Goal: Task Accomplishment & Management: Use online tool/utility

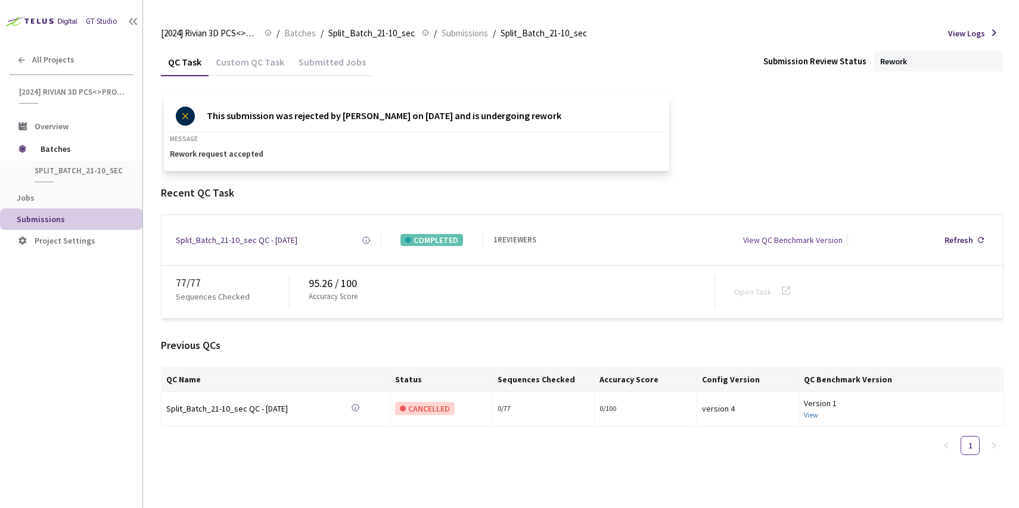
click at [294, 44] on div "[2024] Rivian 3D PCS<>Production [2024] Rivian 3D PCS<>Production / Batches / S…" at bounding box center [582, 33] width 842 height 29
click at [297, 36] on span "Batches" at bounding box center [300, 33] width 32 height 14
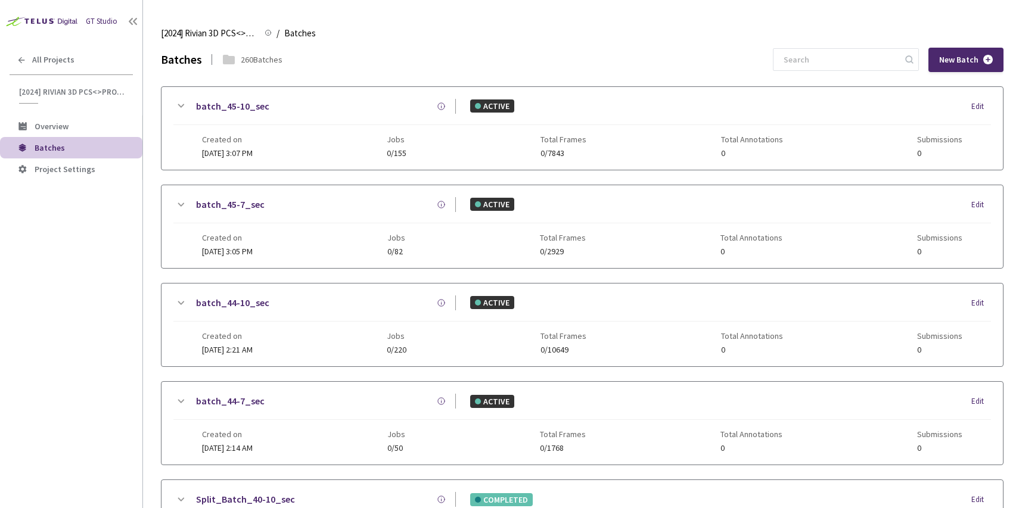
click at [830, 67] on input at bounding box center [839, 59] width 127 height 21
paste input "5-7"
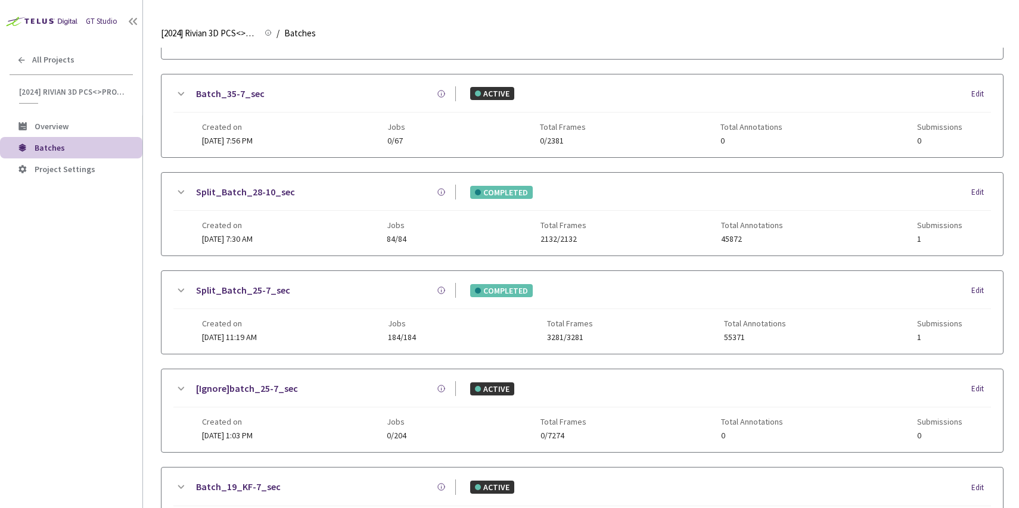
scroll to position [510, 0]
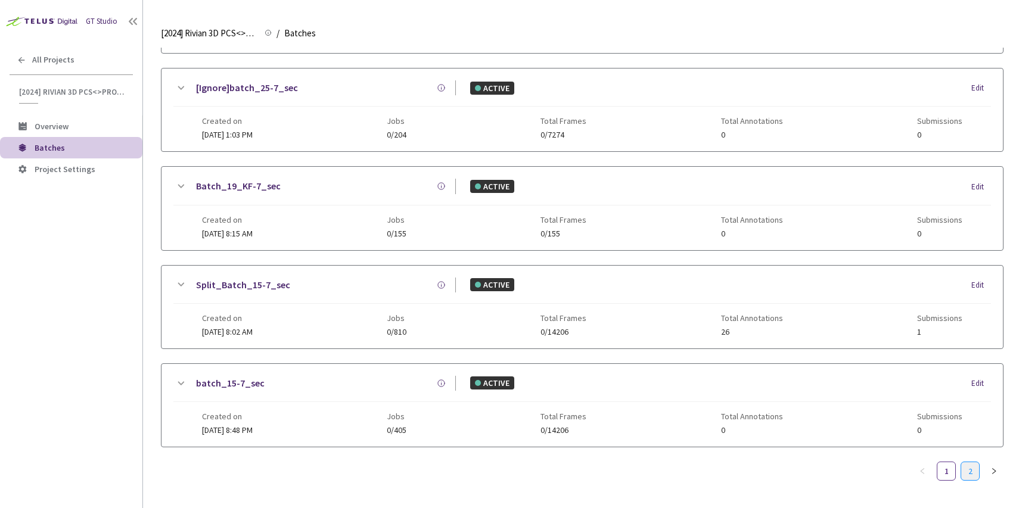
type input "5-7"
click at [975, 472] on link "2" at bounding box center [970, 471] width 18 height 18
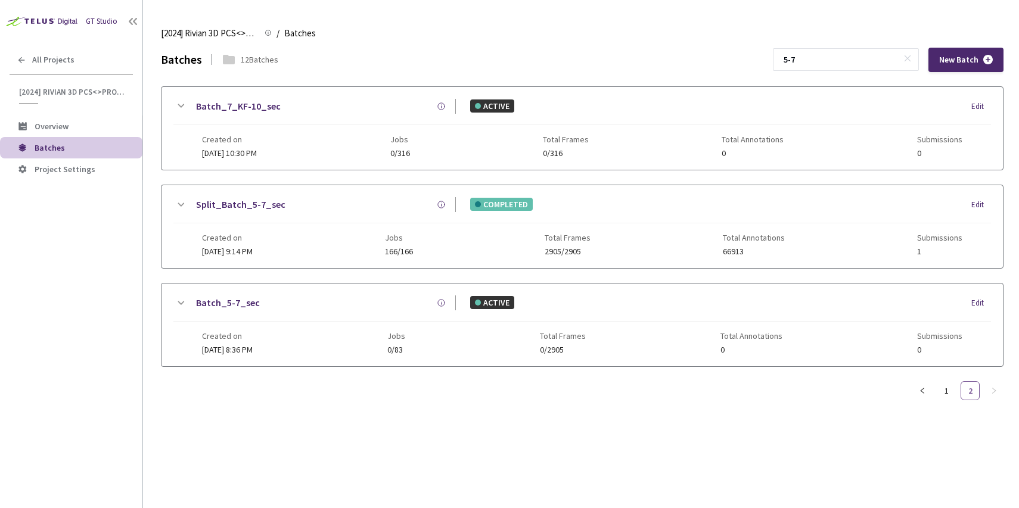
scroll to position [0, 0]
click at [369, 224] on div "Created on 18 Aug, 2024 at 9:14 PM Jobs 166/166 Total Frames 2905/2905 Total An…" at bounding box center [582, 239] width 760 height 33
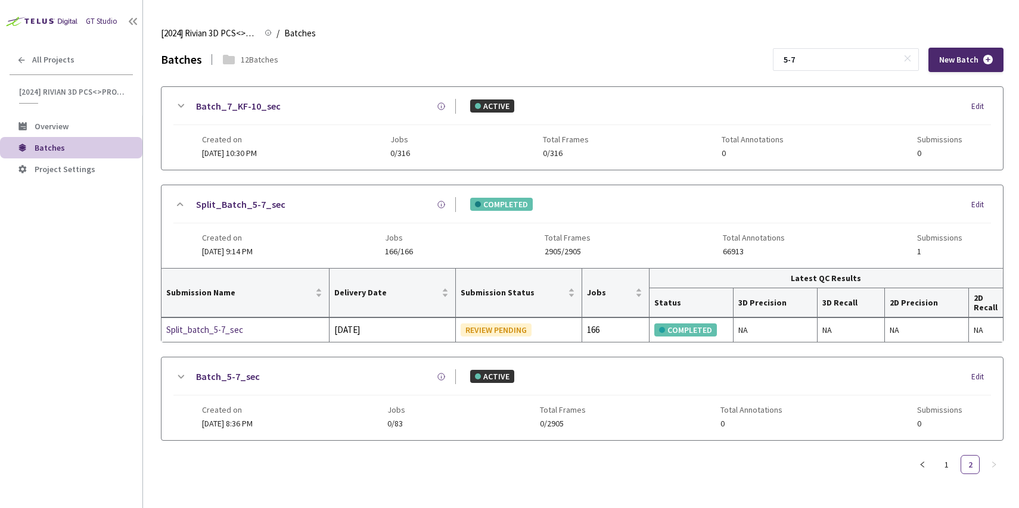
click at [312, 394] on div "Batch_5-7_sec ACTIVE Edit" at bounding box center [581, 382] width 817 height 26
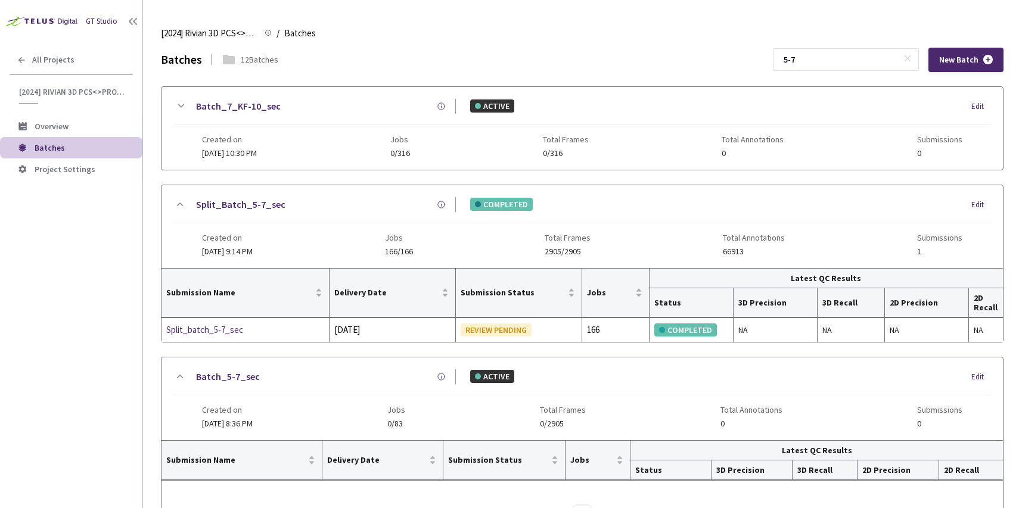
click at [317, 214] on div "Split_Batch_5-7_sec COMPLETED Edit" at bounding box center [581, 210] width 817 height 26
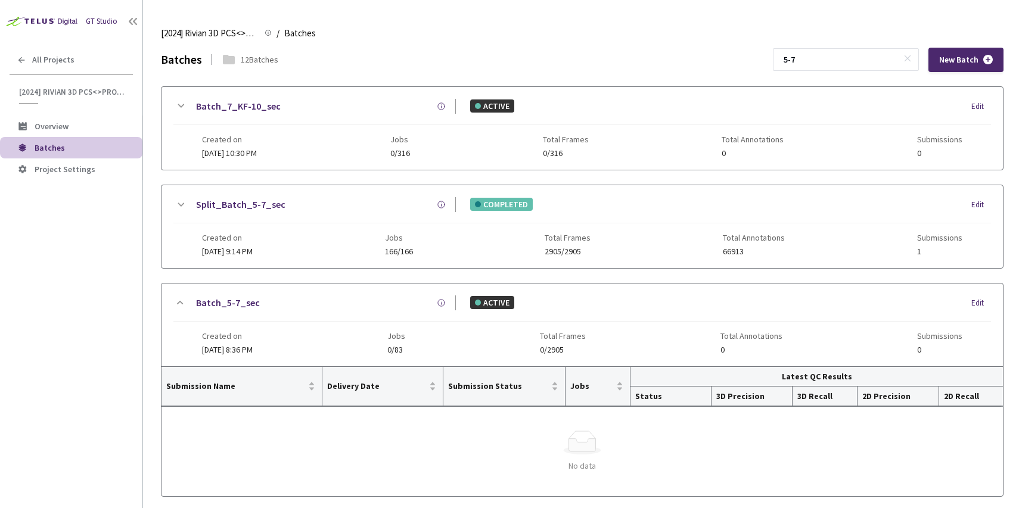
click at [183, 202] on icon at bounding box center [180, 205] width 14 height 14
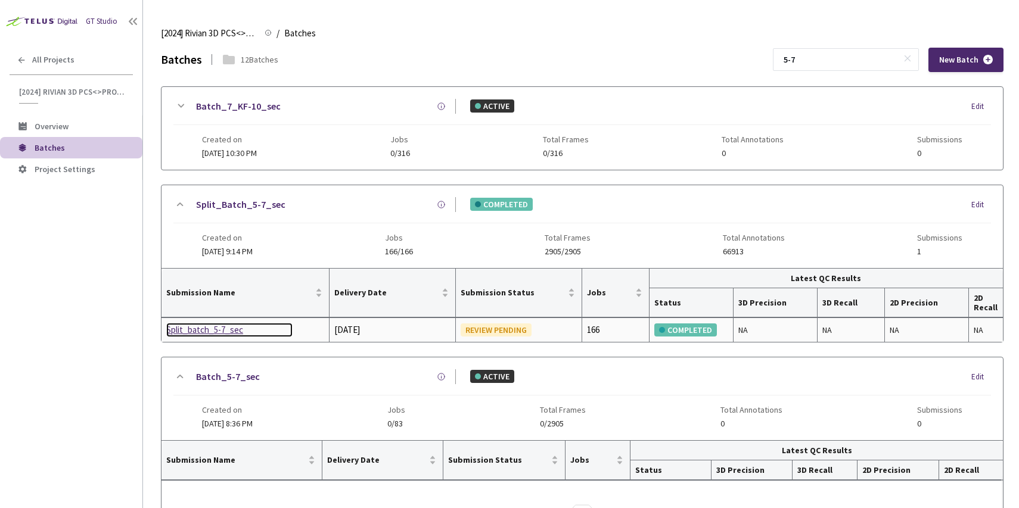
click at [202, 333] on div "Split_batch_5-7_sec" at bounding box center [229, 330] width 126 height 14
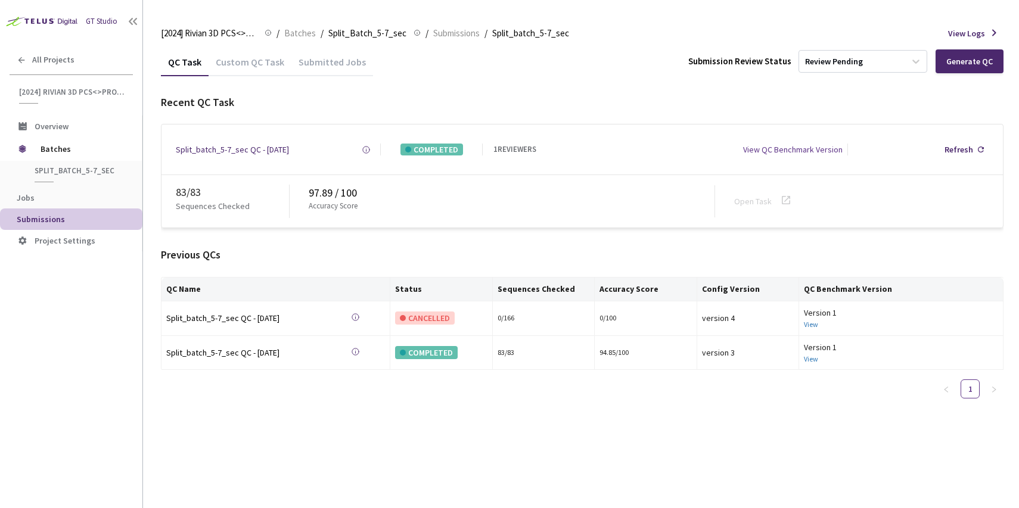
click at [255, 67] on div "Custom QC Task" at bounding box center [250, 66] width 83 height 20
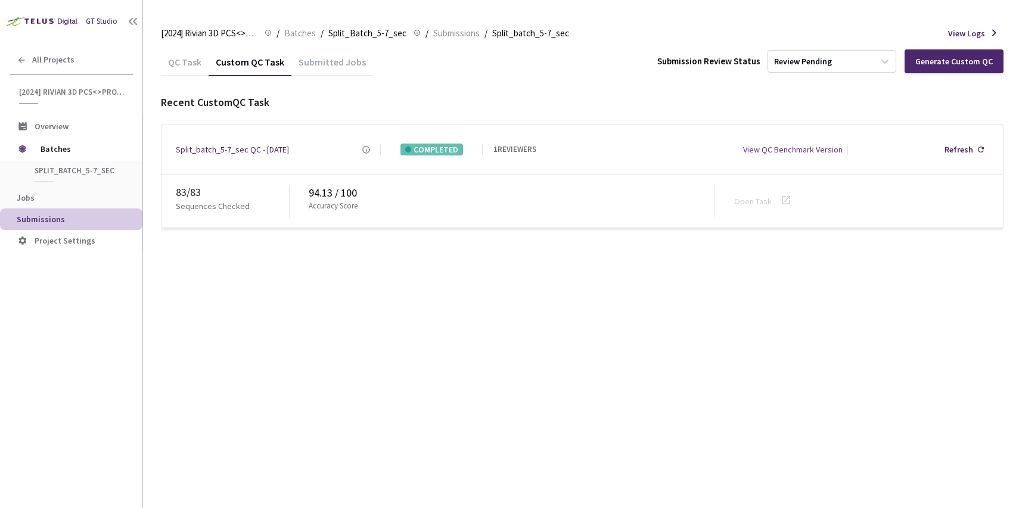
click at [183, 67] on div "QC Task" at bounding box center [185, 66] width 48 height 20
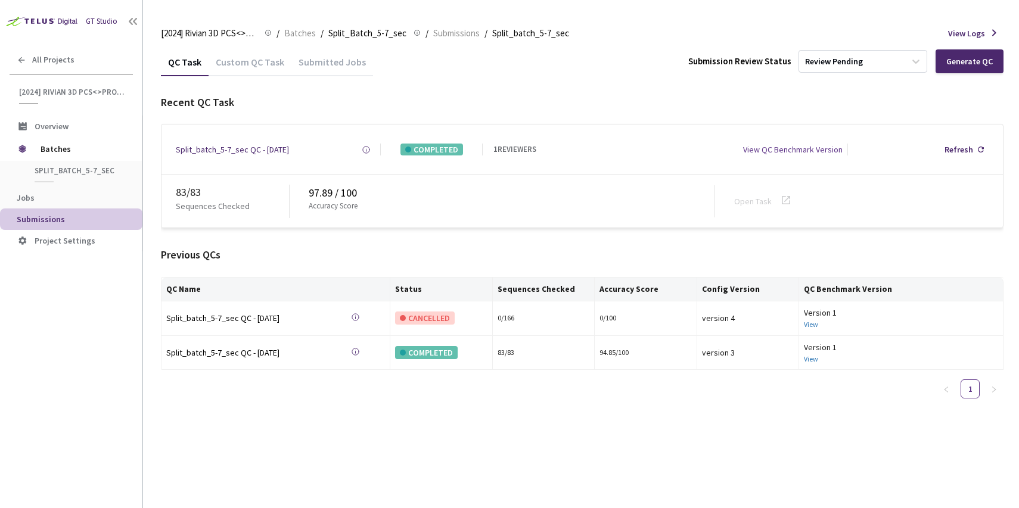
click at [235, 70] on div "Custom QC Task" at bounding box center [250, 66] width 83 height 20
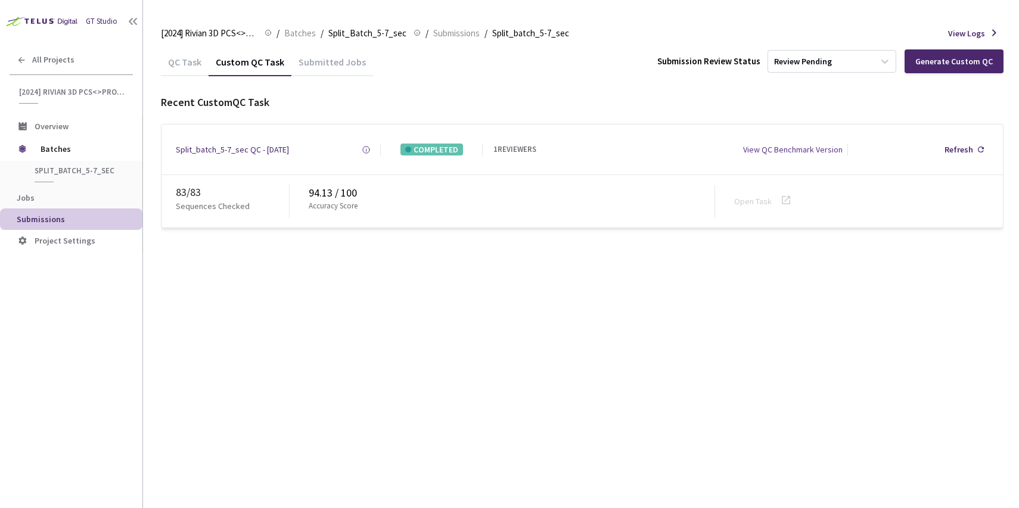
click at [173, 67] on div "QC Task" at bounding box center [185, 66] width 48 height 20
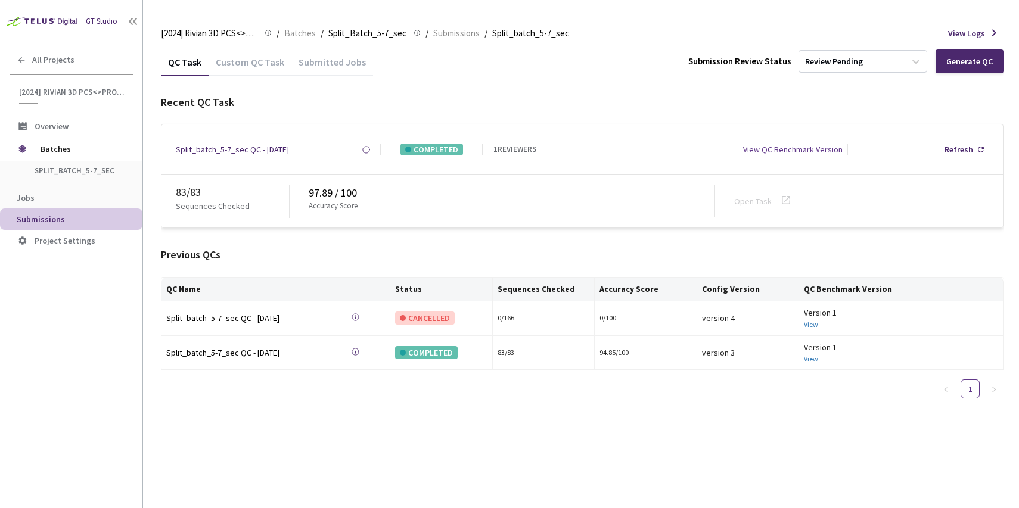
click at [305, 41] on div "[2024] Rivian 3D PCS<>Production [2024] Rivian 3D PCS<>Production / Batches / S…" at bounding box center [582, 33] width 842 height 29
click at [305, 34] on span "Batches" at bounding box center [300, 33] width 32 height 14
click at [300, 31] on span "Batches" at bounding box center [300, 33] width 32 height 14
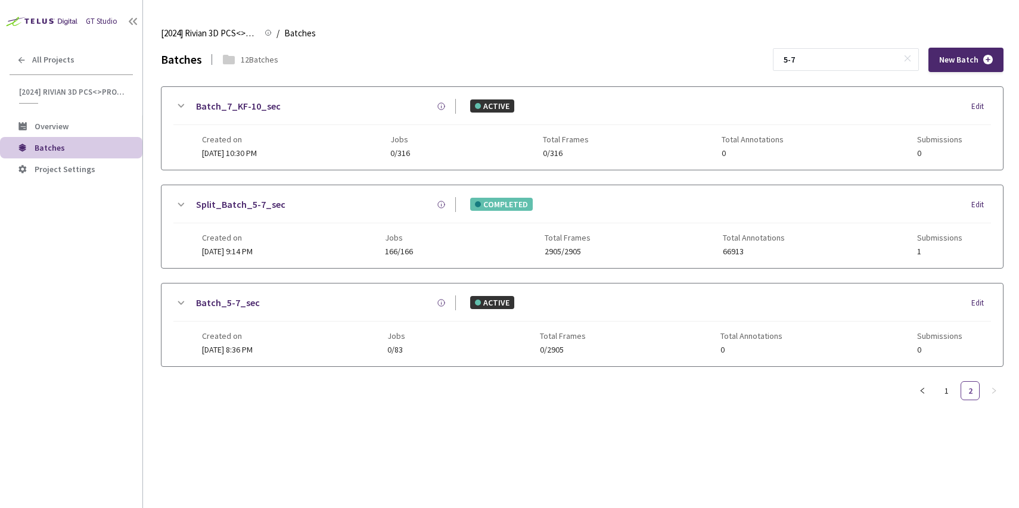
drag, startPoint x: 846, startPoint y: 66, endPoint x: 742, endPoint y: 63, distance: 103.7
click at [742, 63] on div "Batches 12 Batches 5-7 New Batch" at bounding box center [582, 60] width 842 height 24
paste input "7"
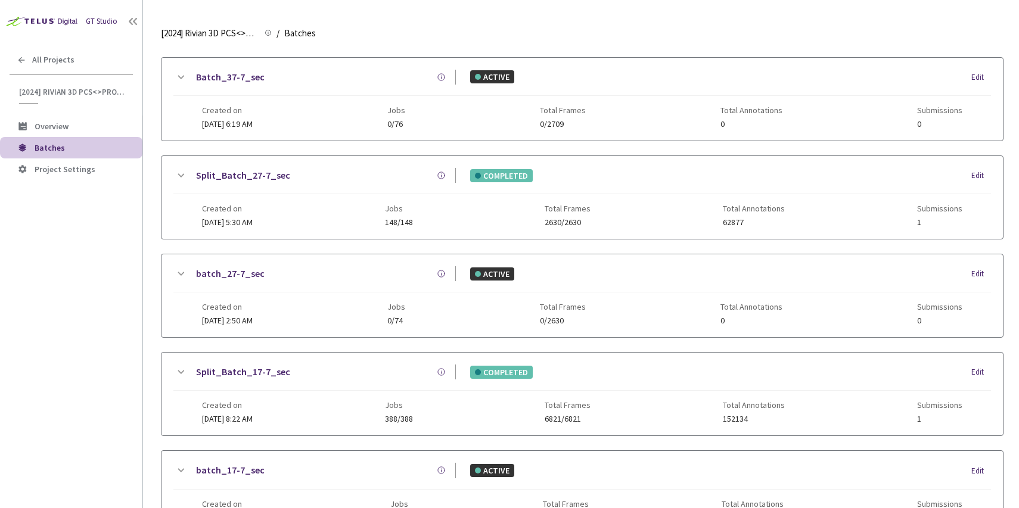
scroll to position [520, 0]
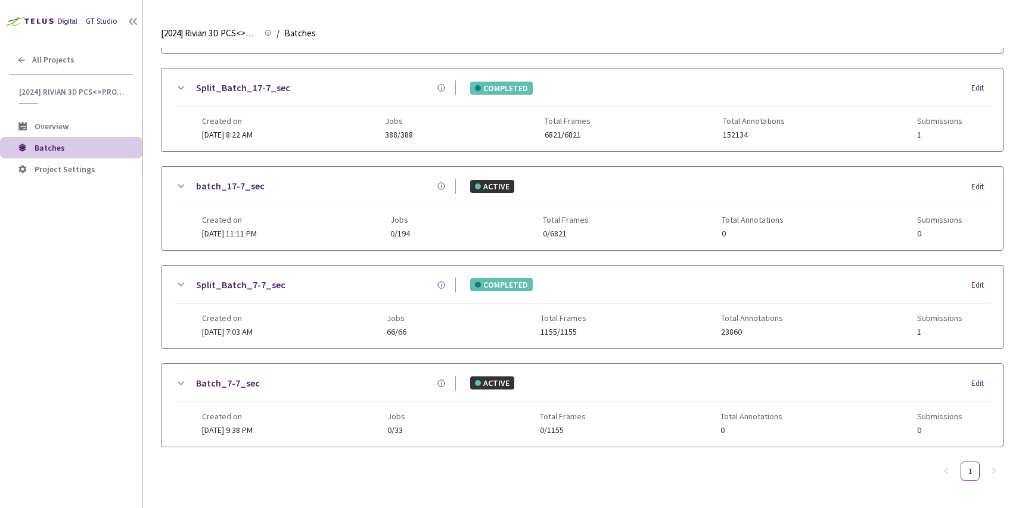
type input "7-7"
click at [359, 287] on div "Split_Batch_7-7_sec COMPLETED Edit" at bounding box center [581, 291] width 817 height 26
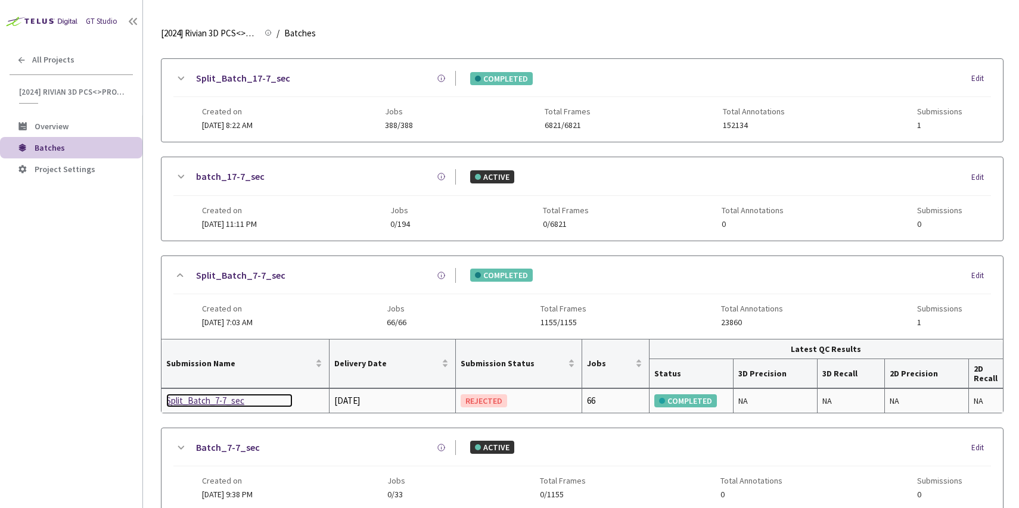
click at [215, 405] on div "Split_Batch_7-7_sec" at bounding box center [229, 401] width 126 height 14
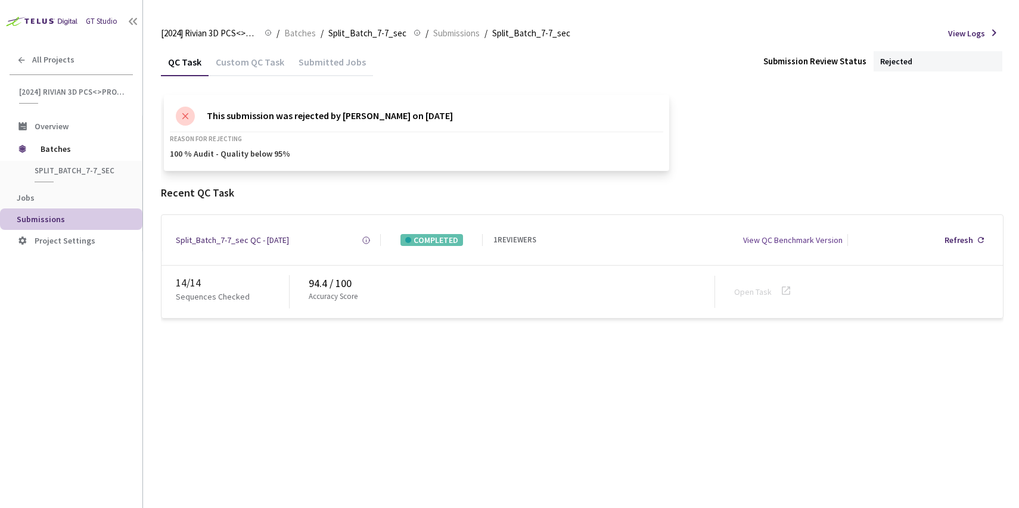
click at [260, 63] on div "Custom QC Task" at bounding box center [250, 66] width 83 height 20
click at [172, 64] on div "QC Task" at bounding box center [185, 66] width 48 height 20
click at [285, 30] on span "Batches" at bounding box center [300, 33] width 32 height 14
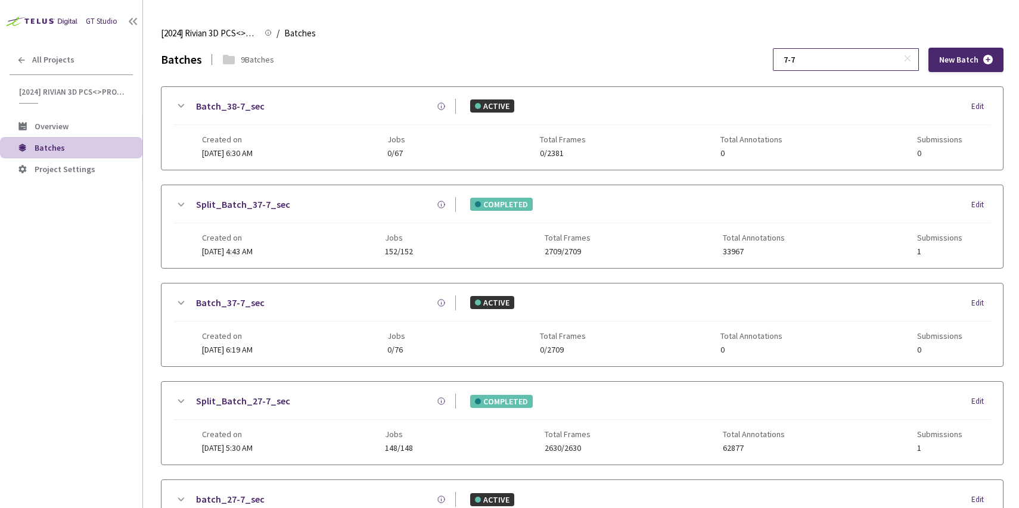
click at [842, 54] on input "7-7" at bounding box center [839, 59] width 127 height 21
paste input "9"
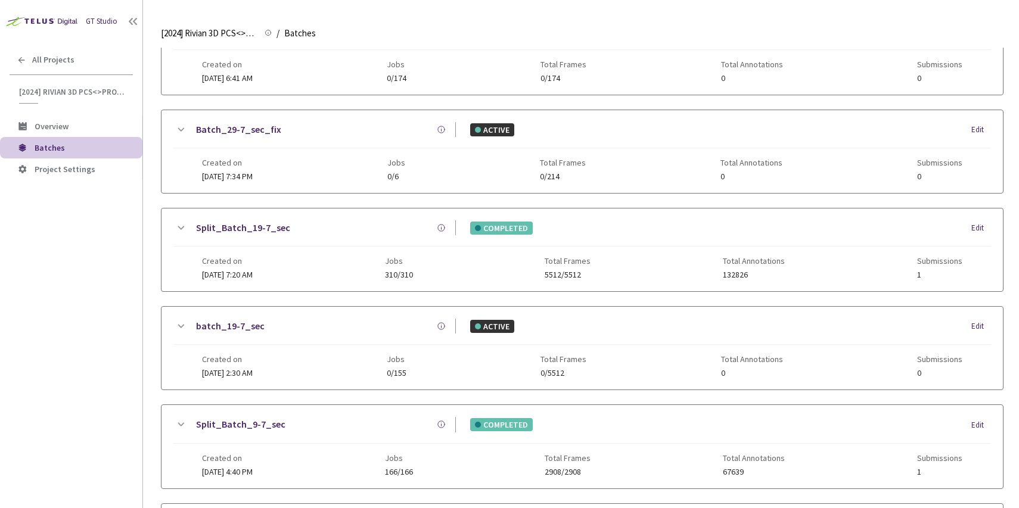
scroll to position [411, 0]
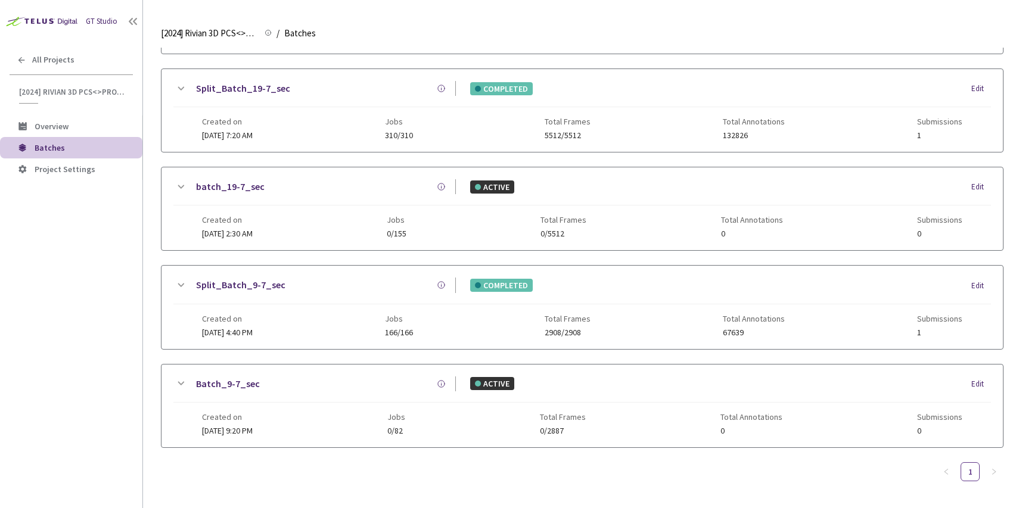
type input "9-7"
click at [303, 306] on div "Created on 12 Sep, 2024 at 4:40 PM Jobs 166/166 Total Frames 2908/2908 Total An…" at bounding box center [582, 320] width 760 height 33
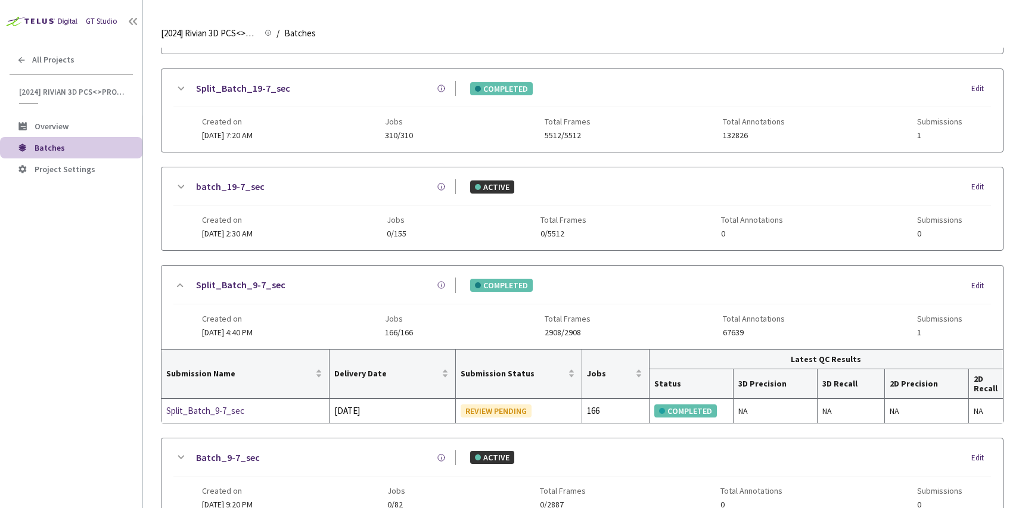
click at [315, 206] on div "Created on 12 Nov, 2024 at 2:30 AM Jobs 0/155 Total Frames 0/5512 Total Annotat…" at bounding box center [582, 222] width 760 height 33
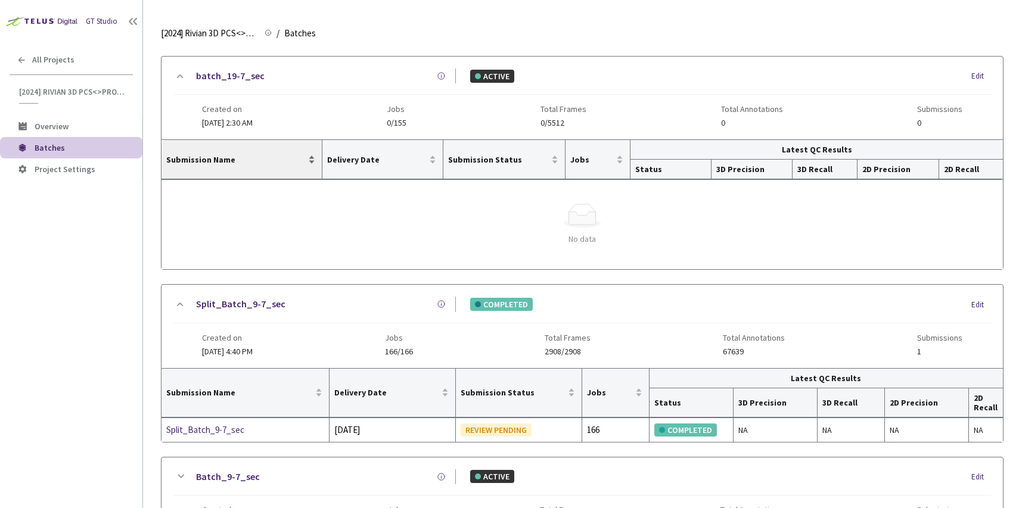
scroll to position [615, 0]
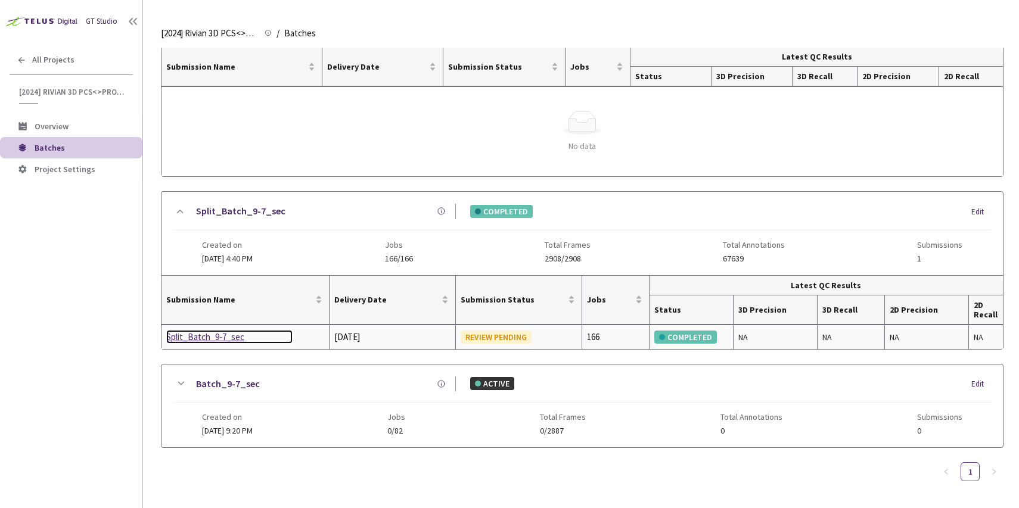
click at [217, 334] on div "Split_Batch_9-7_sec" at bounding box center [229, 337] width 126 height 14
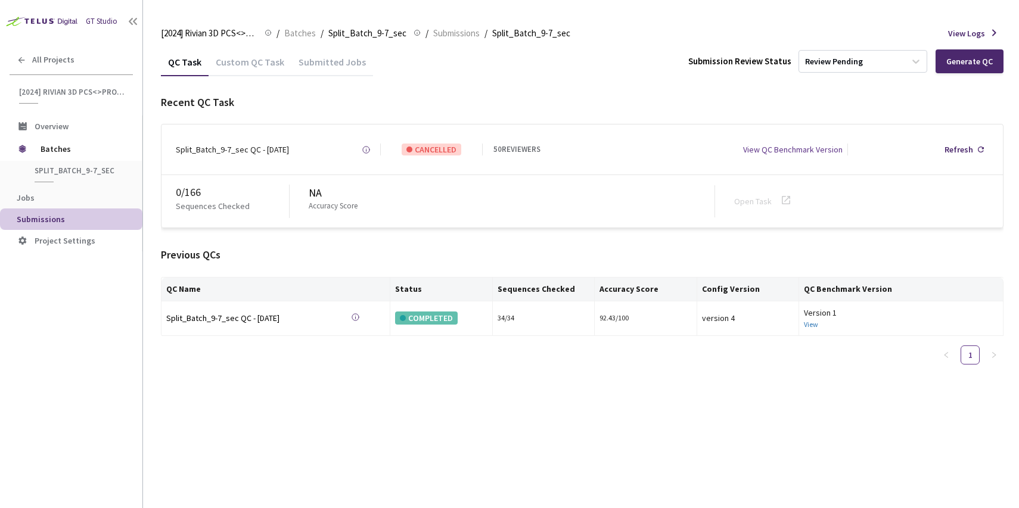
click at [260, 64] on div "Custom QC Task" at bounding box center [250, 66] width 83 height 20
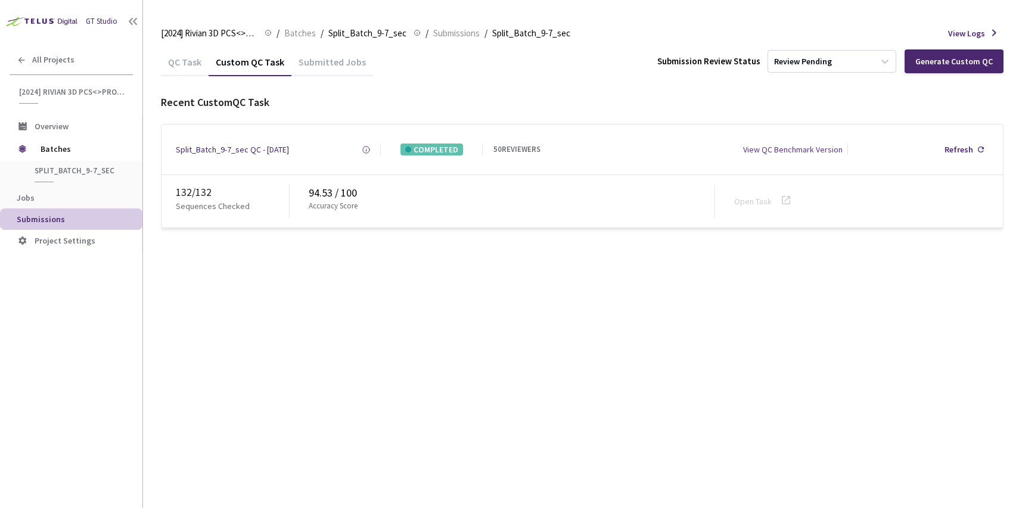
click at [173, 73] on div "QC Task" at bounding box center [185, 66] width 48 height 20
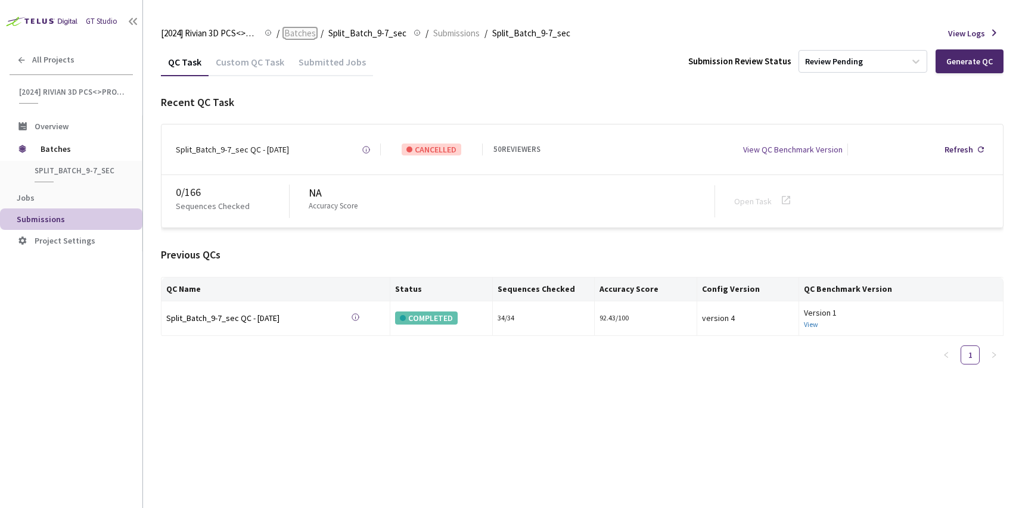
click at [309, 33] on span "Batches" at bounding box center [300, 33] width 32 height 14
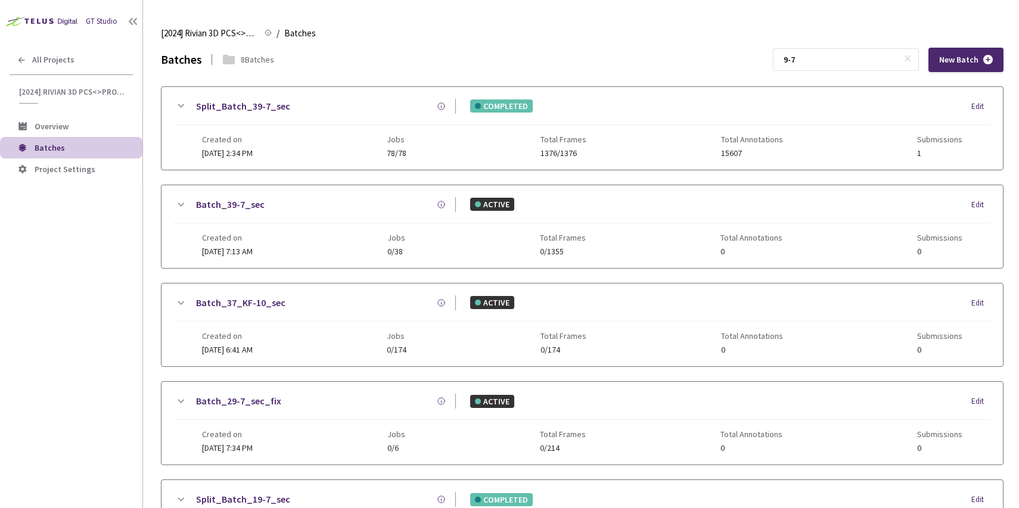
drag, startPoint x: 875, startPoint y: 59, endPoint x: 756, endPoint y: 58, distance: 119.2
click at [756, 58] on div "Batches 8 Batches 9-7 New Batch" at bounding box center [582, 60] width 842 height 24
paste input "6"
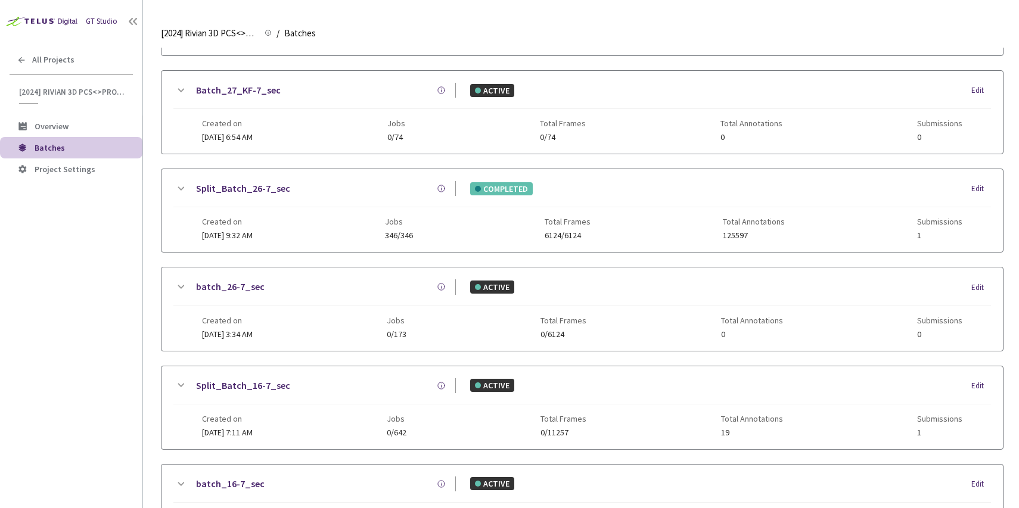
scroll to position [510, 0]
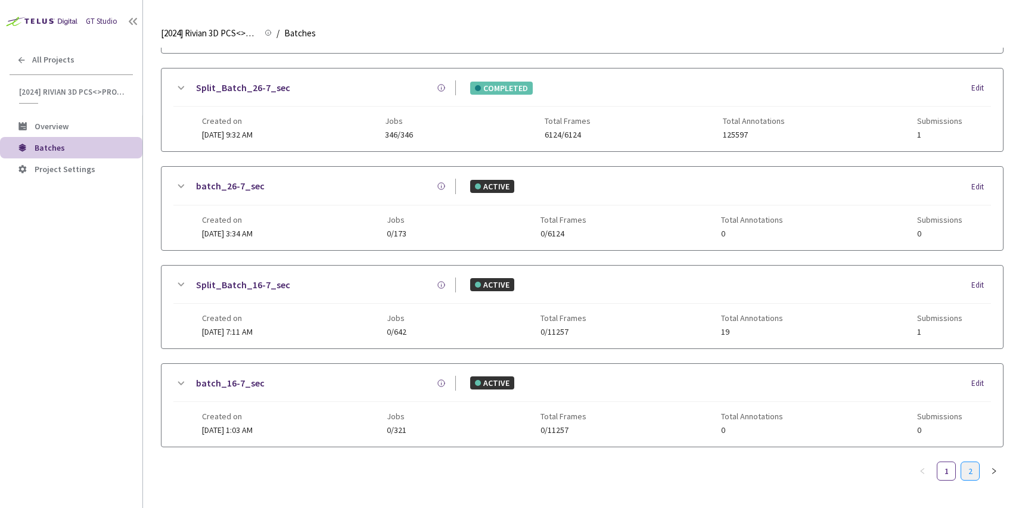
type input "6-7"
click at [971, 470] on link "2" at bounding box center [970, 471] width 18 height 18
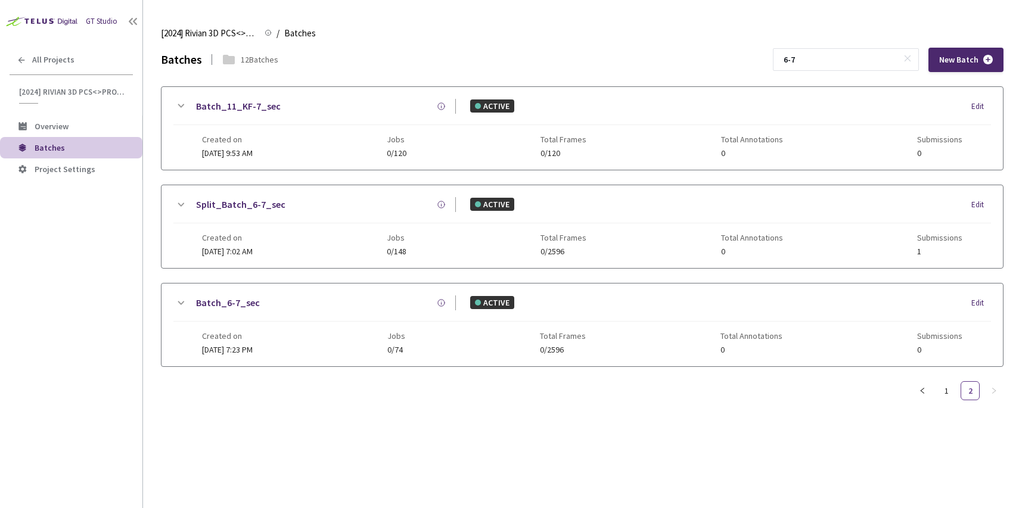
click at [349, 203] on div "Split_Batch_6-7_sec" at bounding box center [322, 204] width 268 height 15
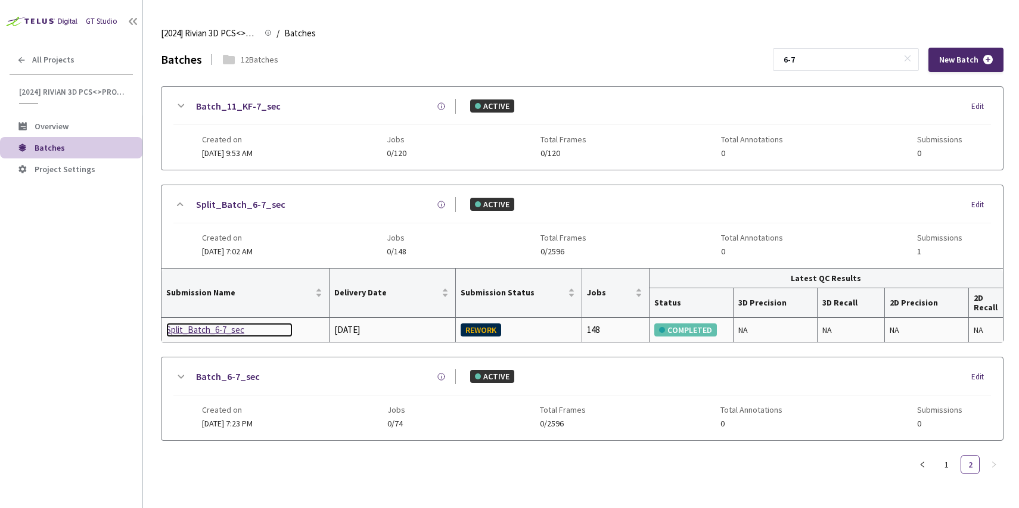
click at [220, 332] on div "Split_Batch_6-7_sec" at bounding box center [229, 330] width 126 height 14
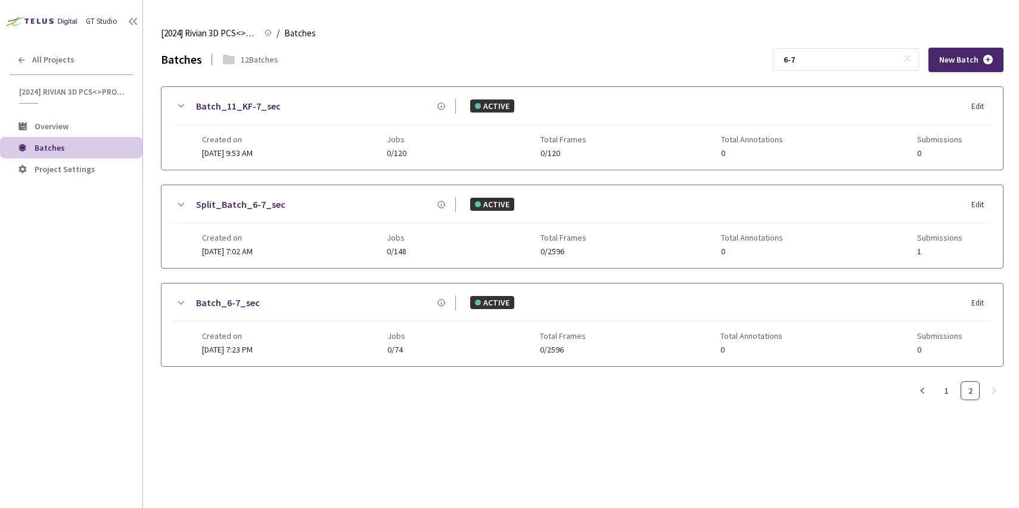
click at [371, 338] on div "Created on 12 Aug, 2024 at 7:23 PM Jobs 0/74 Total Frames 0/2596 Total Annotati…" at bounding box center [582, 338] width 760 height 33
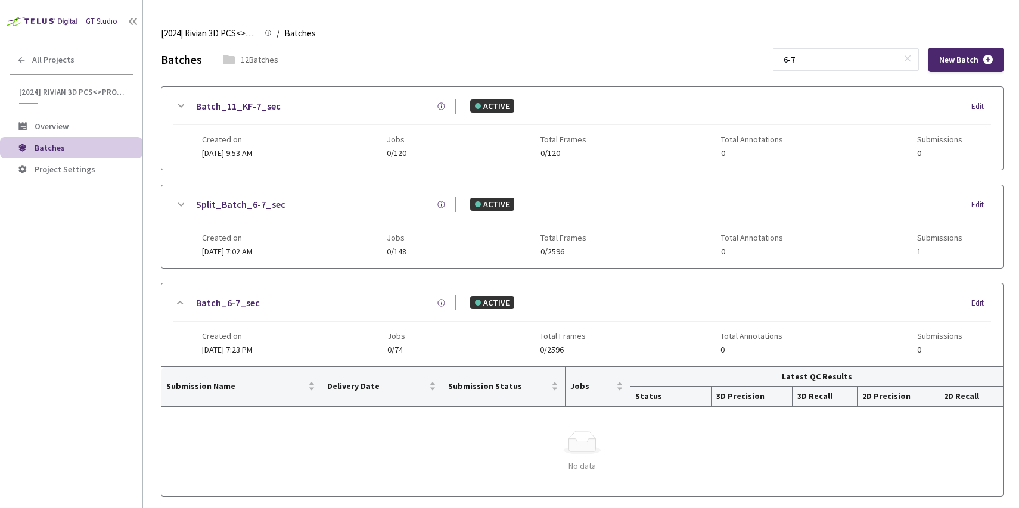
scroll to position [49, 0]
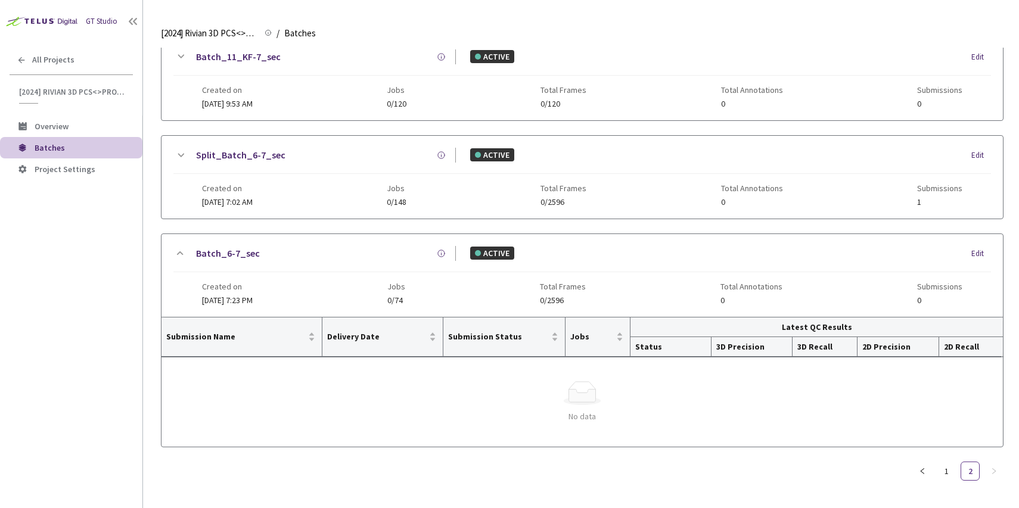
click at [383, 202] on div "Created on 24 Aug, 2024 at 7:02 AM Jobs 0/148 Total Frames 0/2596 Total Annotat…" at bounding box center [582, 190] width 760 height 33
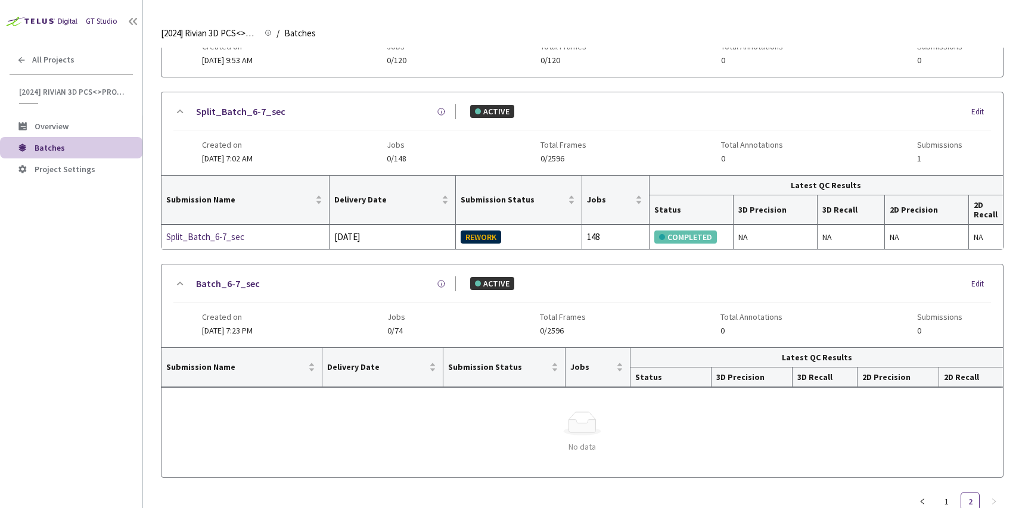
scroll to position [97, 0]
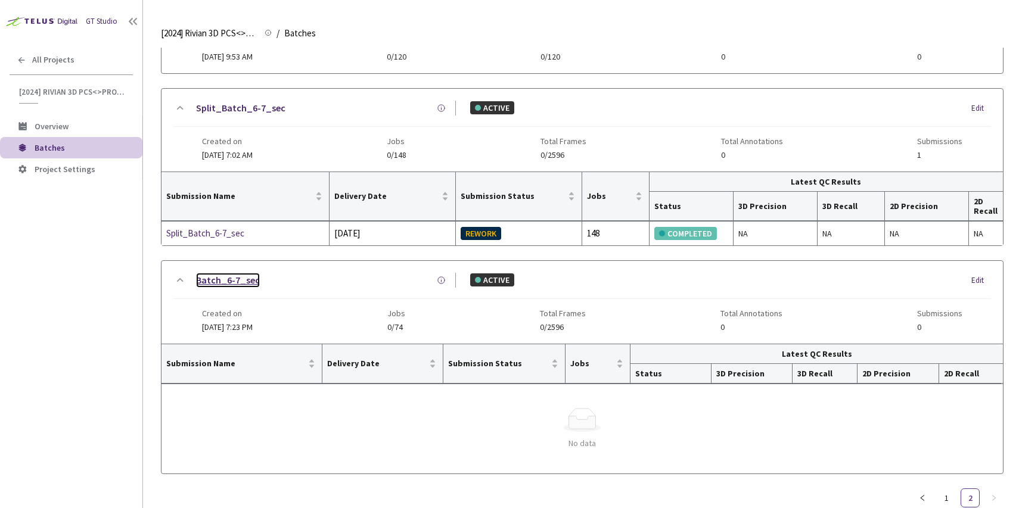
click at [231, 284] on link "Batch_6-7_sec" at bounding box center [228, 280] width 64 height 15
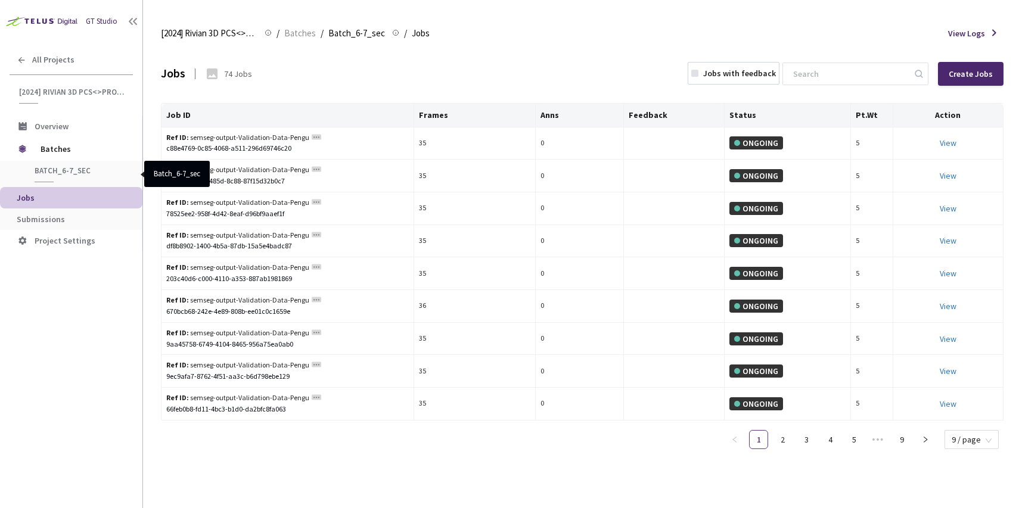
click at [61, 175] on span "Batch_6-7_sec" at bounding box center [79, 171] width 88 height 10
click at [61, 167] on span "Batch_6-7_sec" at bounding box center [79, 171] width 88 height 10
click at [48, 214] on span "Submissions" at bounding box center [41, 219] width 48 height 11
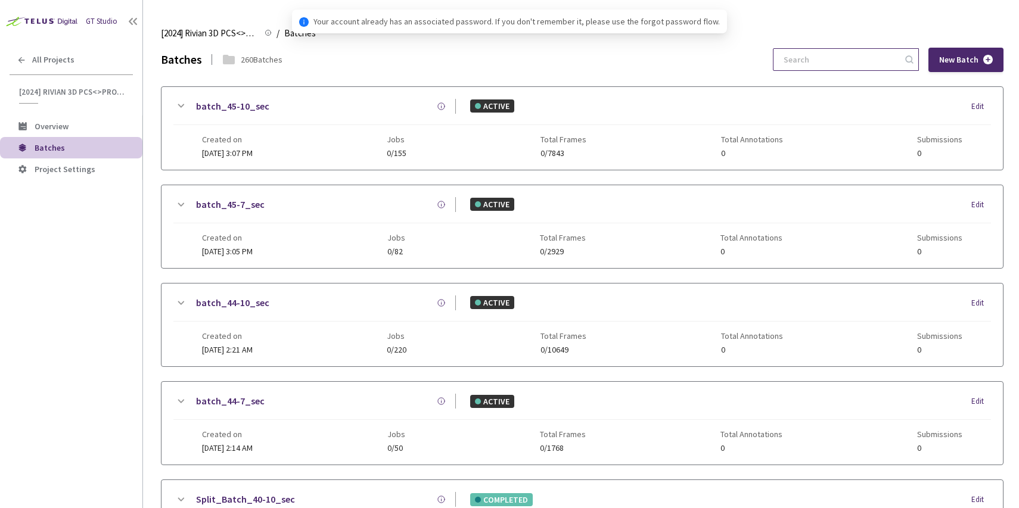
click at [861, 60] on input at bounding box center [839, 59] width 127 height 21
paste input "6-7"
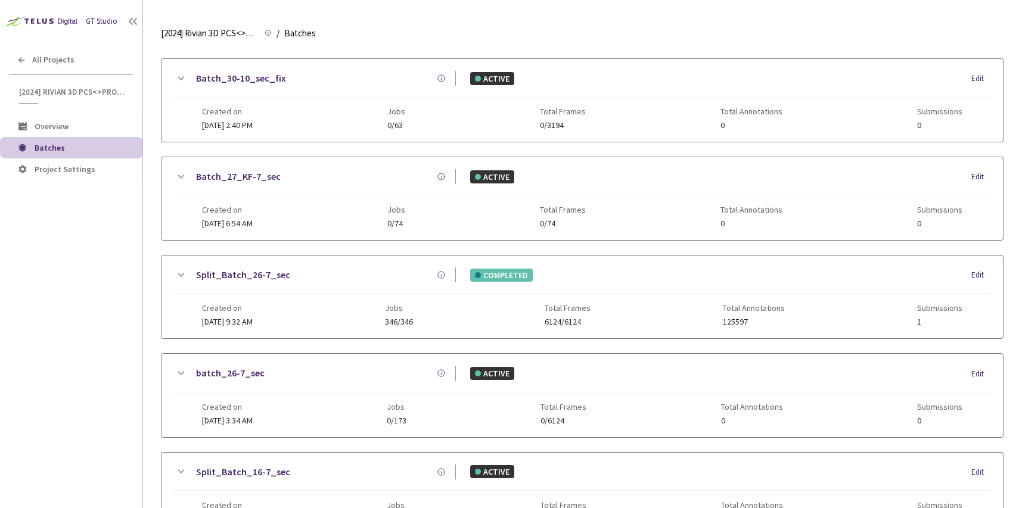
scroll to position [510, 0]
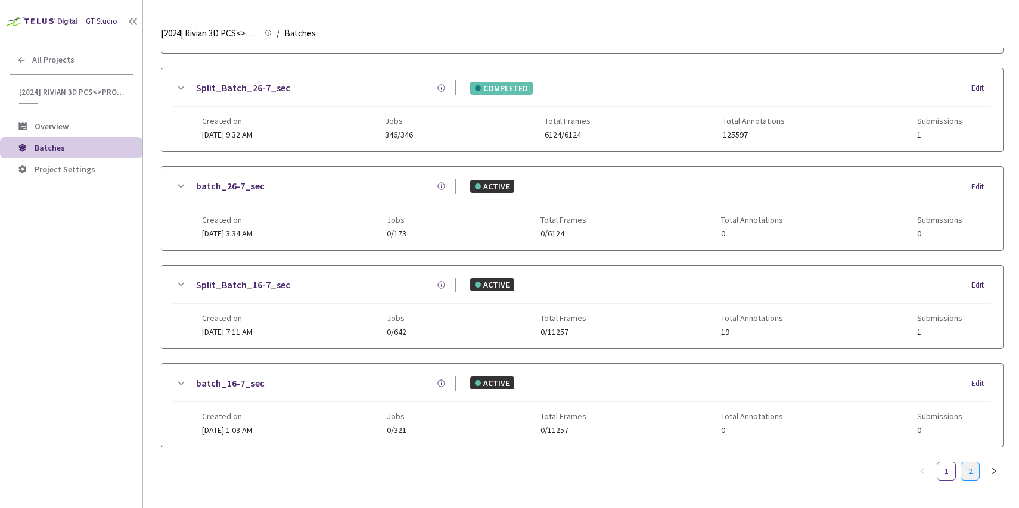
type input "6-7"
click at [968, 471] on link "2" at bounding box center [970, 471] width 18 height 18
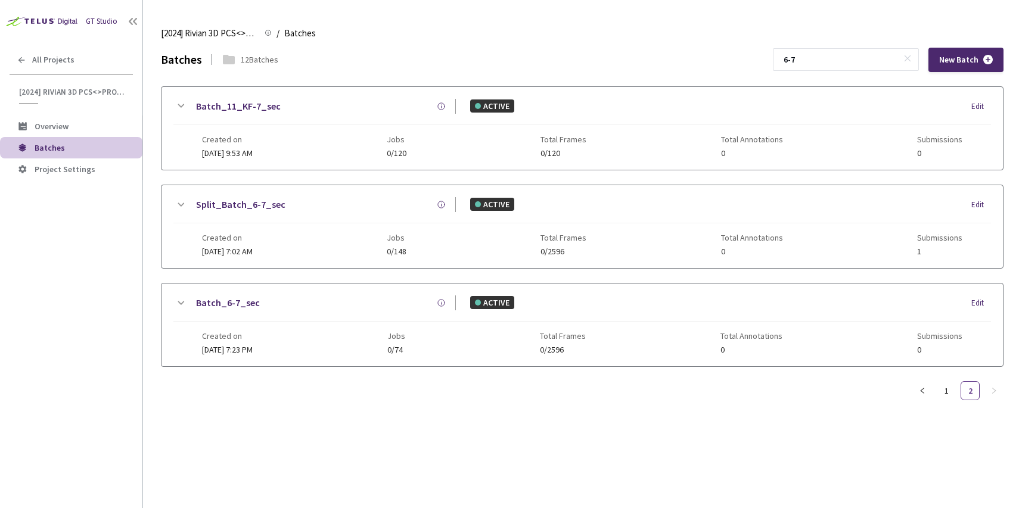
click at [319, 228] on div "Created on 24 Aug, 2024 at 7:02 AM Jobs 0/148 Total Frames 0/2596 Total Annotat…" at bounding box center [582, 239] width 760 height 33
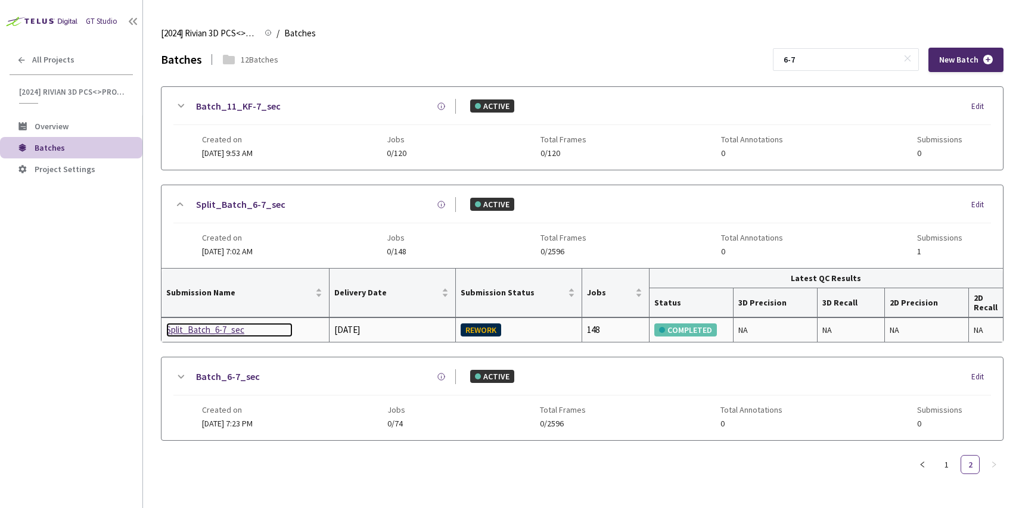
click at [223, 328] on div "Split_Batch_6-7_sec" at bounding box center [229, 330] width 126 height 14
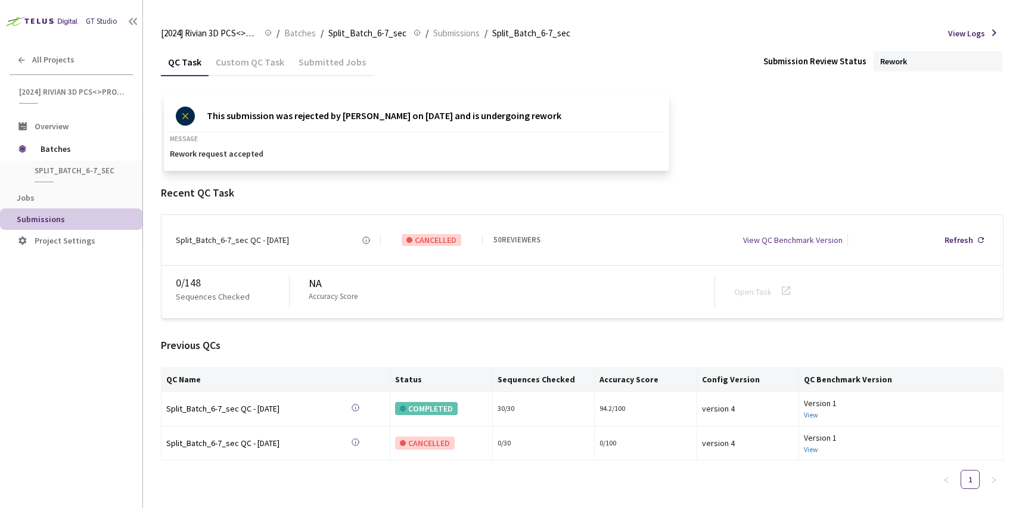
click at [260, 70] on div "Custom QC Task" at bounding box center [250, 66] width 83 height 20
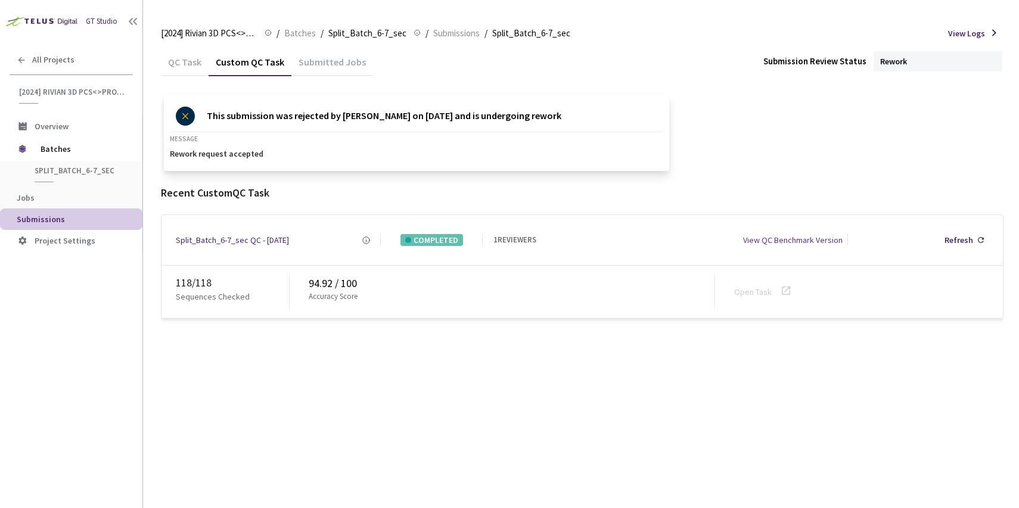
click at [259, 57] on div "Custom QC Task" at bounding box center [250, 66] width 83 height 20
click at [194, 69] on div "QC Task" at bounding box center [185, 66] width 48 height 20
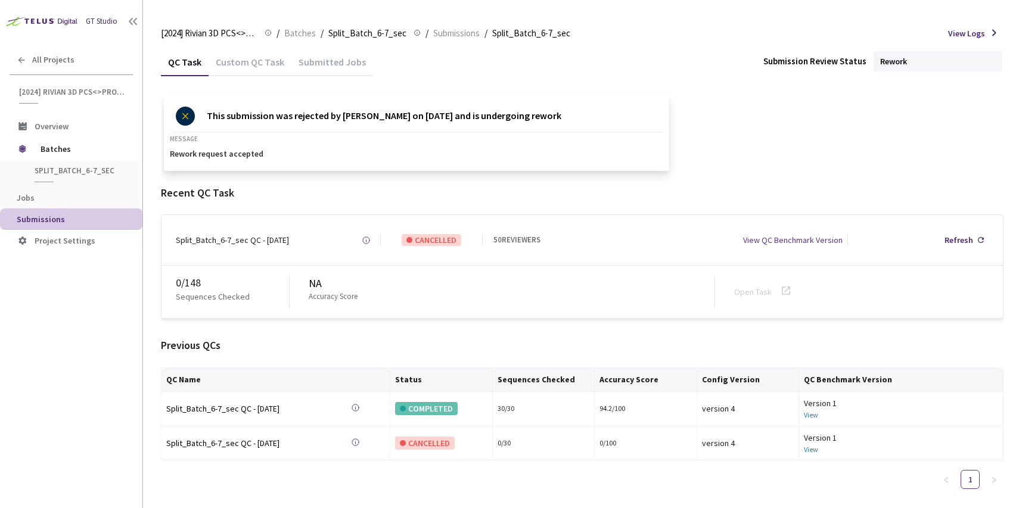
click at [408, 164] on div "This submission was rejected by Nikhil Sheshkar on Aug 29, 2025 and is undergoi…" at bounding box center [416, 133] width 505 height 76
click at [310, 29] on span "Batches" at bounding box center [300, 33] width 32 height 14
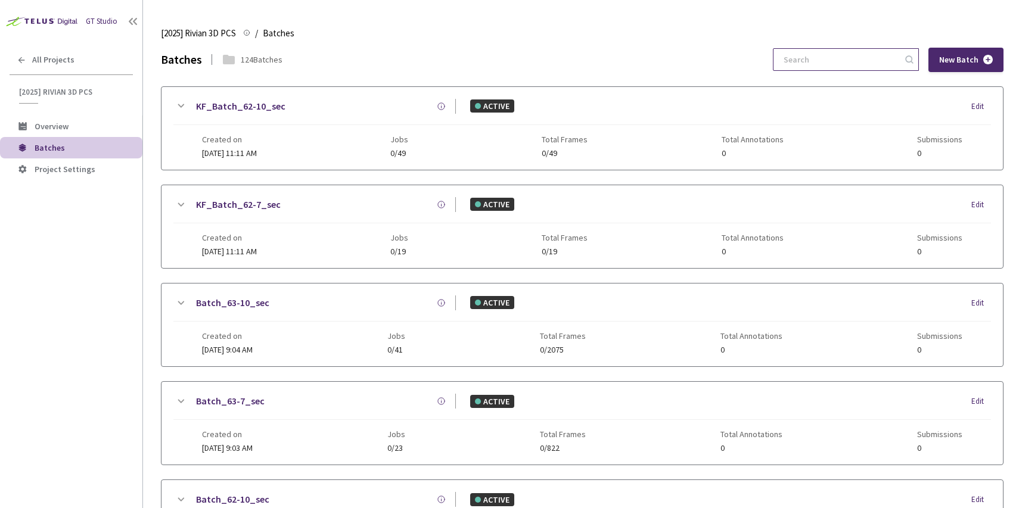
click at [865, 60] on input at bounding box center [839, 59] width 127 height 21
paste input "59"
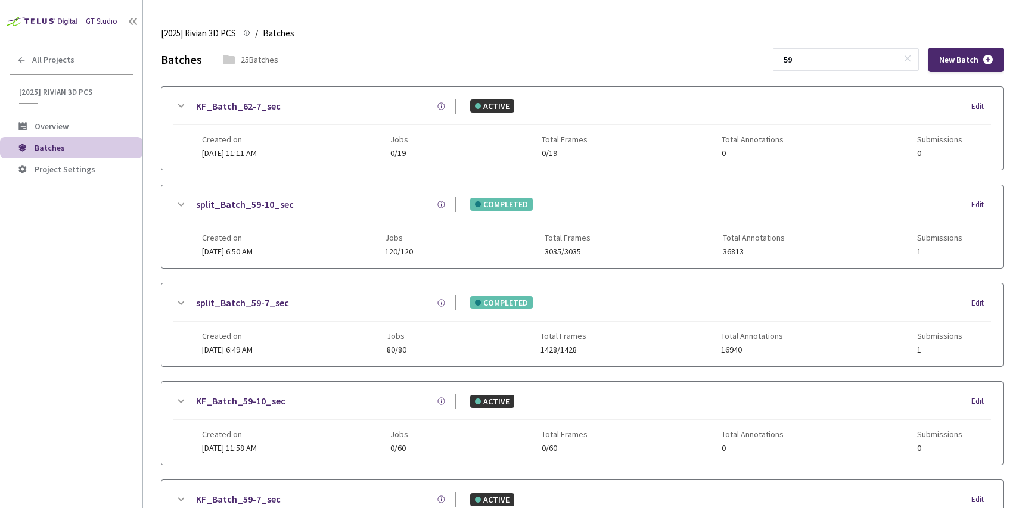
type input "59"
click at [371, 231] on div "Created on 22 Aug, 2025 at 6:50 AM Jobs 120/120 Total Frames 3035/3035 Total An…" at bounding box center [582, 239] width 760 height 33
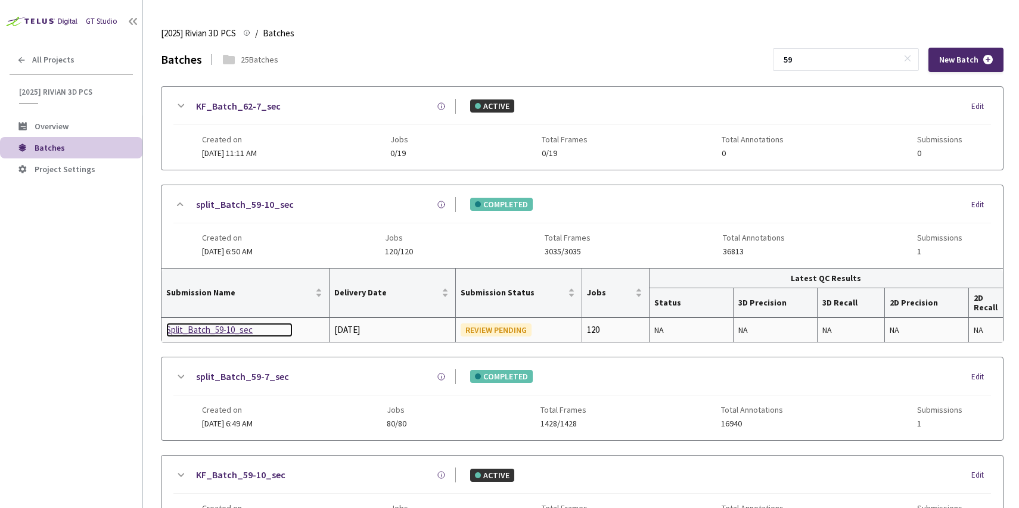
click at [227, 328] on div "Split_Batch_59-10_sec" at bounding box center [229, 330] width 126 height 14
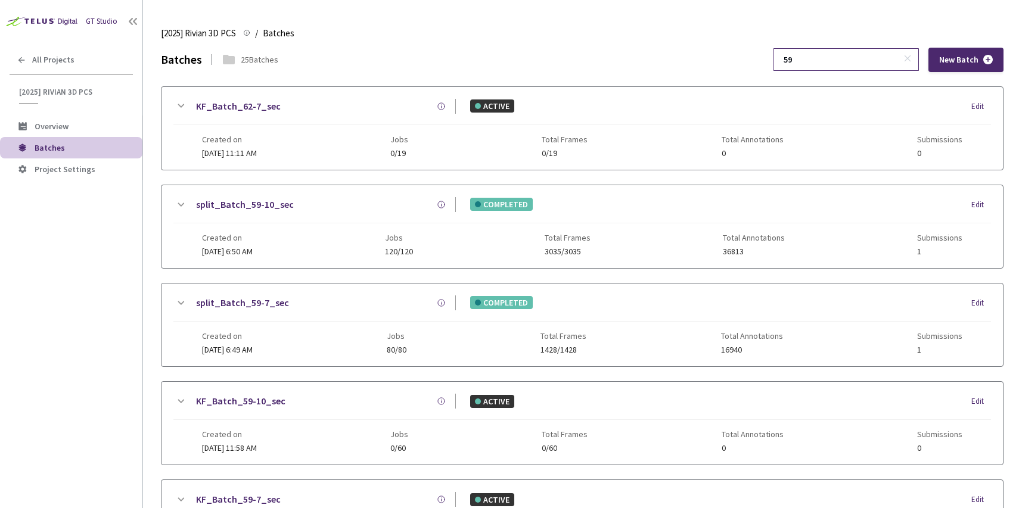
click at [845, 52] on input "59" at bounding box center [839, 59] width 127 height 21
click at [841, 64] on input "59" at bounding box center [839, 59] width 127 height 21
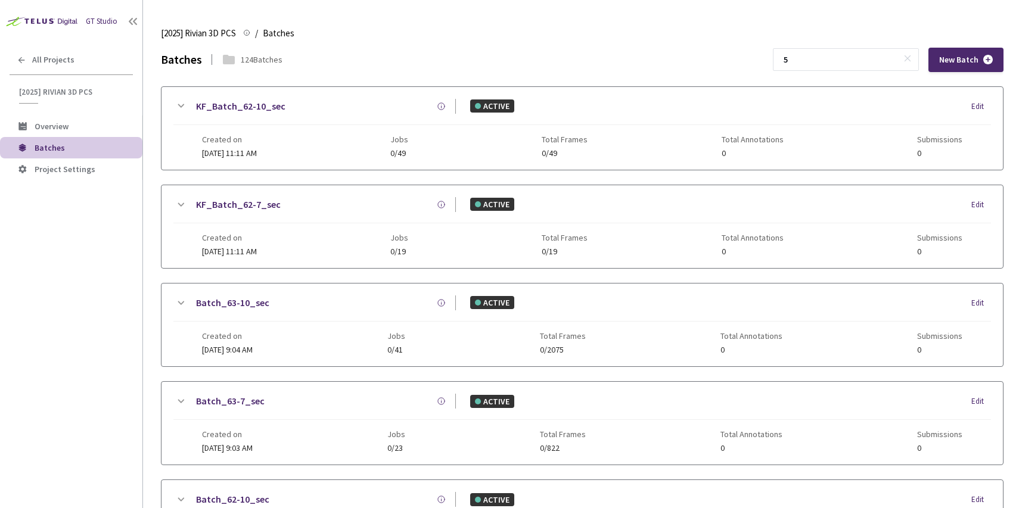
type input "59"
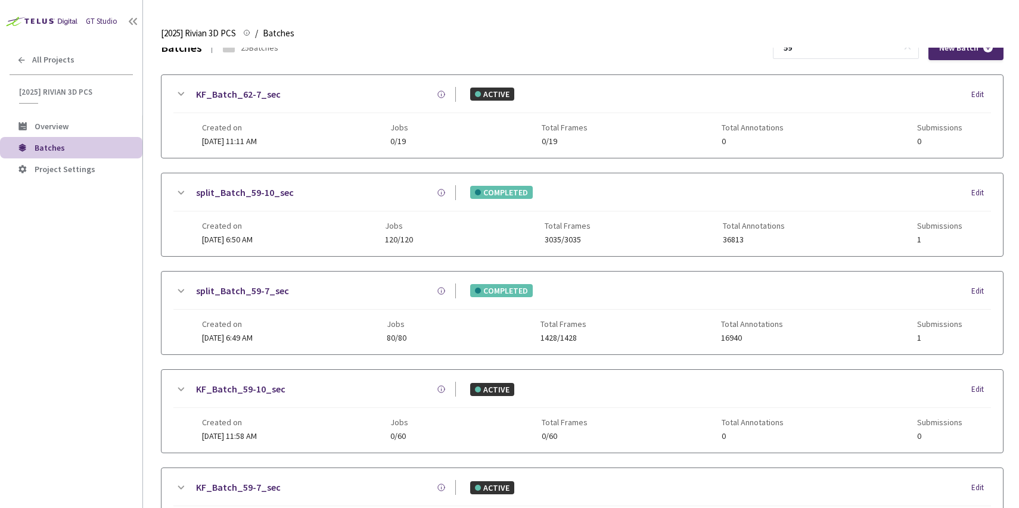
scroll to position [11, 0]
click at [275, 311] on div "Created on 22 Aug, 2025 at 6:49 AM Jobs 80/80 Total Frames 1428/1428 Total Anno…" at bounding box center [582, 327] width 760 height 33
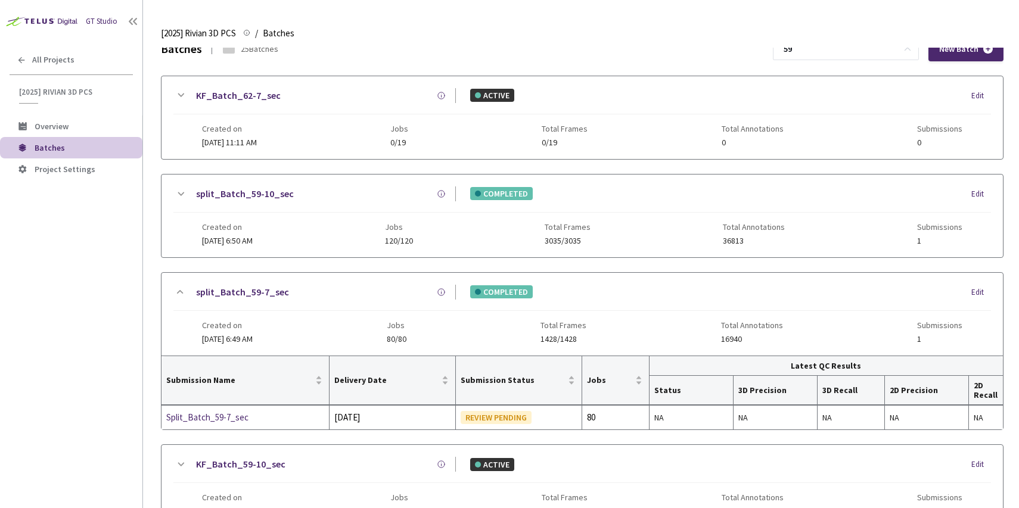
click at [323, 197] on div "split_Batch_59-10_sec" at bounding box center [322, 193] width 268 height 15
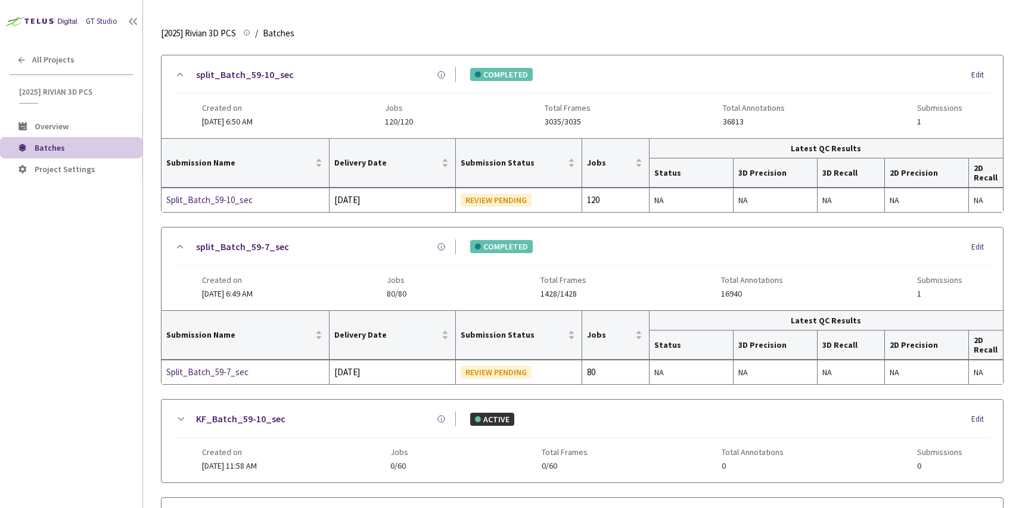
scroll to position [148, 0]
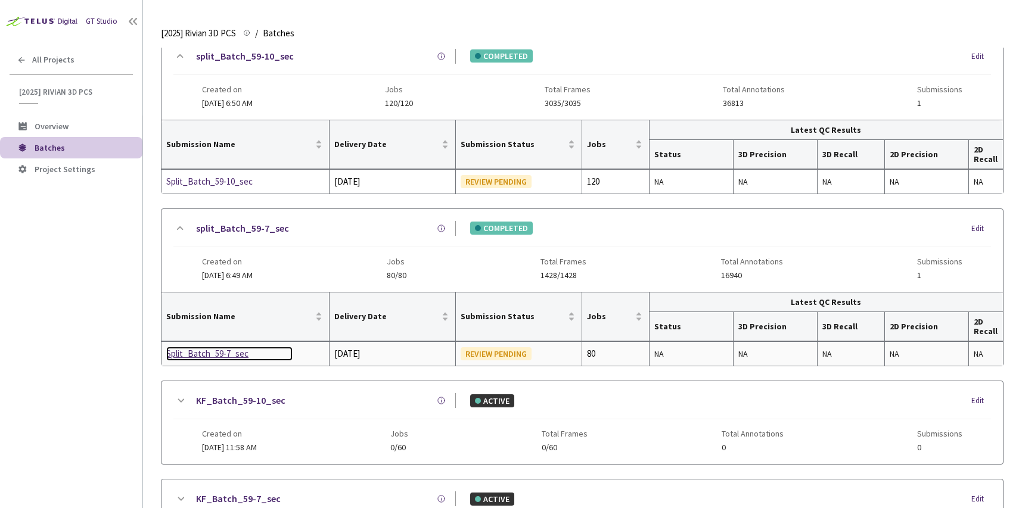
click at [229, 354] on div "Split_Batch_59-7_sec" at bounding box center [229, 354] width 126 height 14
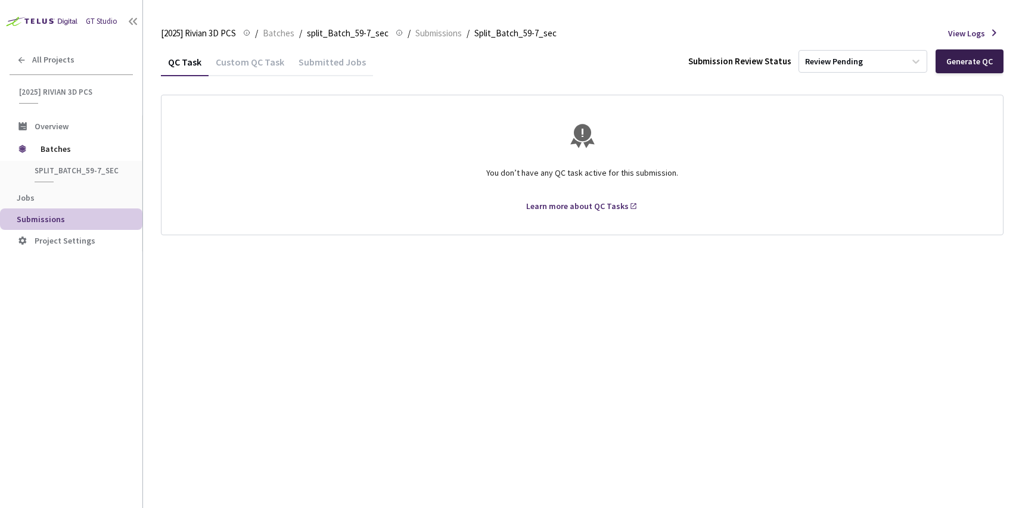
click at [963, 52] on div "Generate QC" at bounding box center [969, 61] width 68 height 24
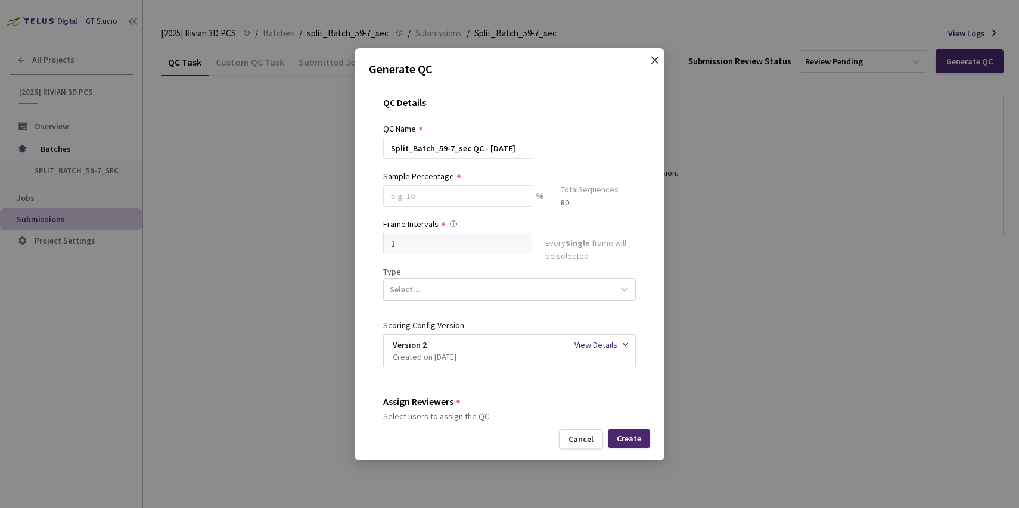
click at [655, 61] on icon "close" at bounding box center [654, 59] width 7 height 7
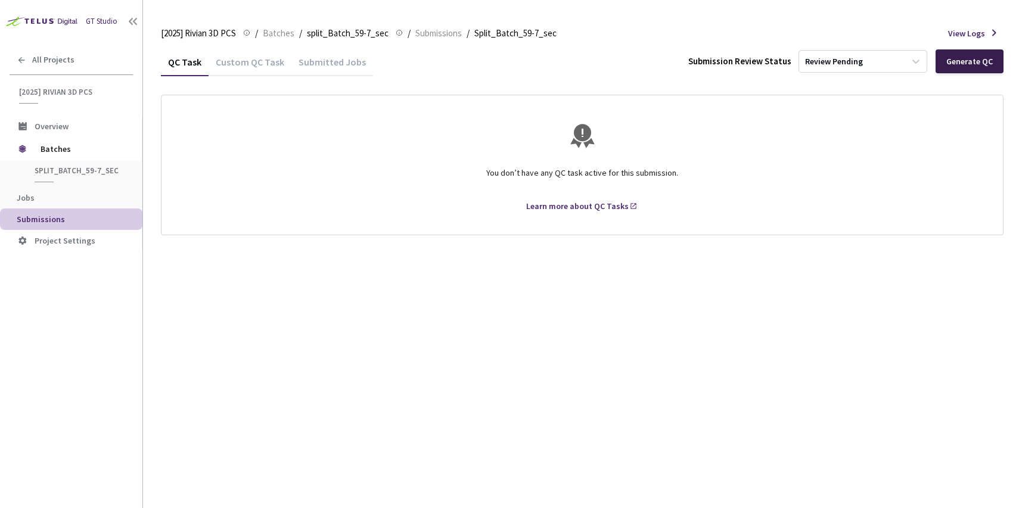
click at [968, 66] on div "Generate QC" at bounding box center [969, 62] width 46 height 10
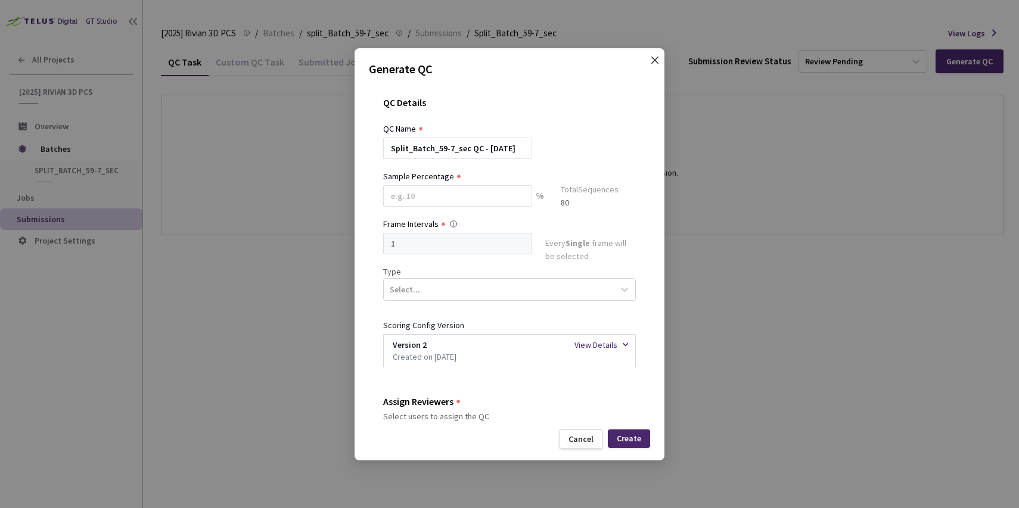
click at [654, 59] on icon "close" at bounding box center [654, 59] width 7 height 7
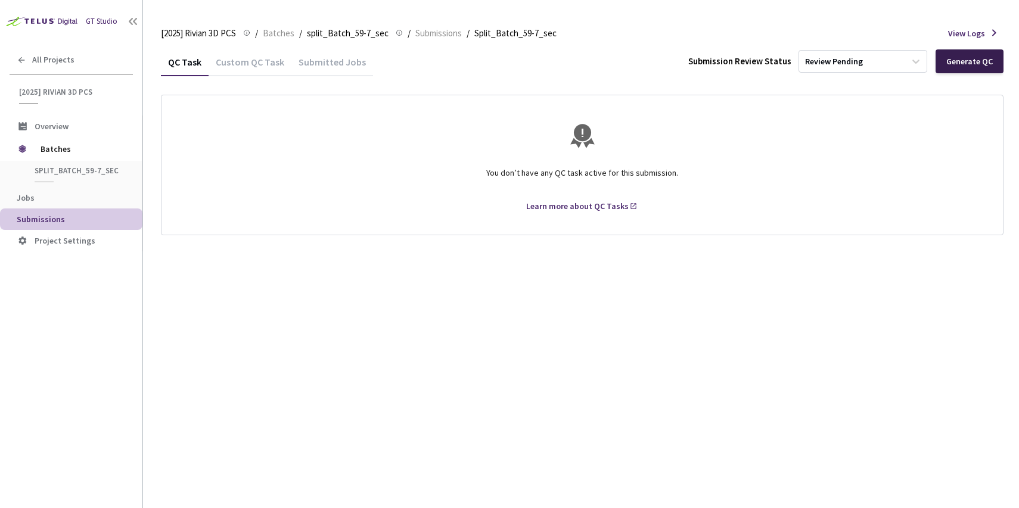
click at [955, 60] on div "Generate QC" at bounding box center [969, 62] width 46 height 10
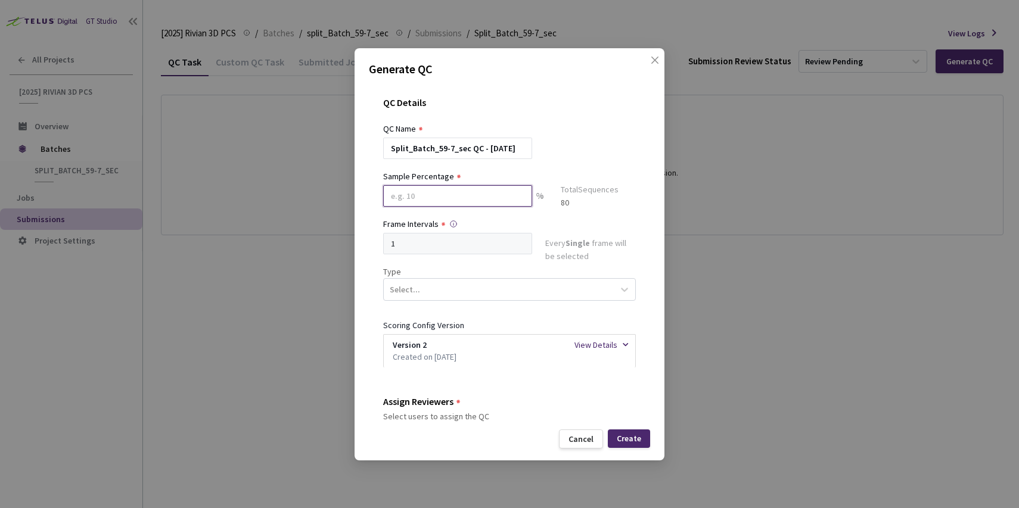
click at [403, 191] on input at bounding box center [457, 195] width 149 height 21
type input "20"
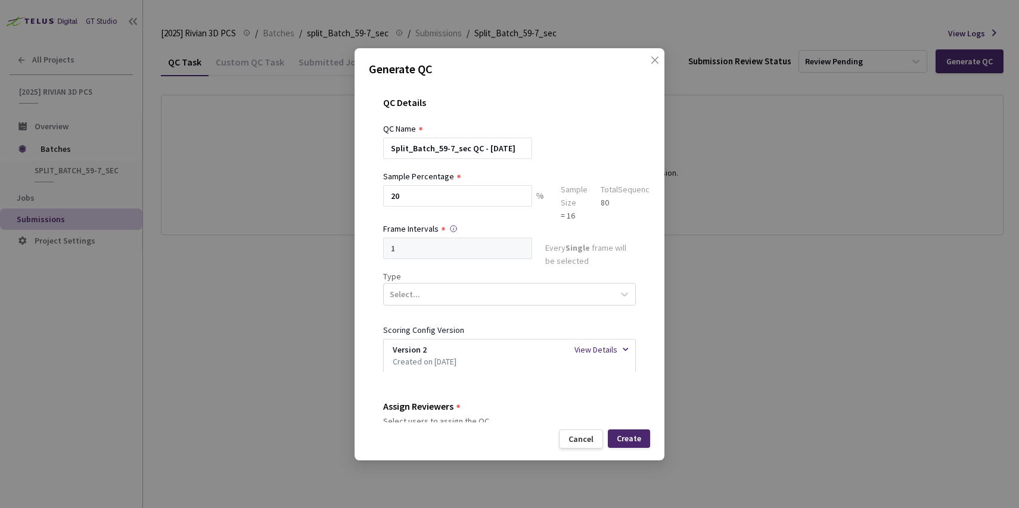
click at [561, 107] on div "QC Details" at bounding box center [509, 109] width 253 height 25
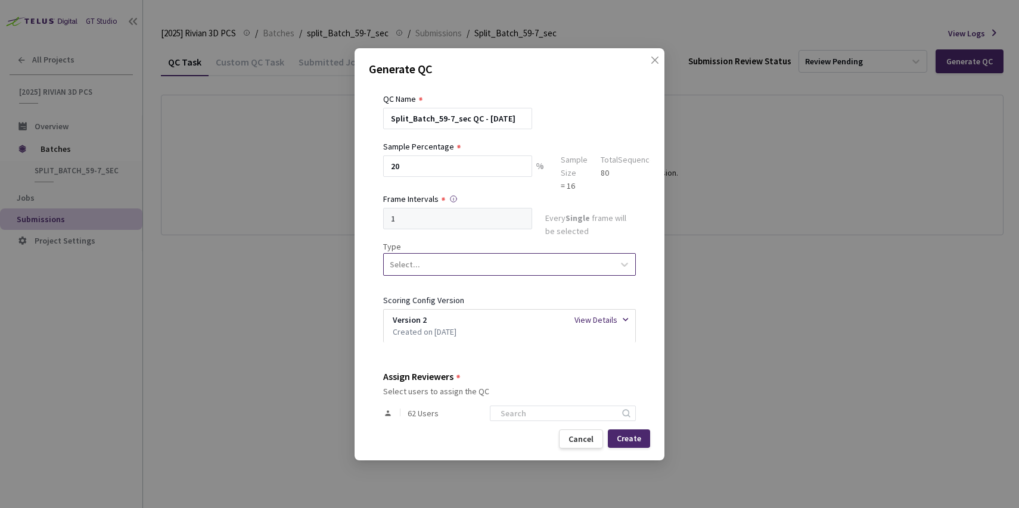
click at [462, 256] on div "Select..." at bounding box center [499, 264] width 230 height 20
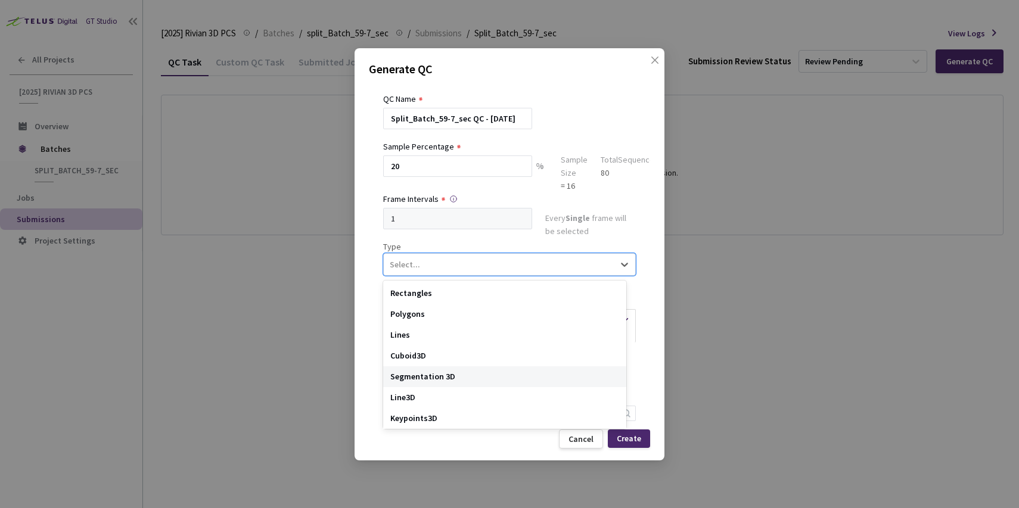
click at [435, 375] on div "Segmentation 3D" at bounding box center [504, 376] width 243 height 21
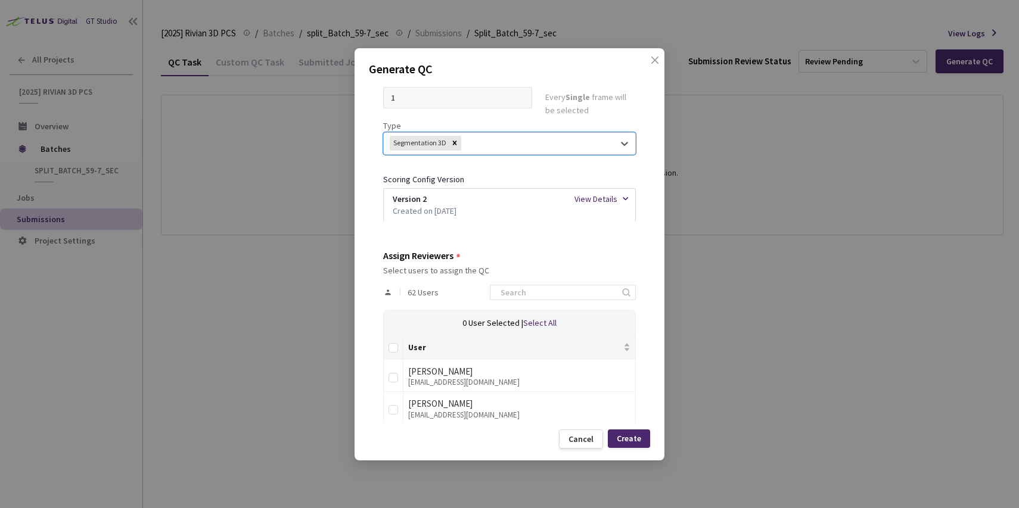
scroll to position [213, 0]
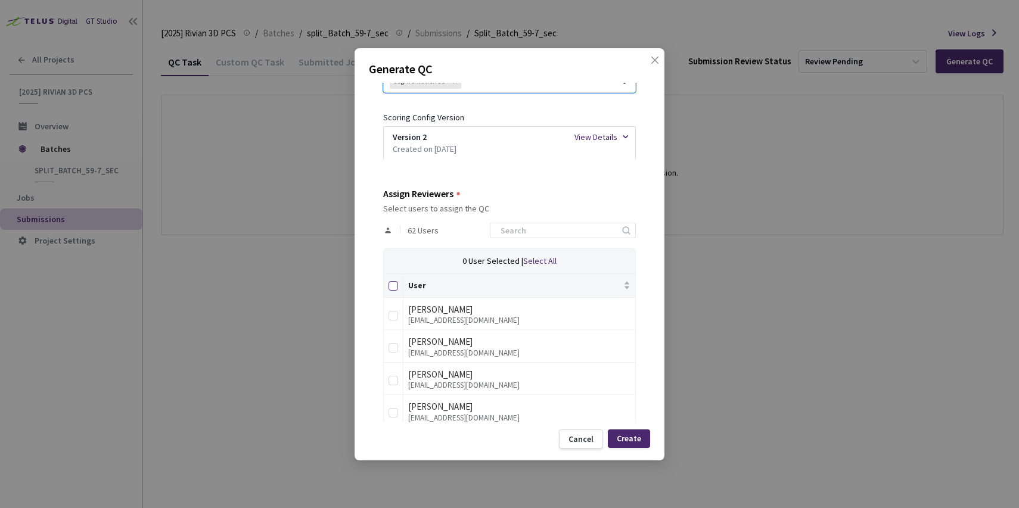
click at [397, 284] on input "Select all" at bounding box center [393, 286] width 10 height 10
checkbox input "true"
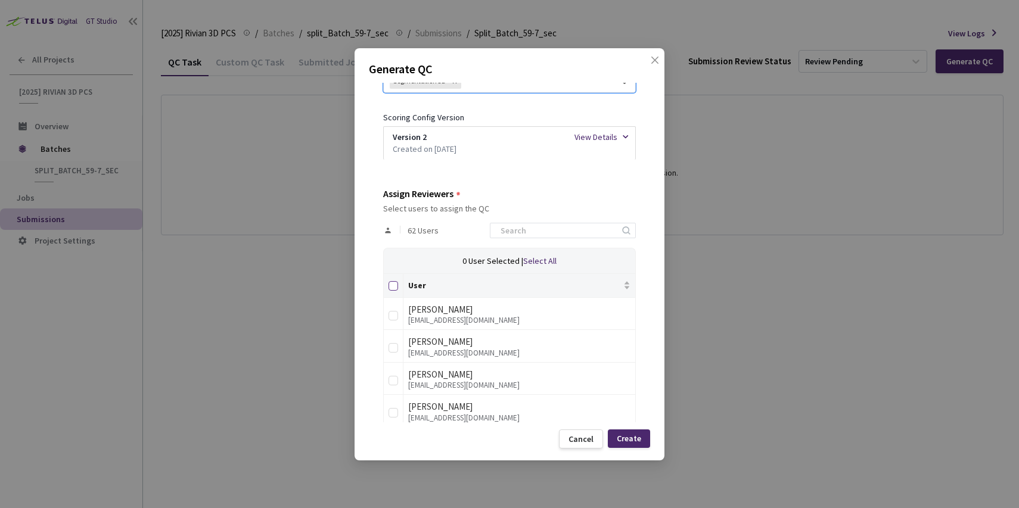
checkbox input "true"
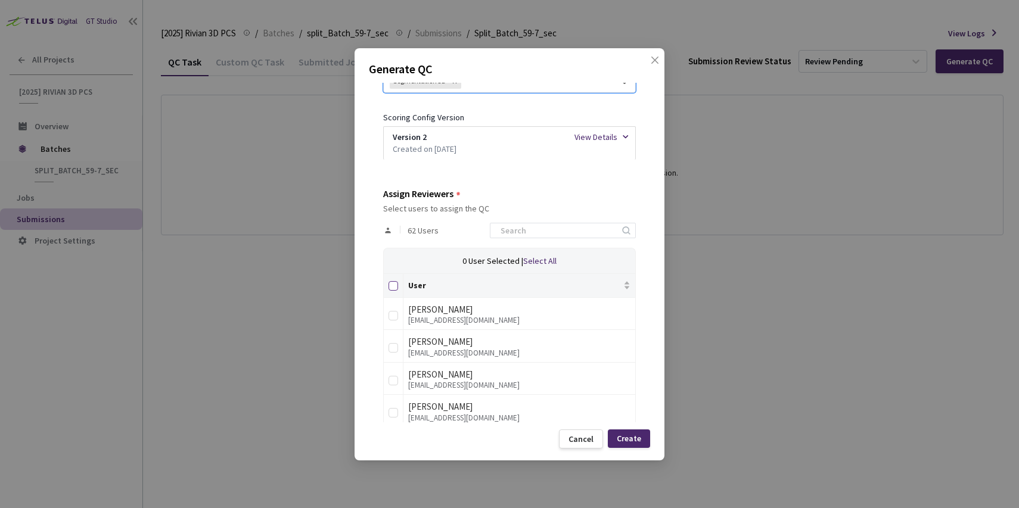
checkbox input "true"
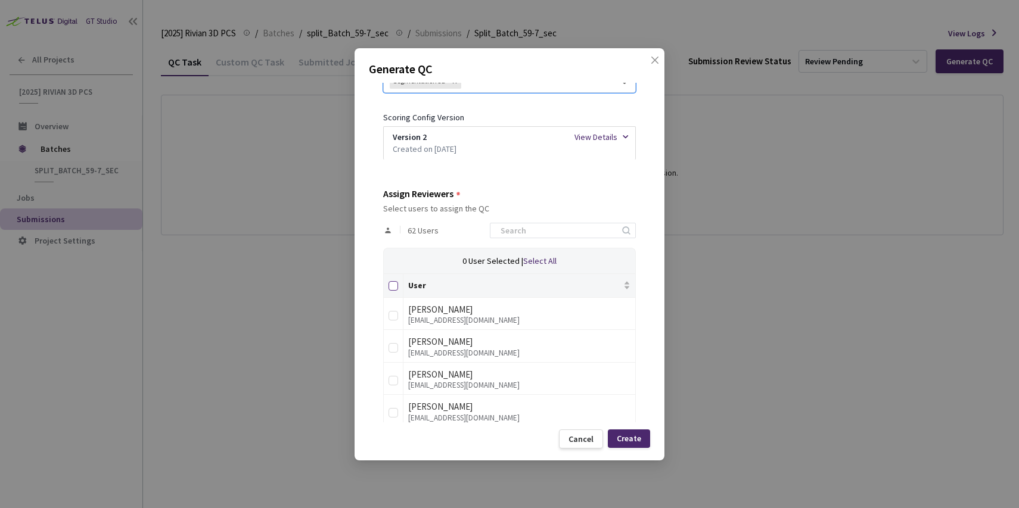
checkbox input "true"
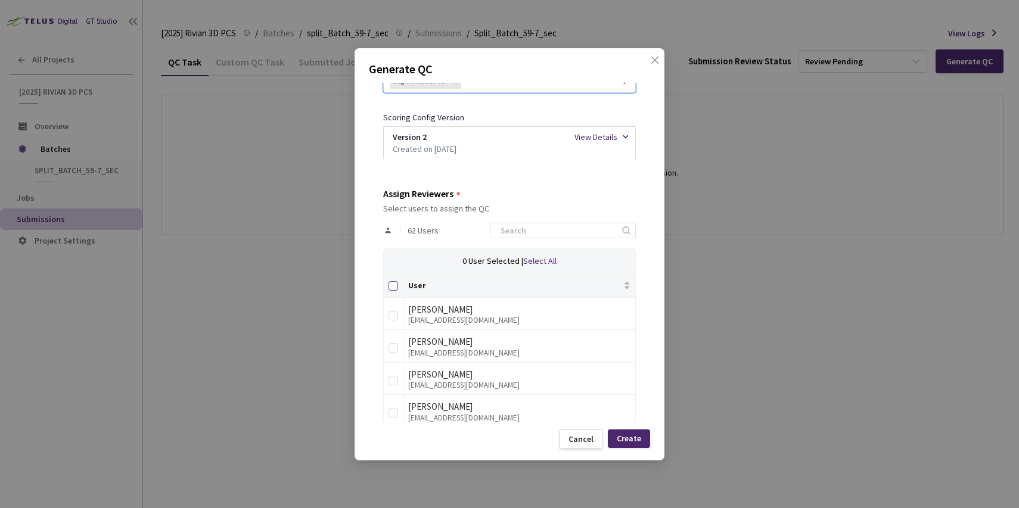
checkbox input "true"
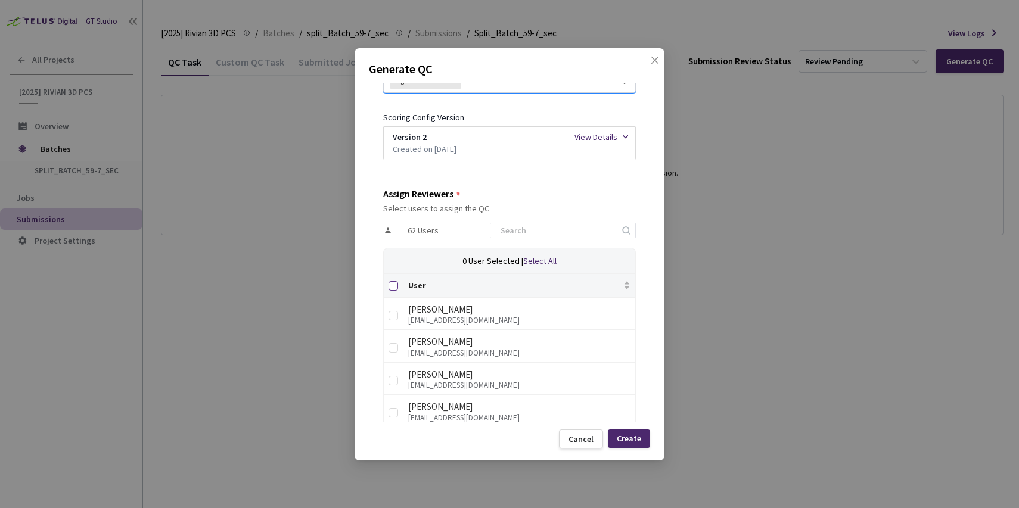
checkbox input "true"
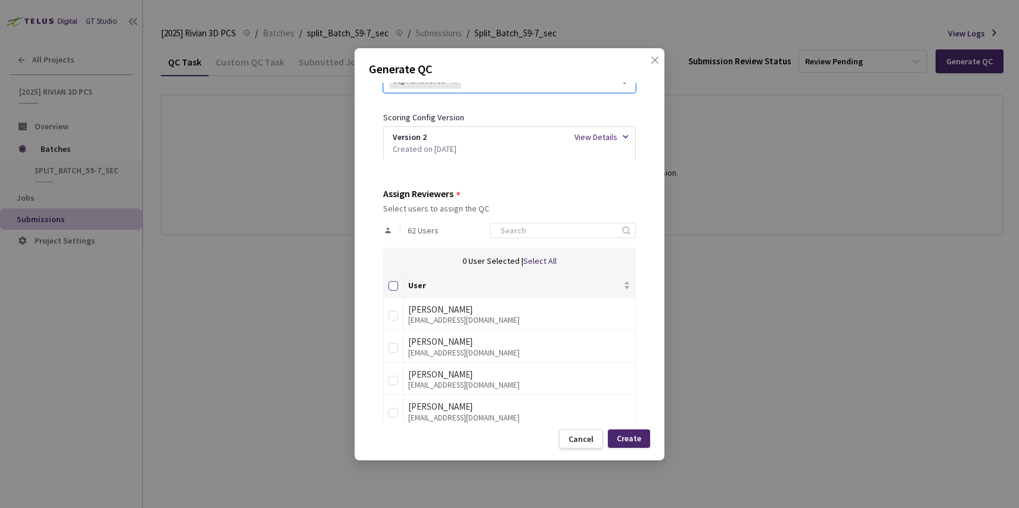
checkbox input "true"
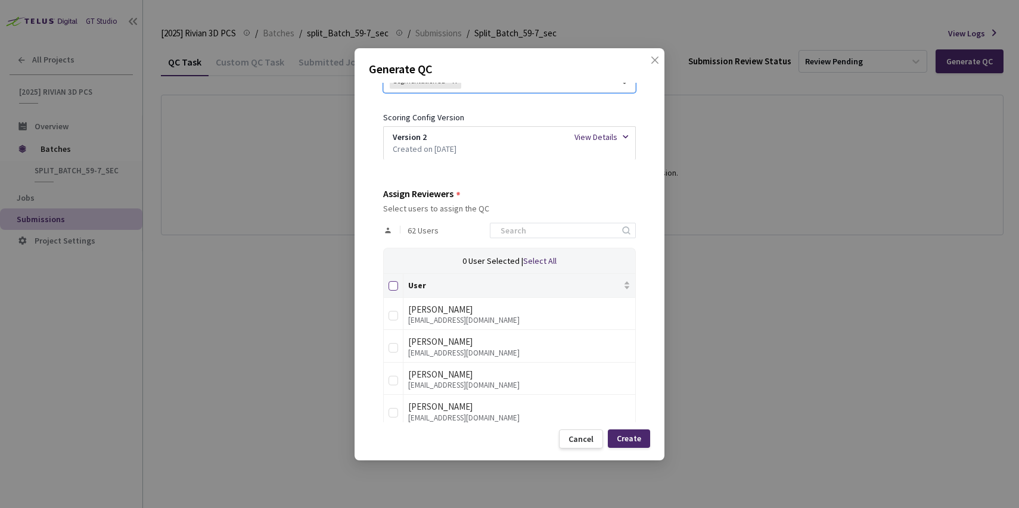
checkbox input "true"
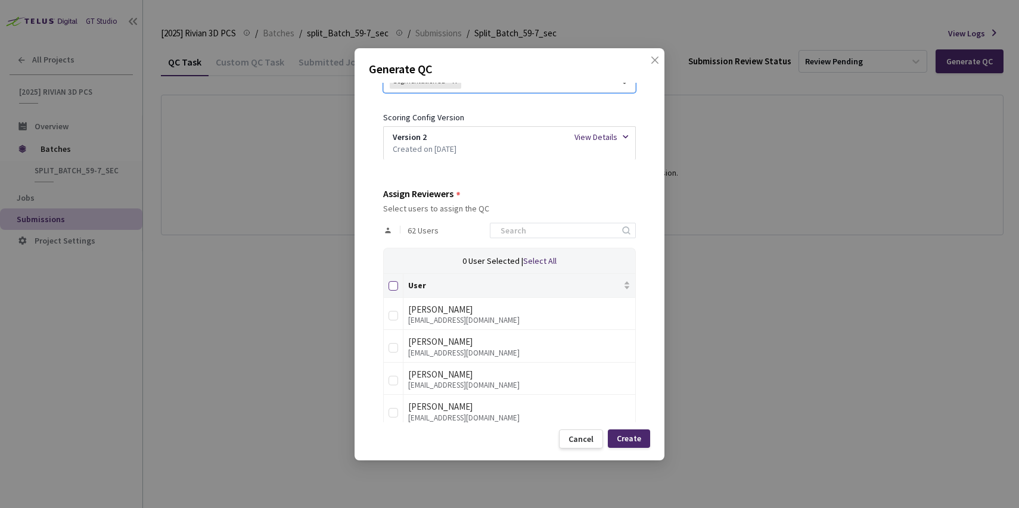
checkbox input "true"
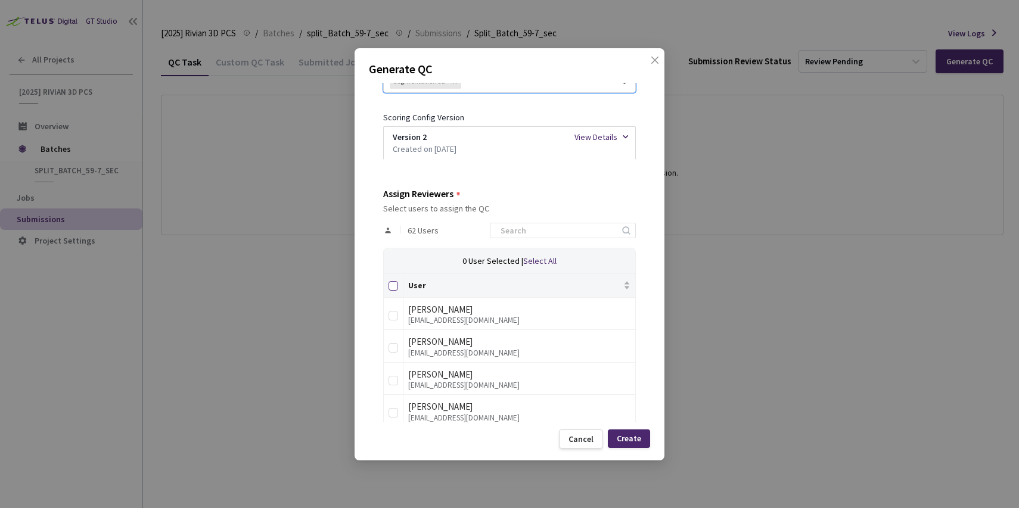
checkbox input "true"
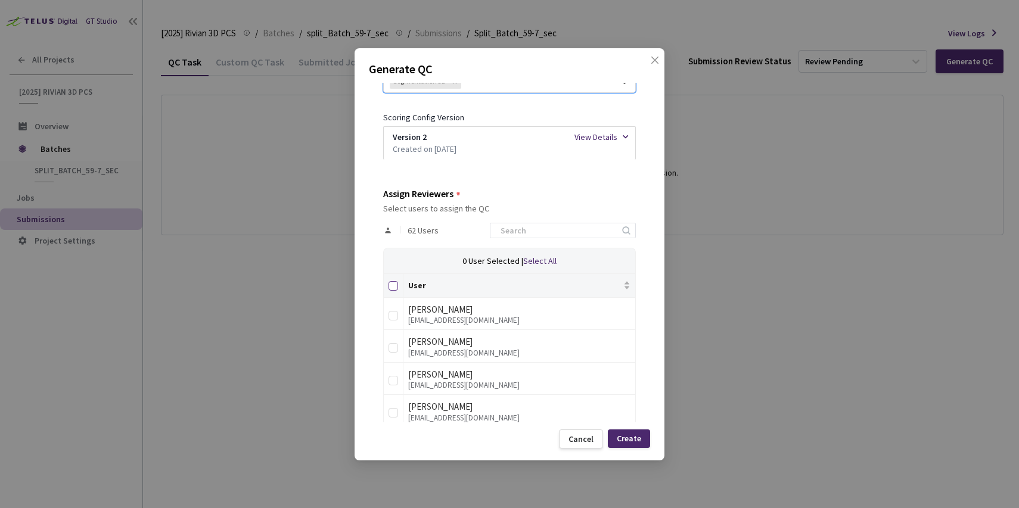
checkbox input "true"
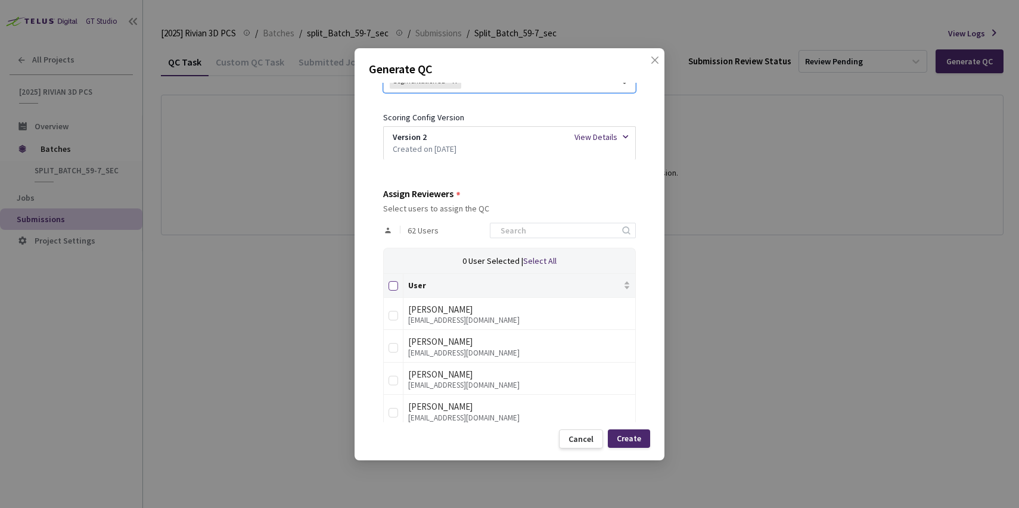
checkbox input "true"
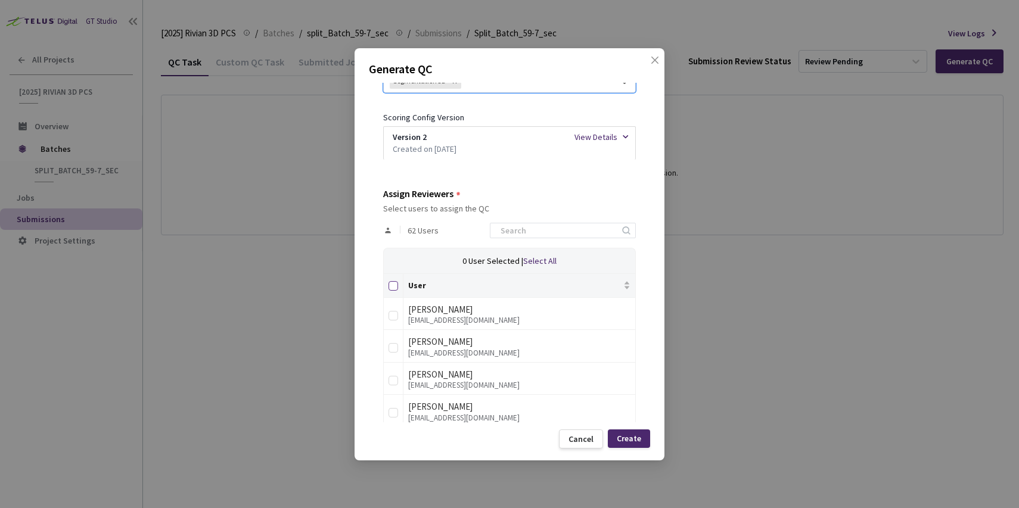
checkbox input "true"
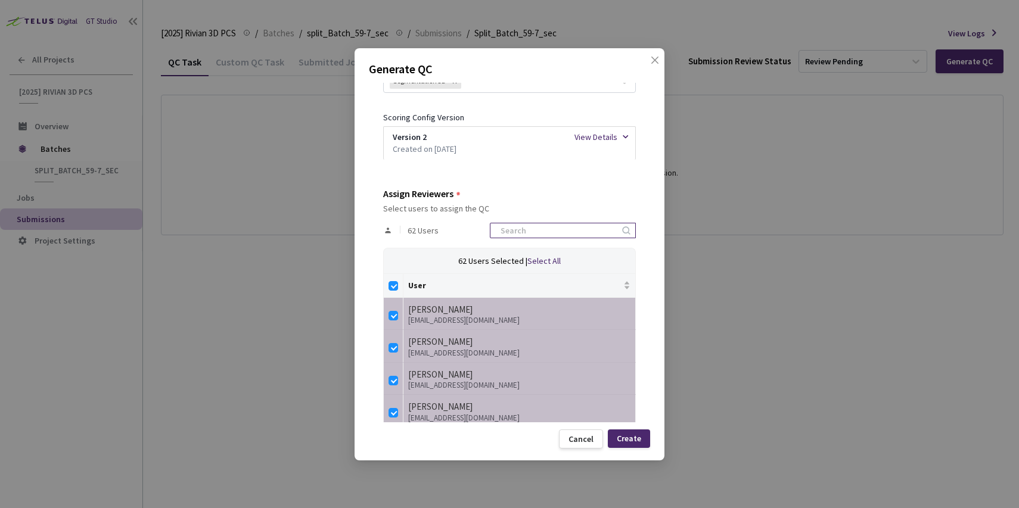
click at [550, 229] on input at bounding box center [556, 230] width 127 height 14
type input "rivian"
click at [389, 295] on th at bounding box center [394, 286] width 20 height 24
click at [392, 288] on input "Select all" at bounding box center [393, 286] width 10 height 10
checkbox input "false"
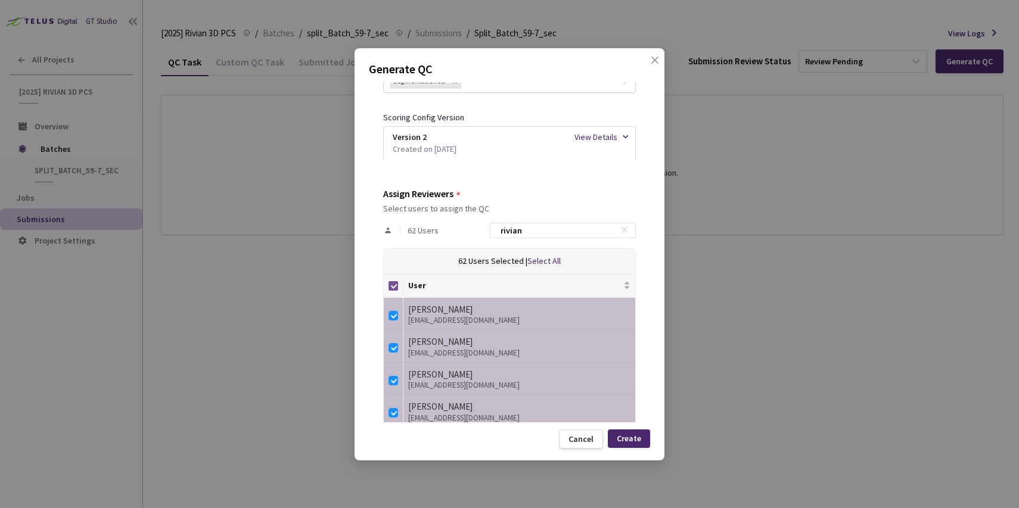
checkbox input "false"
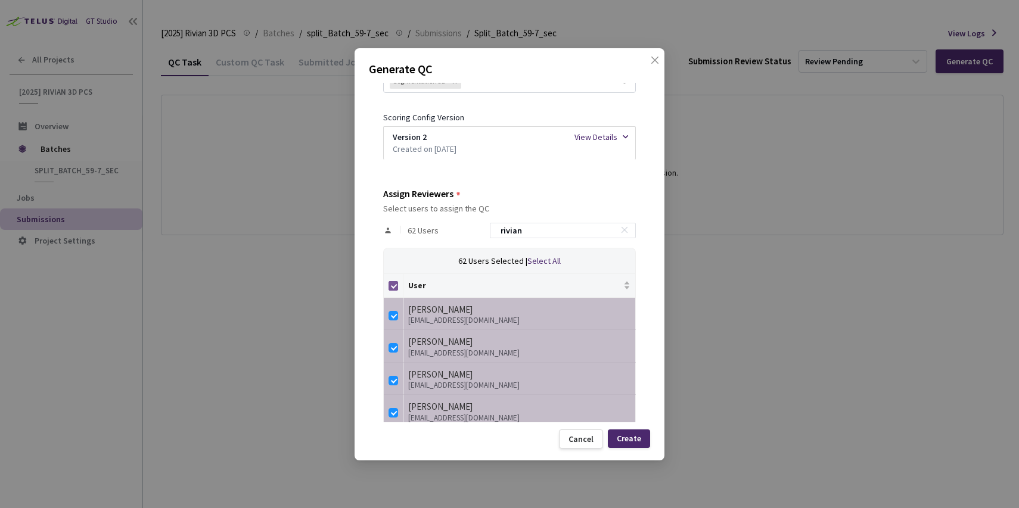
checkbox input "false"
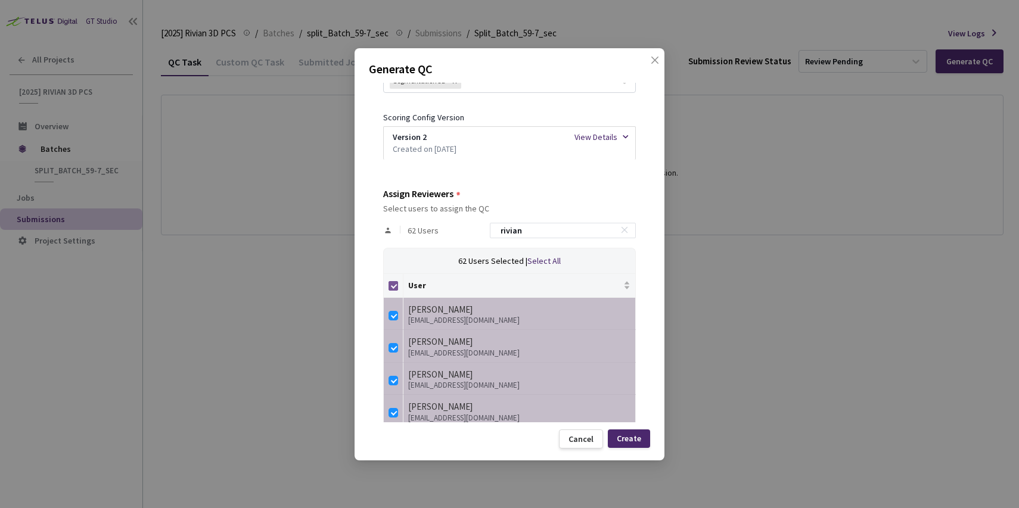
checkbox input "false"
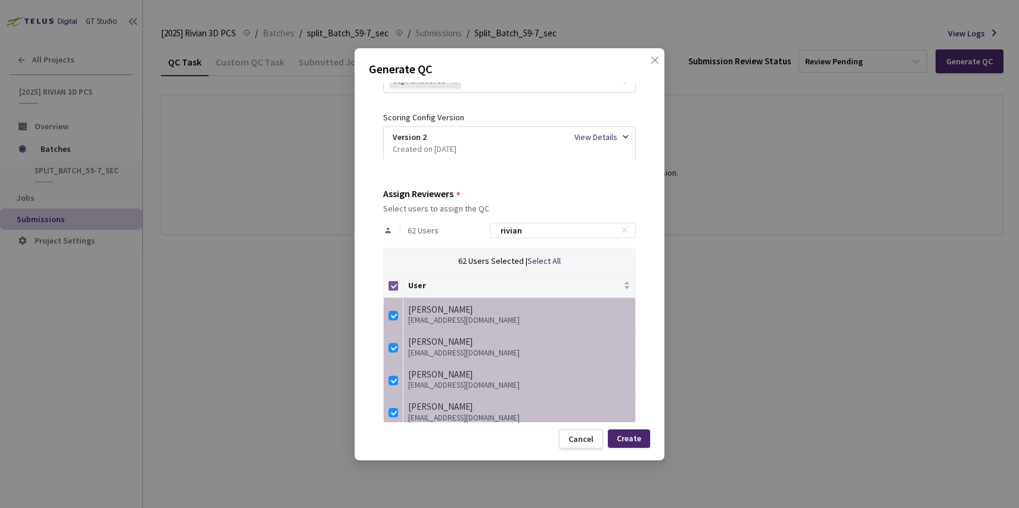
checkbox input "false"
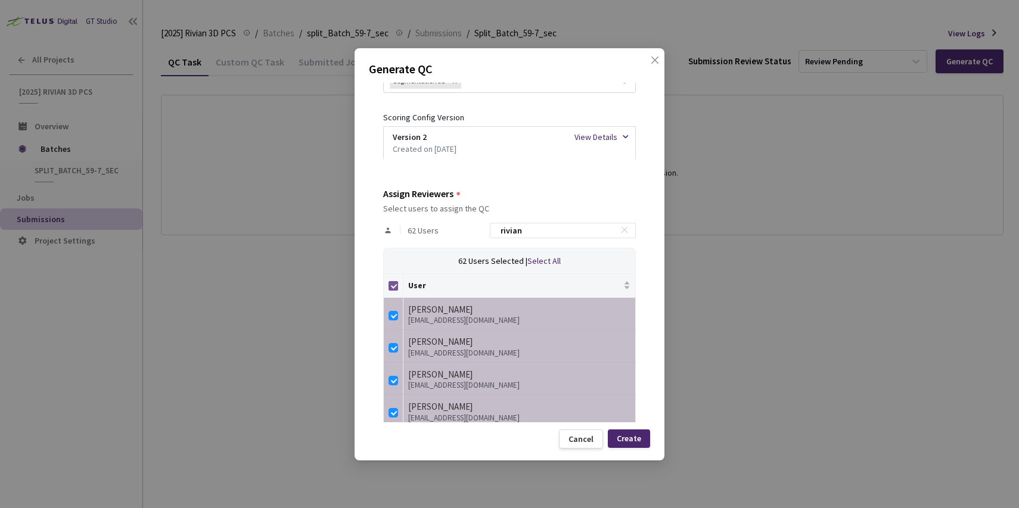
checkbox input "false"
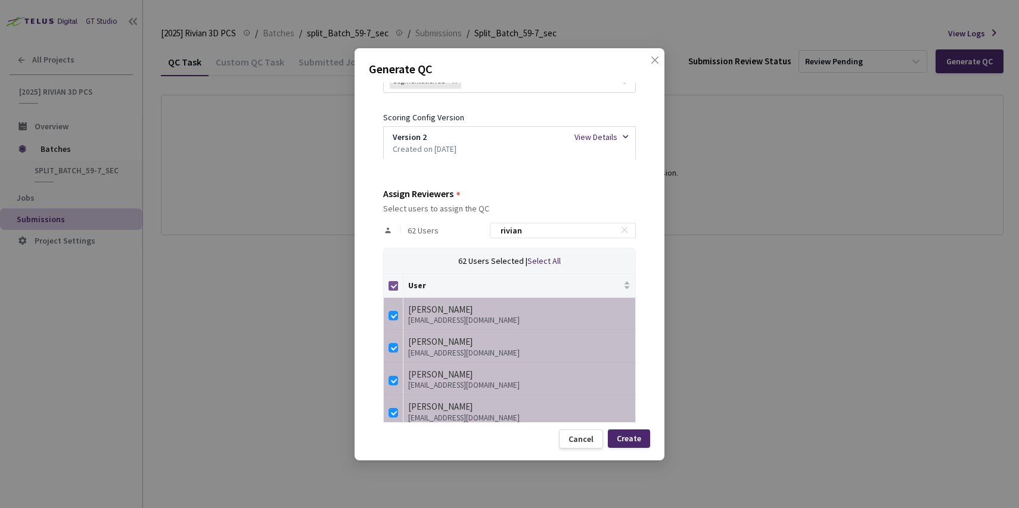
checkbox input "false"
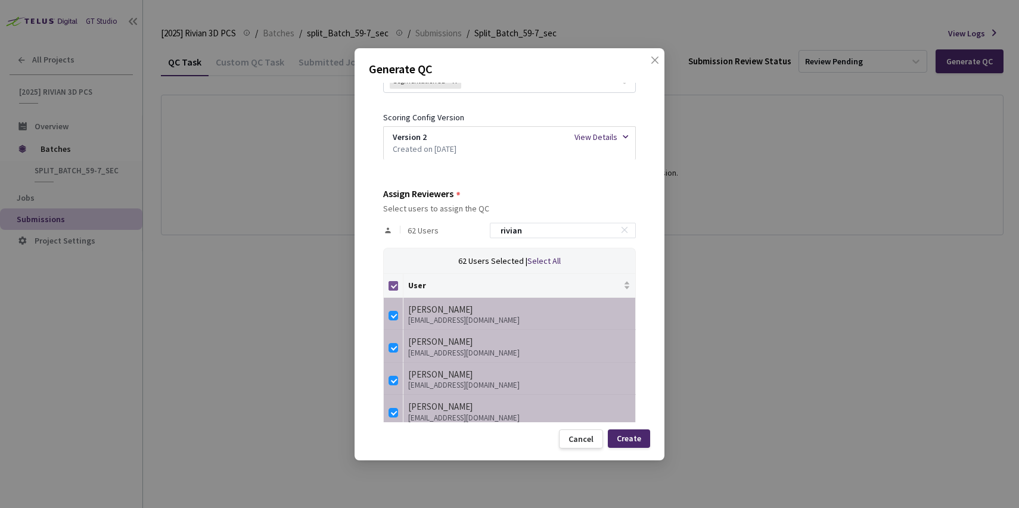
checkbox input "false"
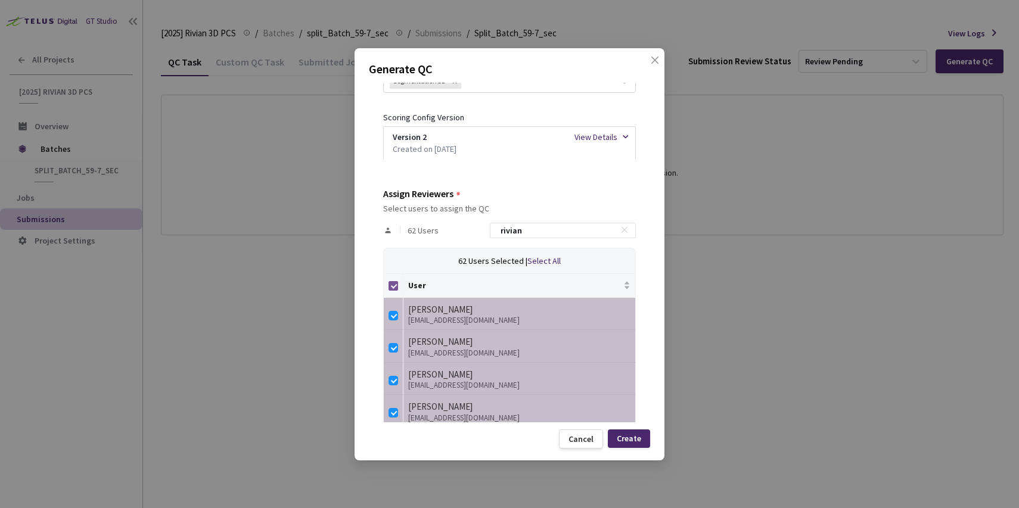
checkbox input "false"
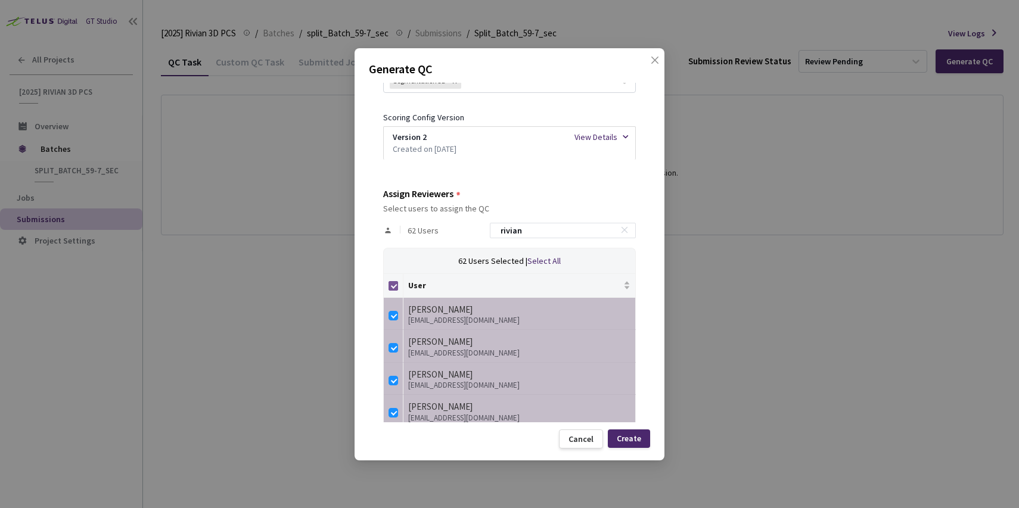
checkbox input "false"
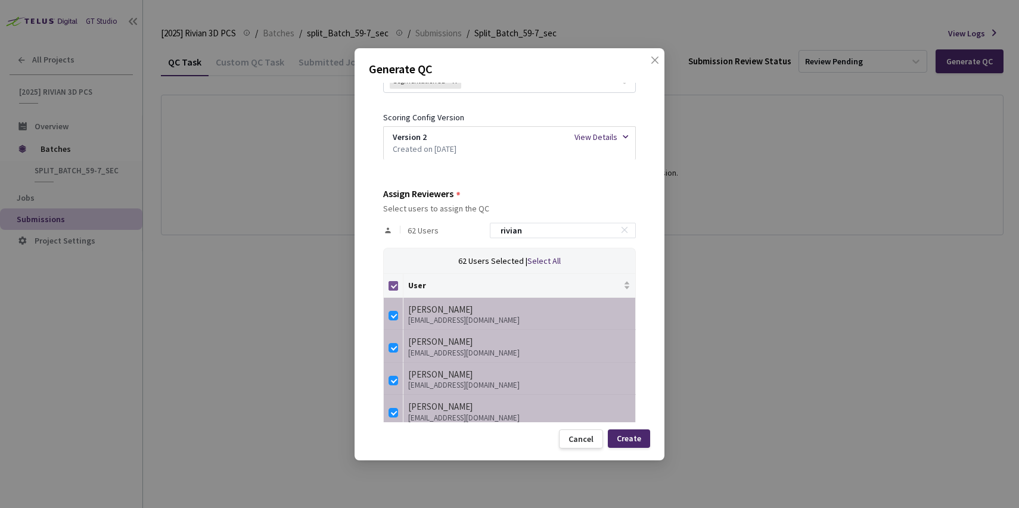
checkbox input "false"
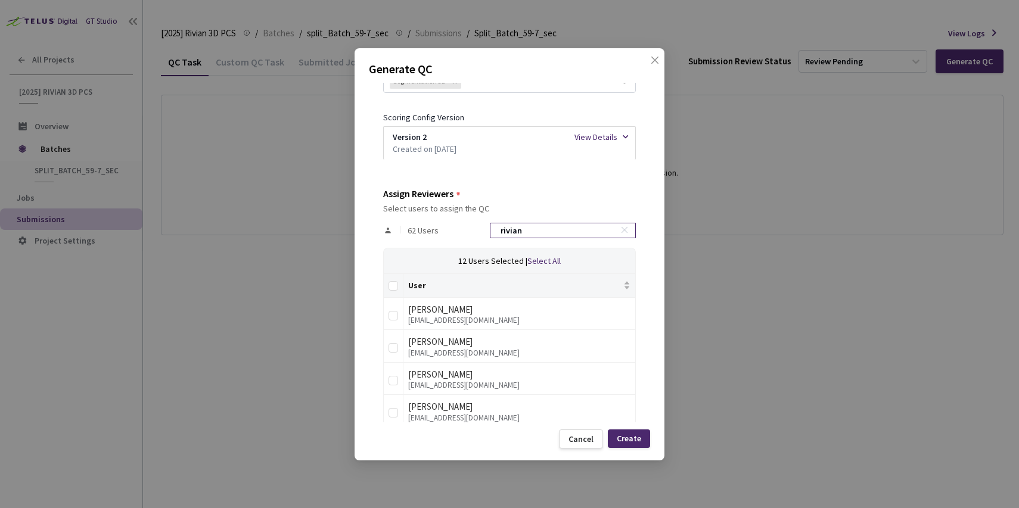
click at [543, 228] on input "rivian" at bounding box center [556, 230] width 127 height 14
click at [396, 290] on input "Select all" at bounding box center [393, 286] width 10 height 10
checkbox input "true"
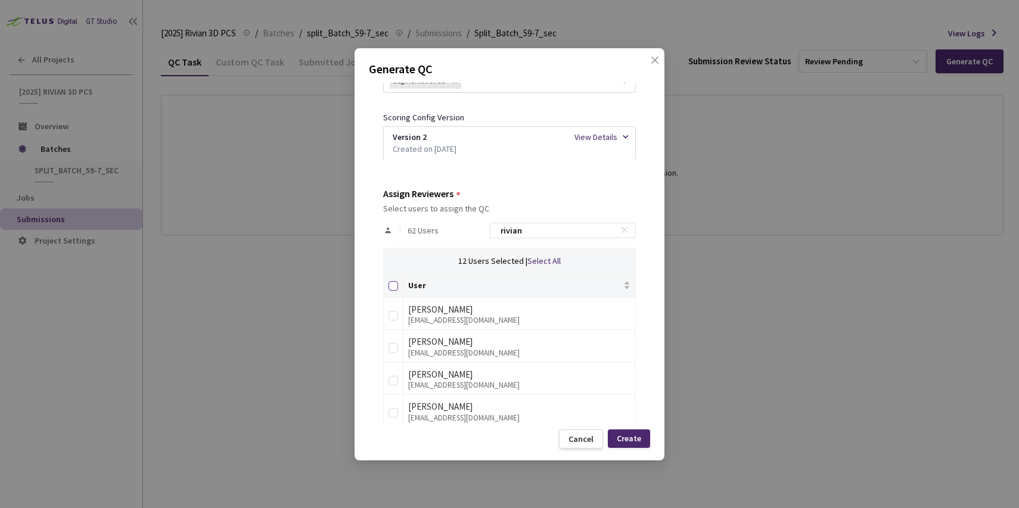
checkbox input "true"
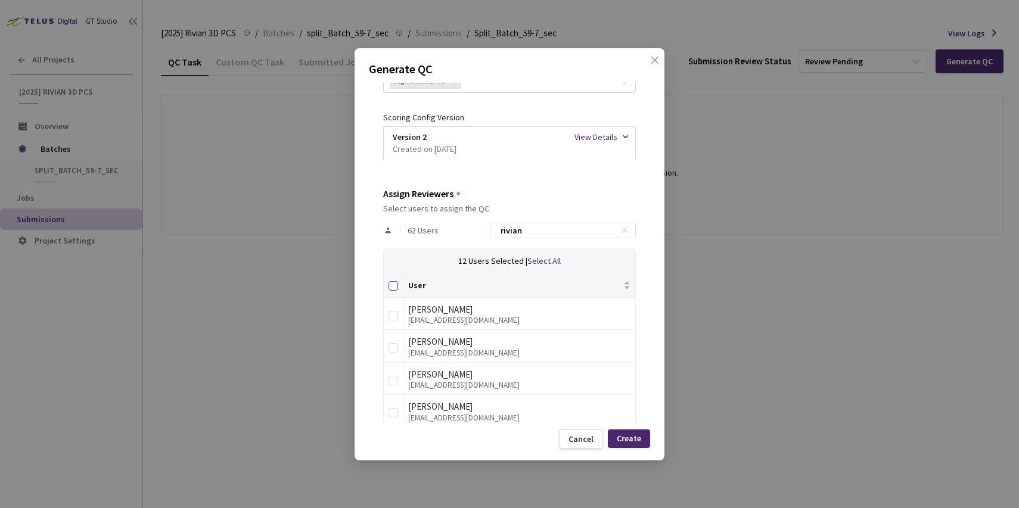
checkbox input "true"
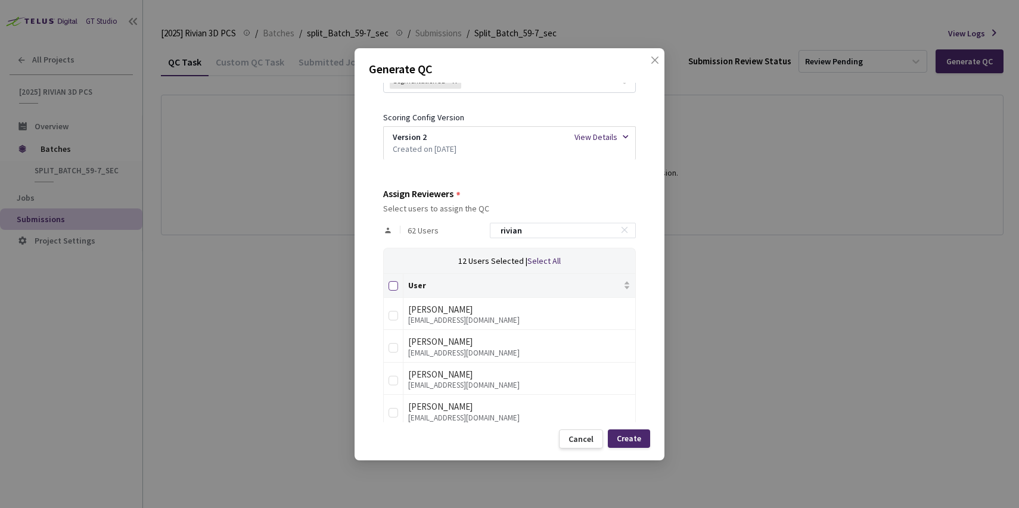
checkbox input "true"
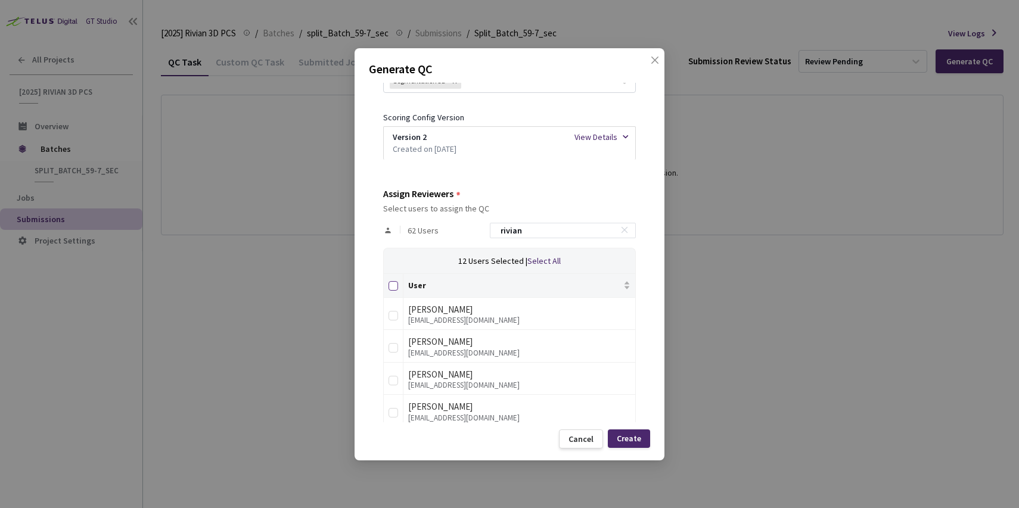
checkbox input "true"
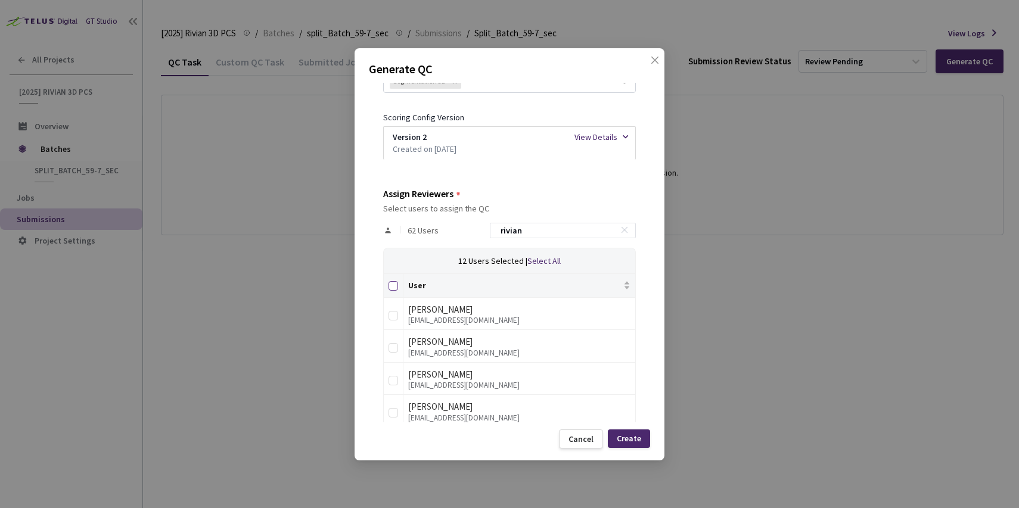
checkbox input "true"
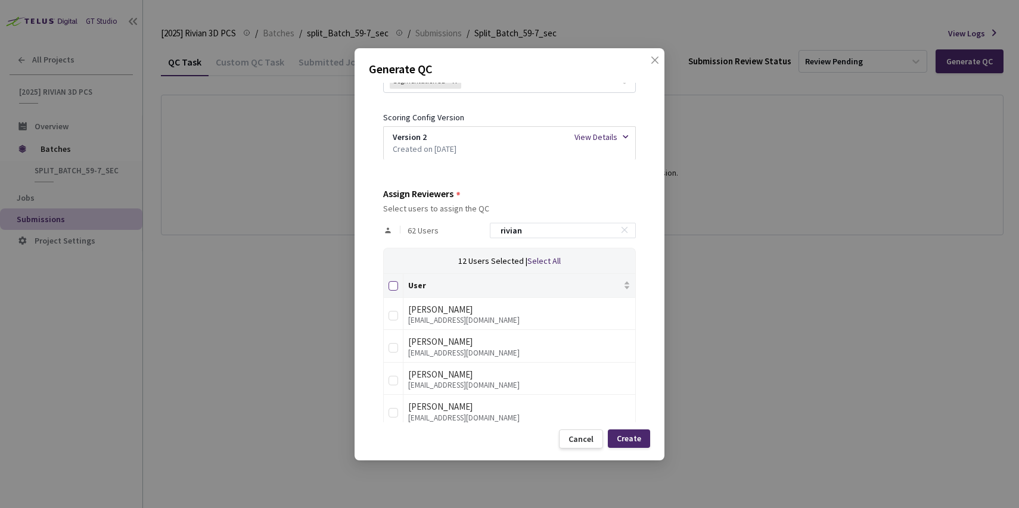
checkbox input "true"
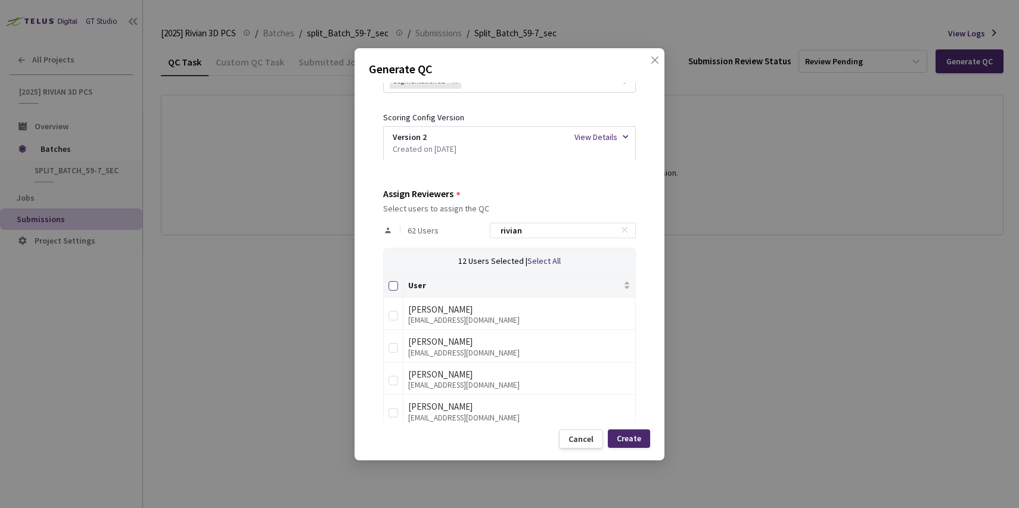
checkbox input "true"
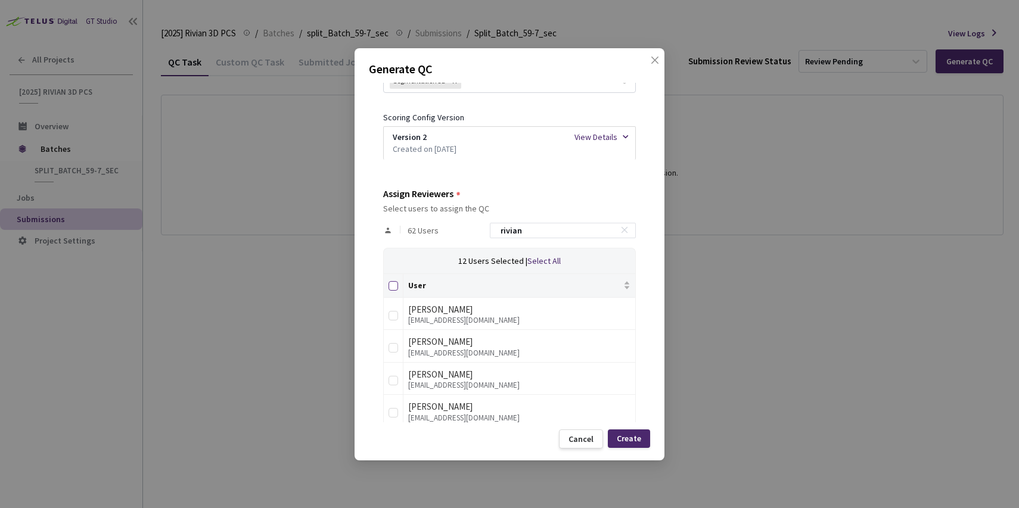
checkbox input "true"
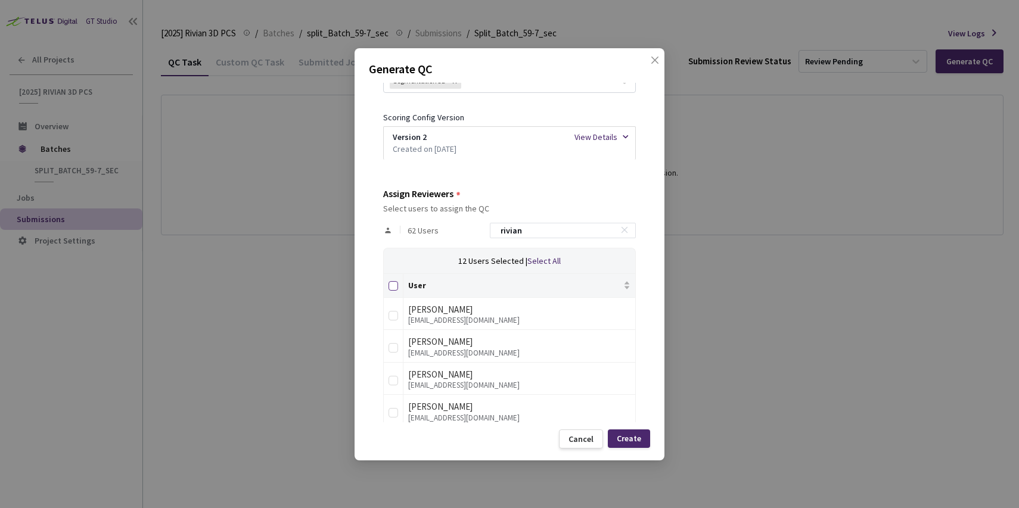
checkbox input "true"
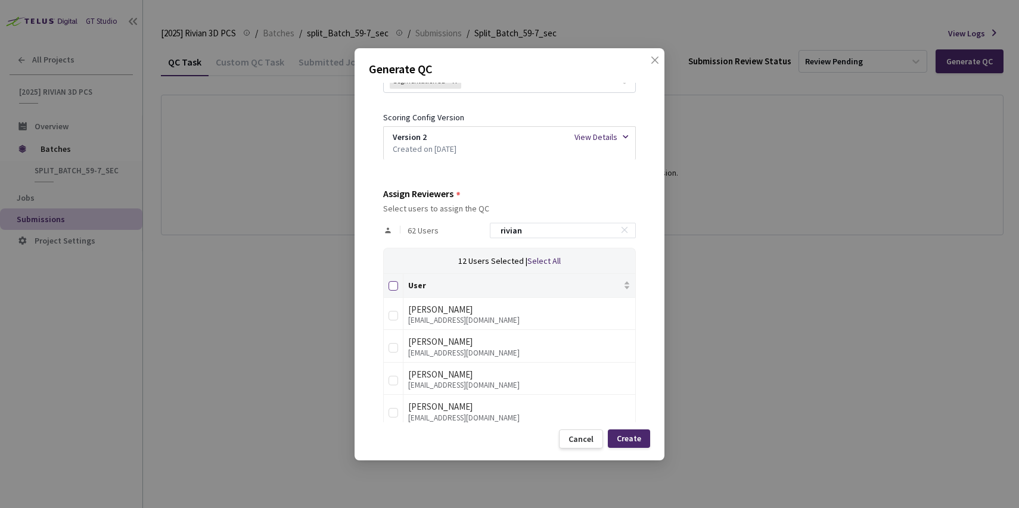
checkbox input "true"
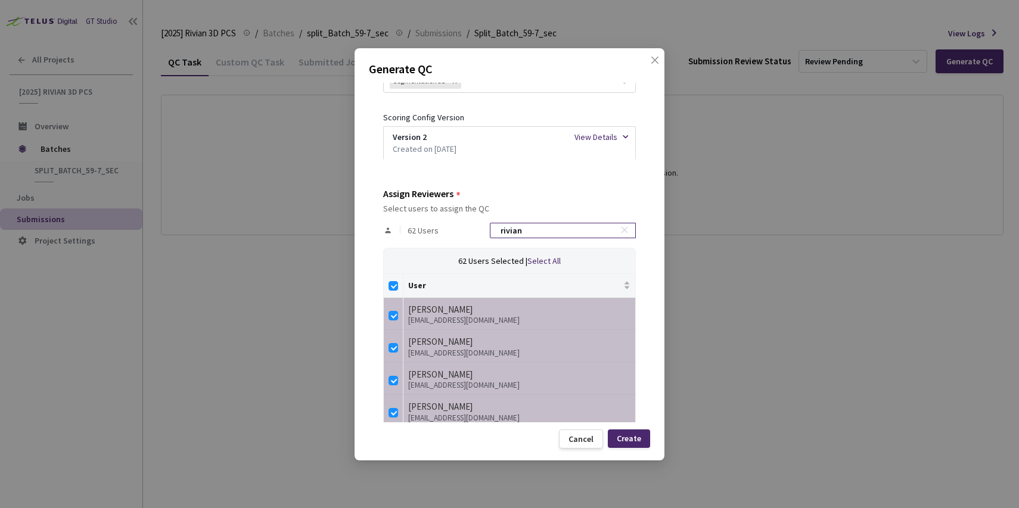
click at [621, 230] on rect at bounding box center [624, 229] width 7 height 7
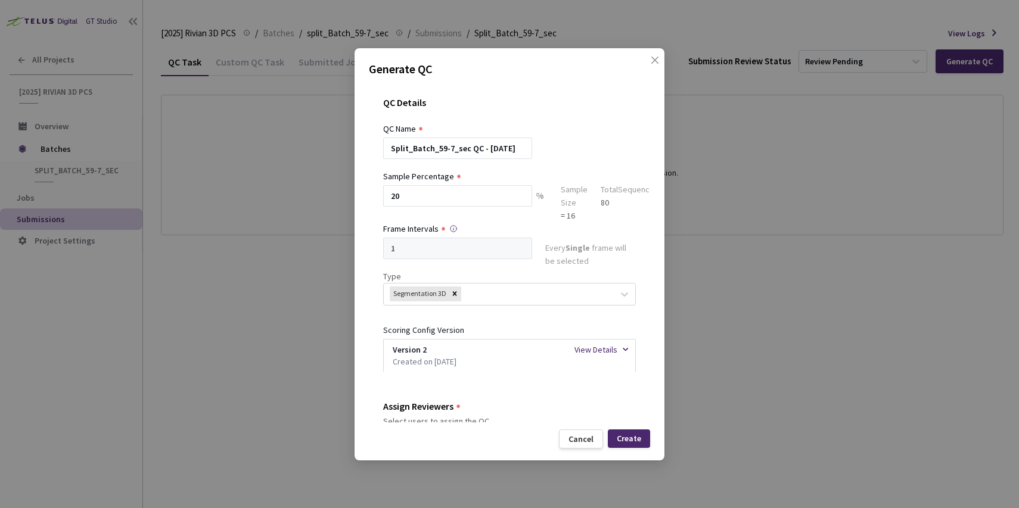
scroll to position [149, 0]
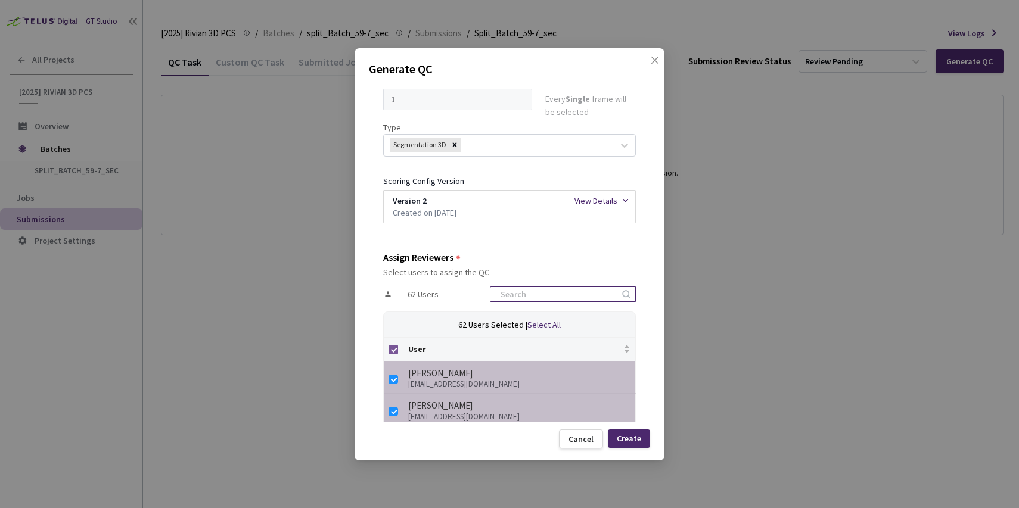
click at [394, 347] on input "Select all" at bounding box center [393, 350] width 10 height 10
checkbox input "false"
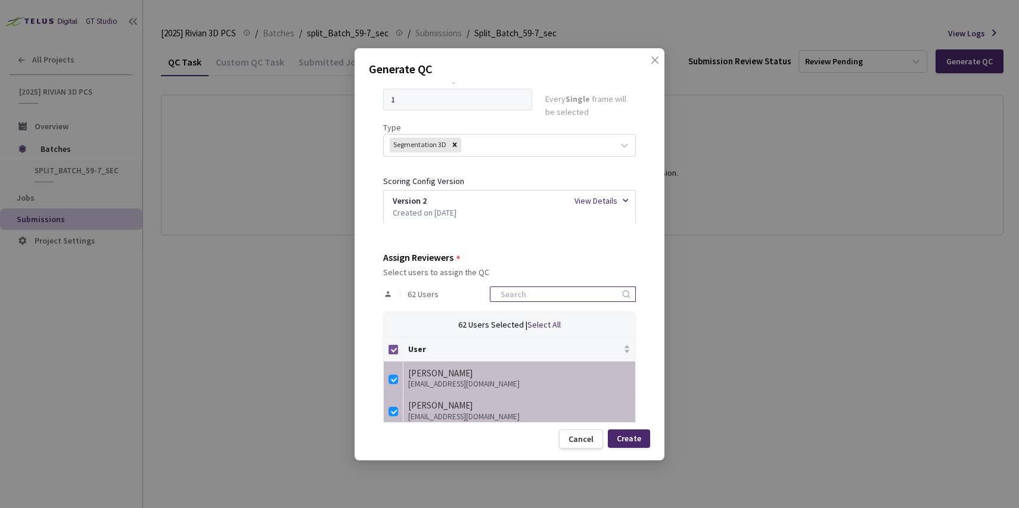
checkbox input "false"
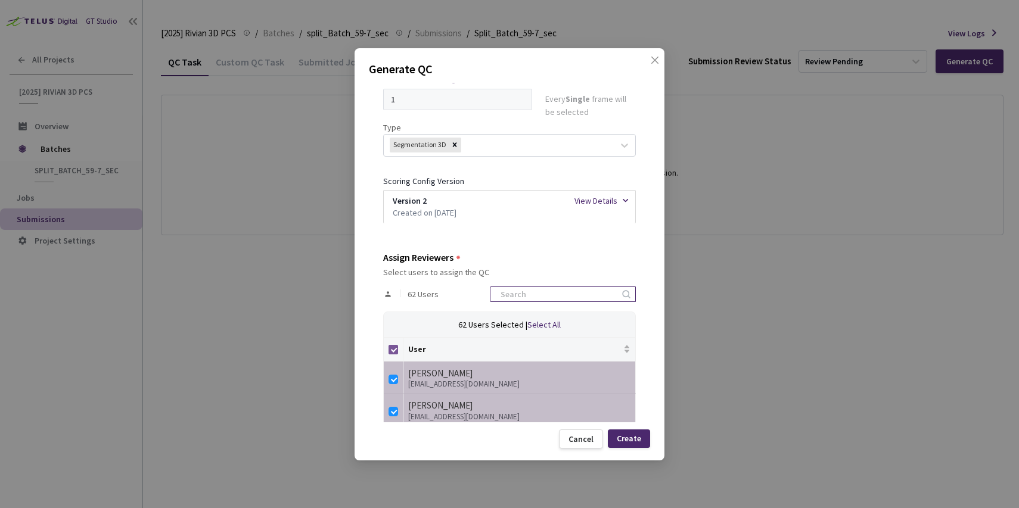
checkbox input "false"
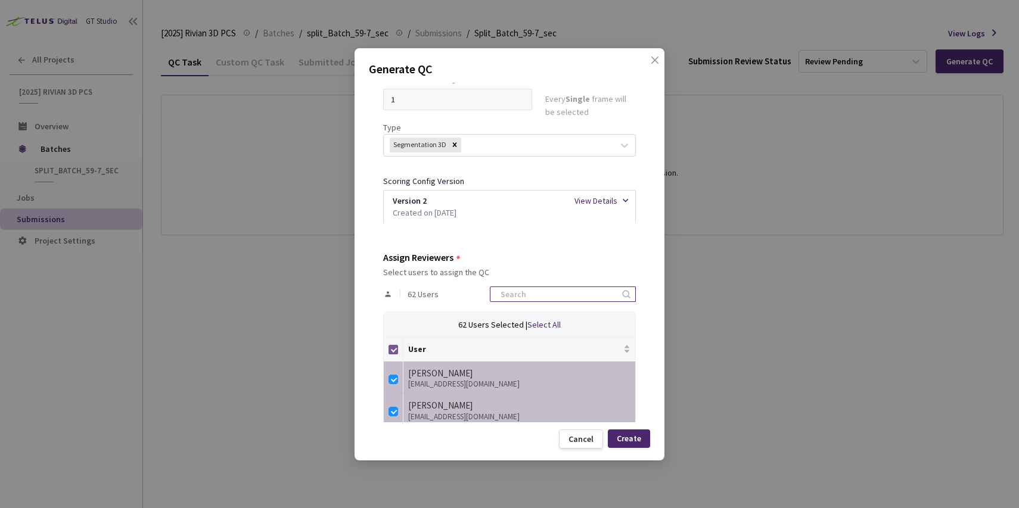
checkbox input "false"
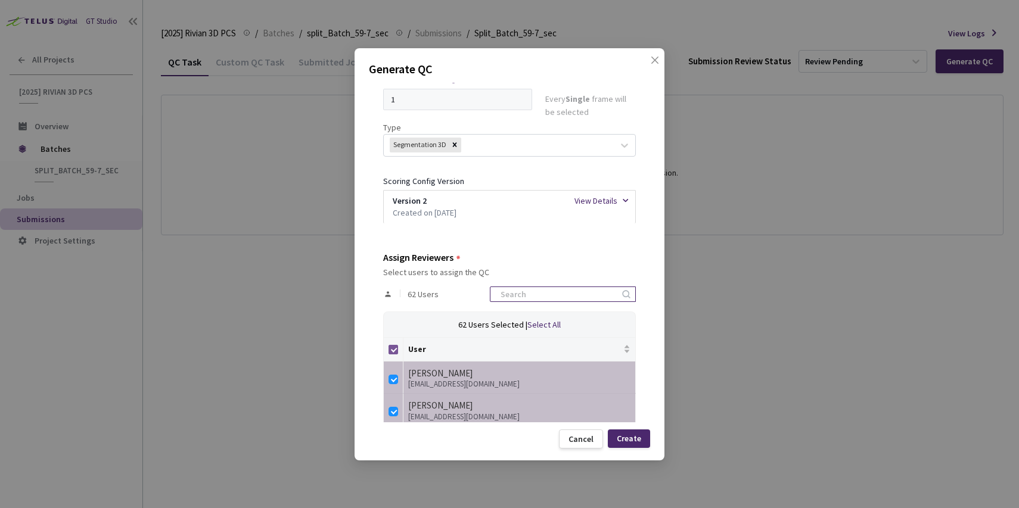
checkbox input "false"
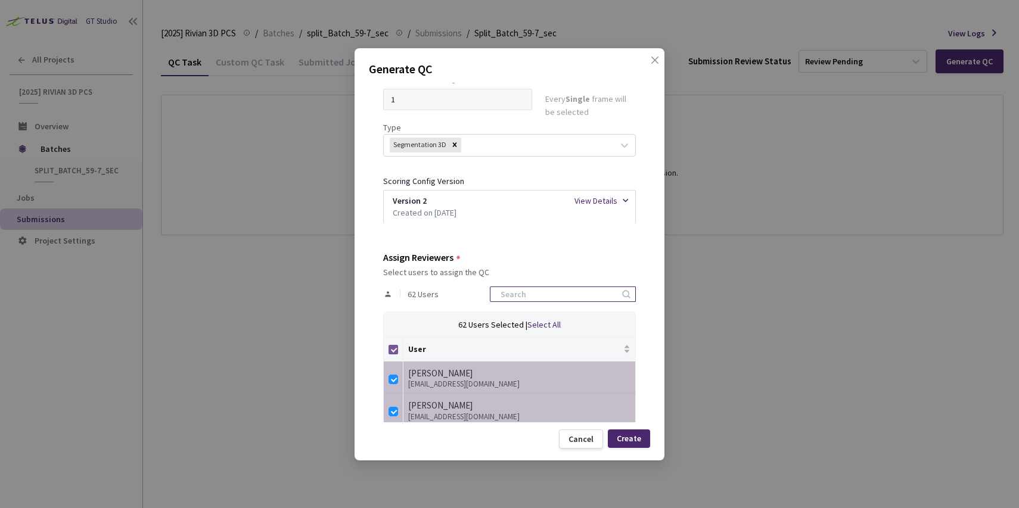
checkbox input "false"
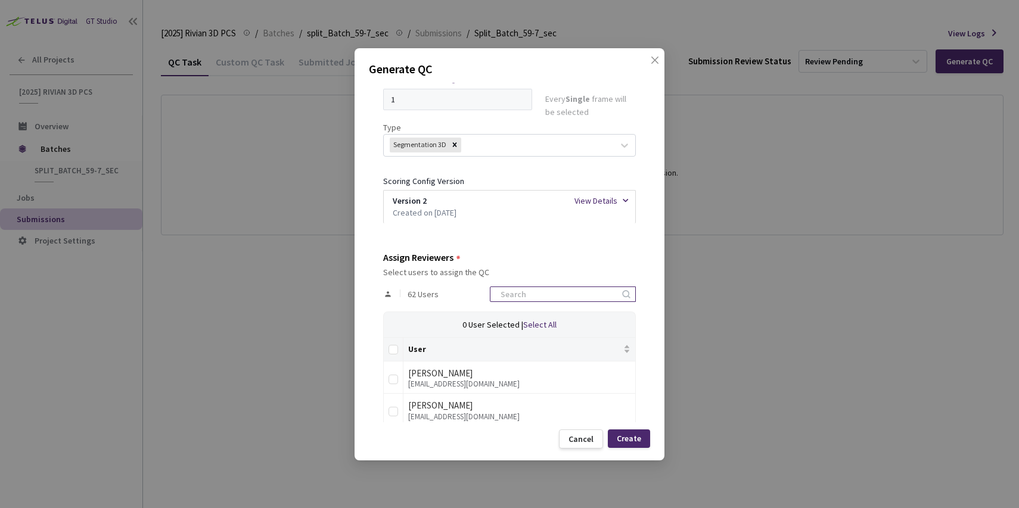
click at [544, 294] on input at bounding box center [556, 294] width 127 height 14
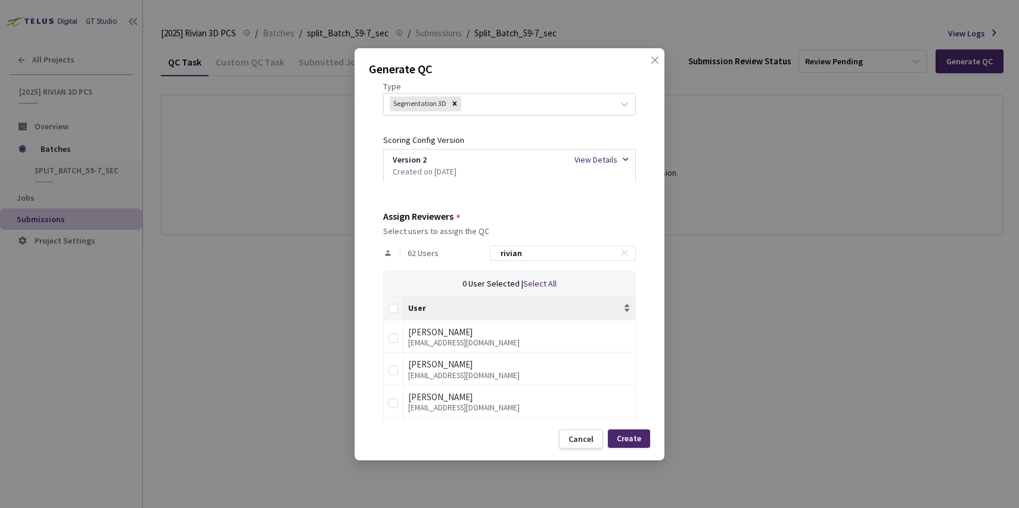
scroll to position [276, 0]
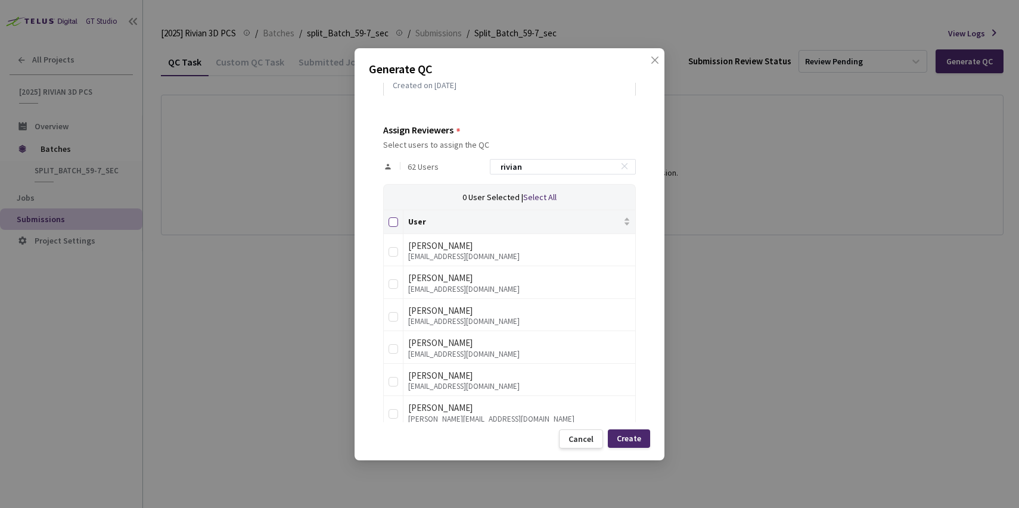
click at [394, 221] on input "Select all" at bounding box center [393, 222] width 10 height 10
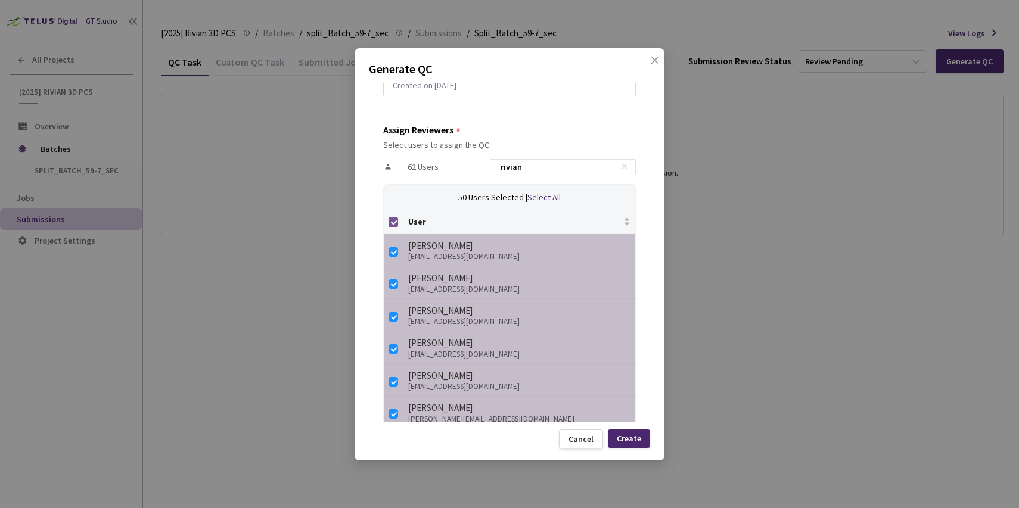
click at [394, 221] on input "Select all" at bounding box center [393, 222] width 10 height 10
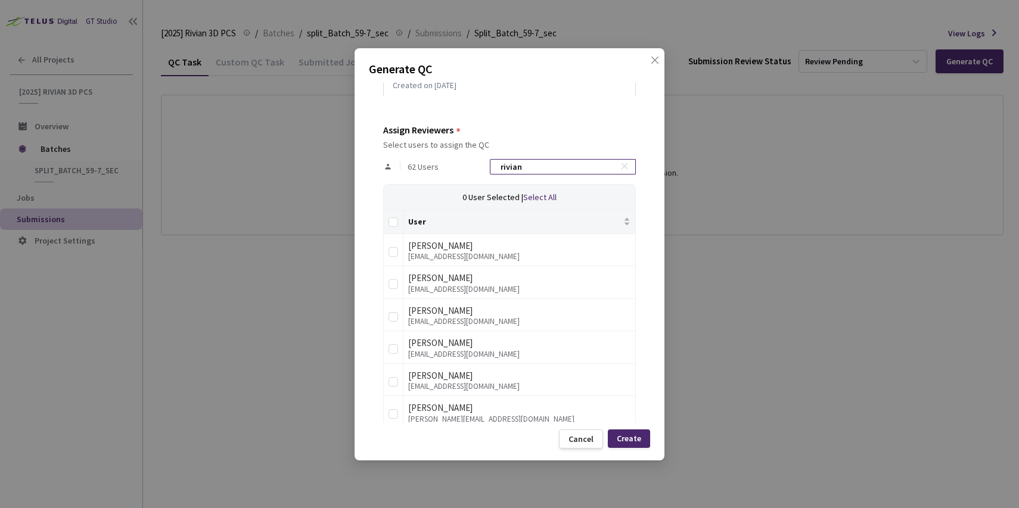
click at [559, 166] on input "rivian" at bounding box center [556, 167] width 127 height 14
click at [518, 165] on input "rivian" at bounding box center [556, 167] width 127 height 14
click at [564, 155] on div "62 Users @rivian" at bounding box center [509, 167] width 253 height 35
click at [564, 163] on input "@rivian" at bounding box center [556, 167] width 127 height 14
click at [393, 231] on th at bounding box center [394, 222] width 20 height 24
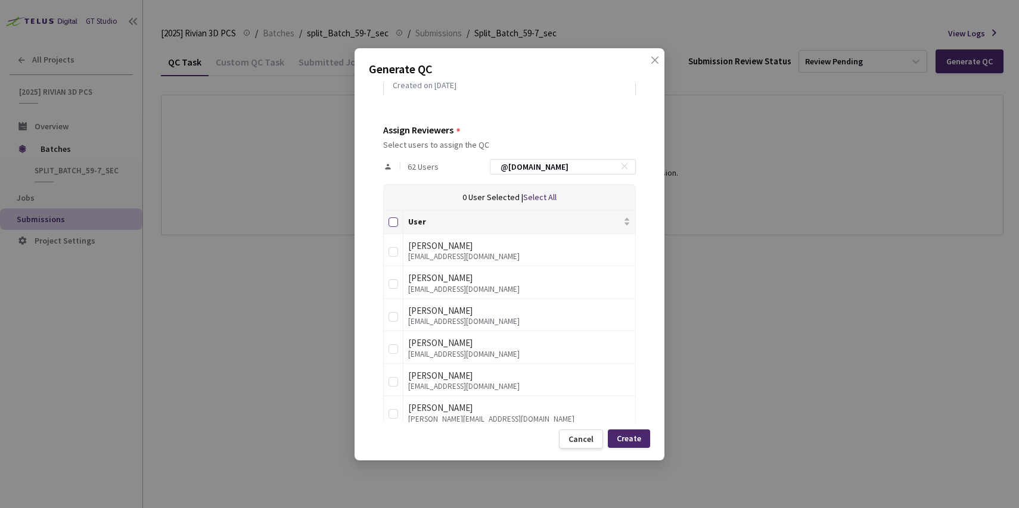
click at [393, 221] on input "Select all" at bounding box center [393, 222] width 10 height 10
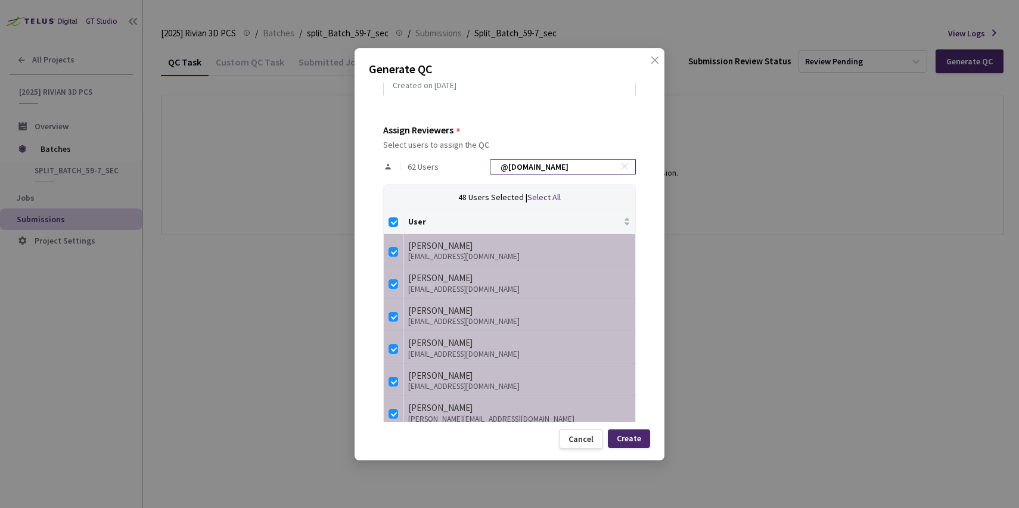
click at [571, 170] on input "@rivian.com" at bounding box center [556, 167] width 127 height 14
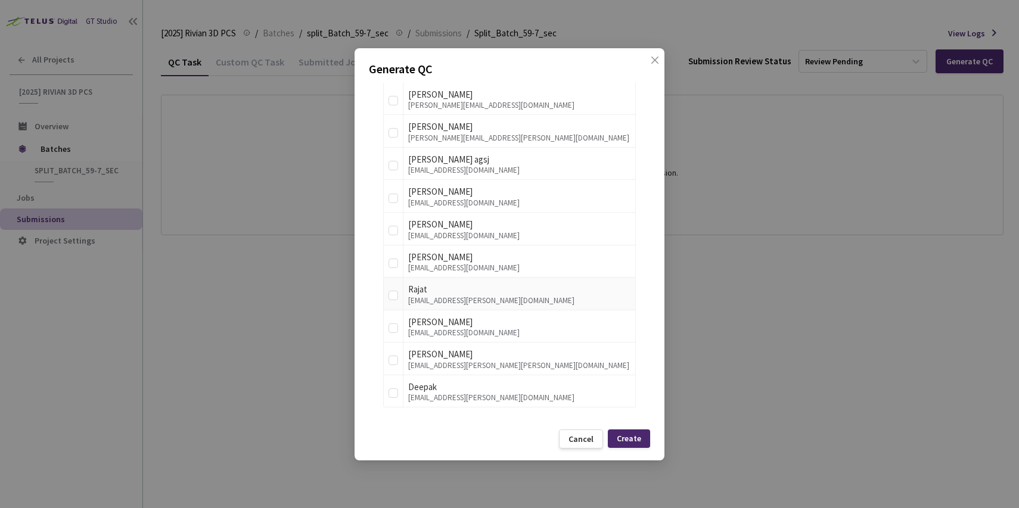
scroll to position [197, 0]
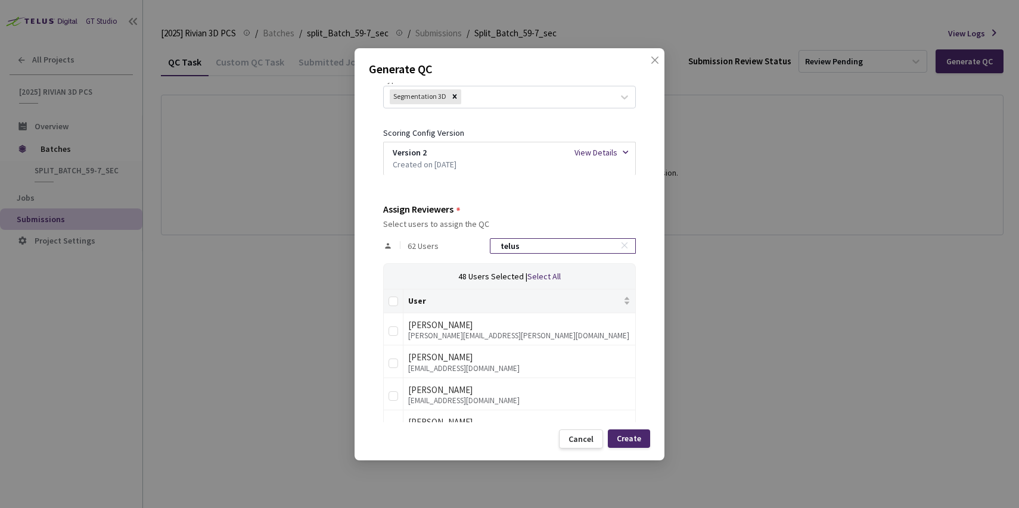
click at [547, 247] on input "telus" at bounding box center [556, 246] width 127 height 14
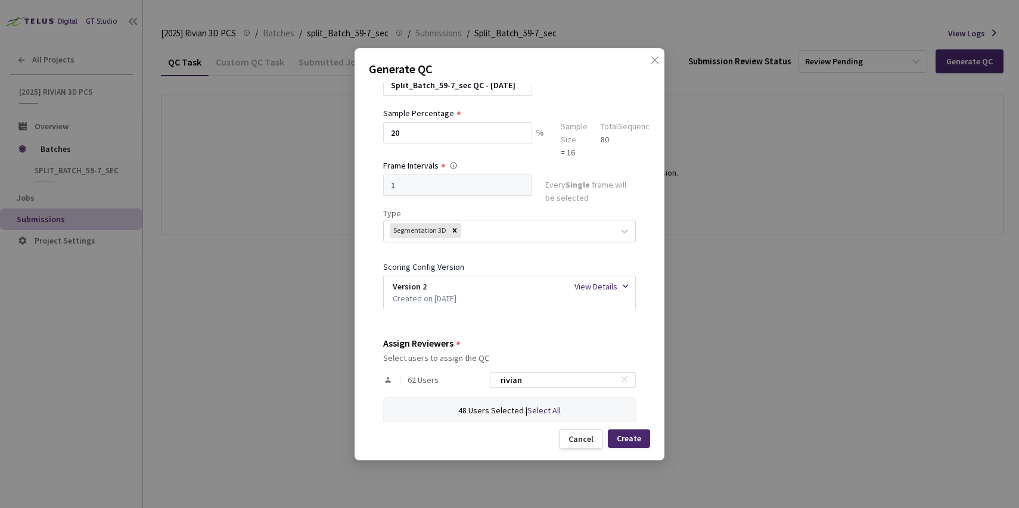
scroll to position [0, 0]
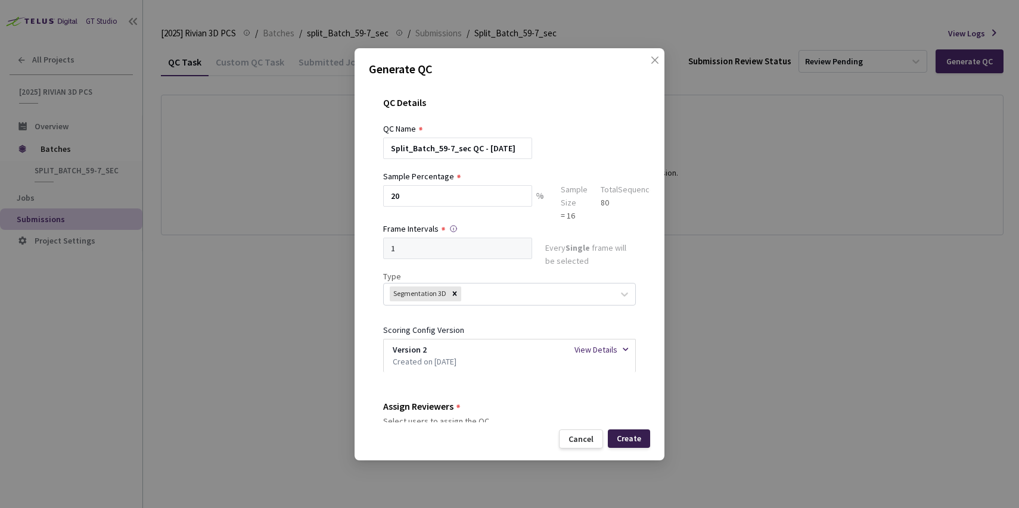
click at [629, 438] on div "Create" at bounding box center [629, 439] width 24 height 10
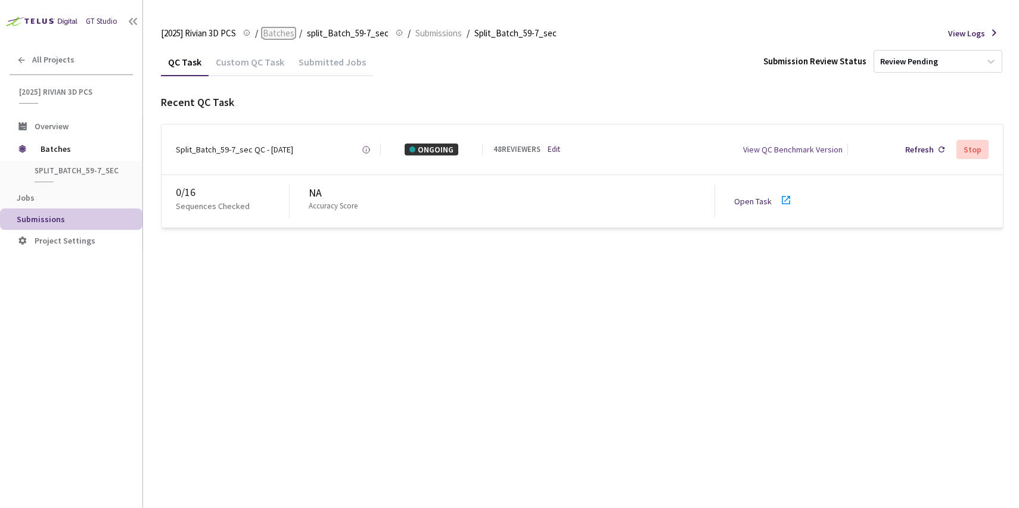
click at [273, 37] on span "Batches" at bounding box center [279, 33] width 32 height 14
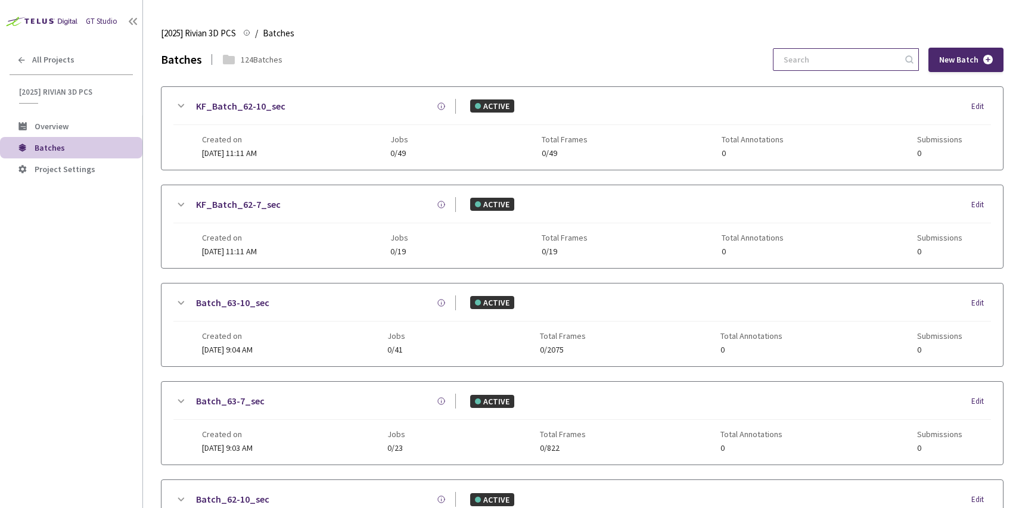
click at [812, 53] on input at bounding box center [839, 59] width 127 height 21
click at [822, 55] on input at bounding box center [839, 59] width 127 height 21
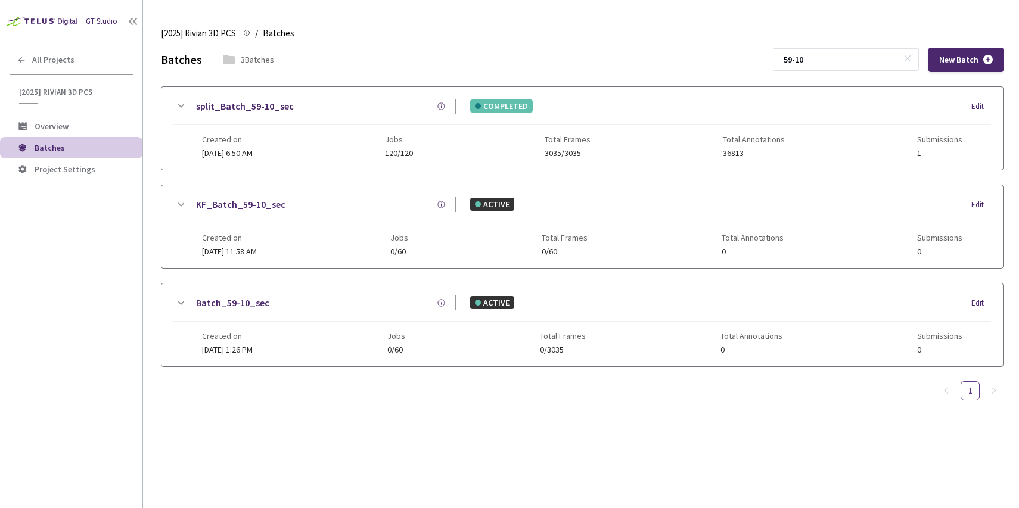
type input "59-10"
click at [306, 151] on div "Created on 22 Aug, 2025 at 6:50 AM Jobs 120/120 Total Frames 3035/3035 Total An…" at bounding box center [582, 141] width 760 height 33
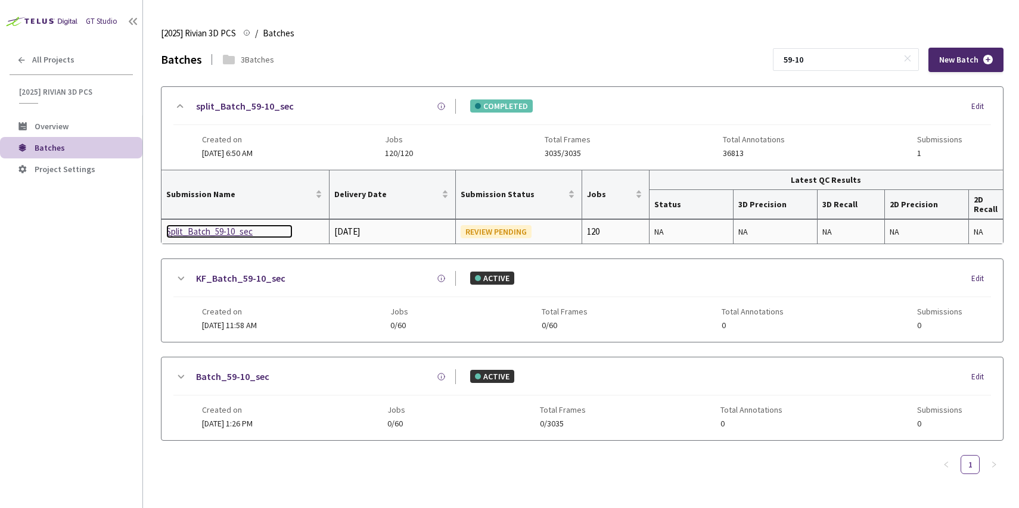
click at [218, 235] on div "Split_Batch_59-10_sec" at bounding box center [229, 232] width 126 height 14
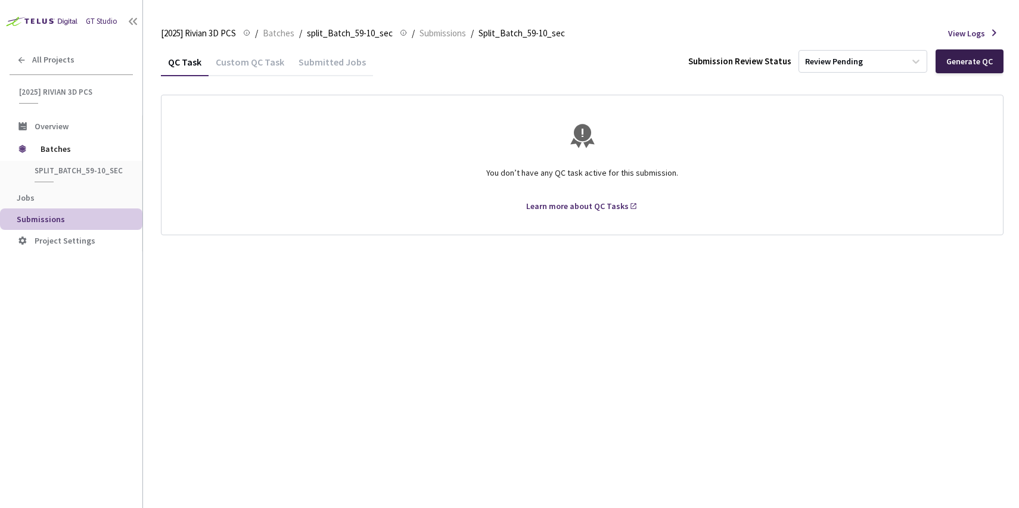
click at [960, 55] on div "Generate QC" at bounding box center [969, 61] width 68 height 24
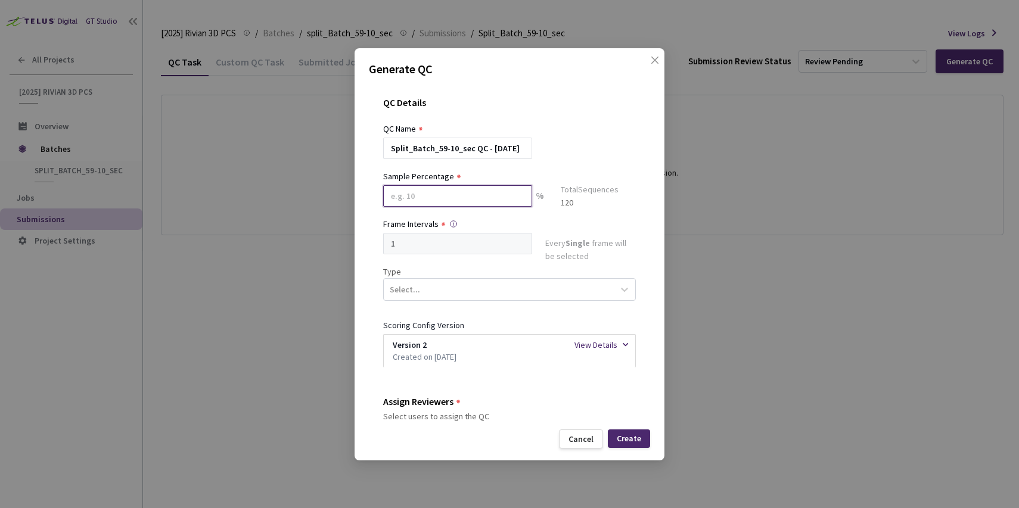
click at [480, 203] on input at bounding box center [457, 195] width 149 height 21
type input "20"
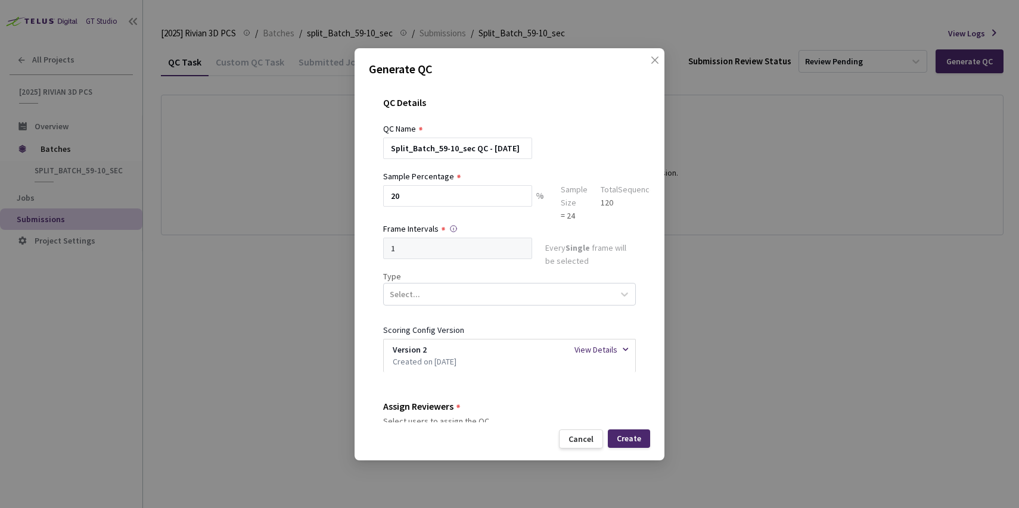
click at [559, 139] on div "Split_Batch_59-10_sec QC - 03 Sep, 2025" at bounding box center [509, 148] width 253 height 21
click at [428, 297] on div "Select..." at bounding box center [499, 294] width 230 height 20
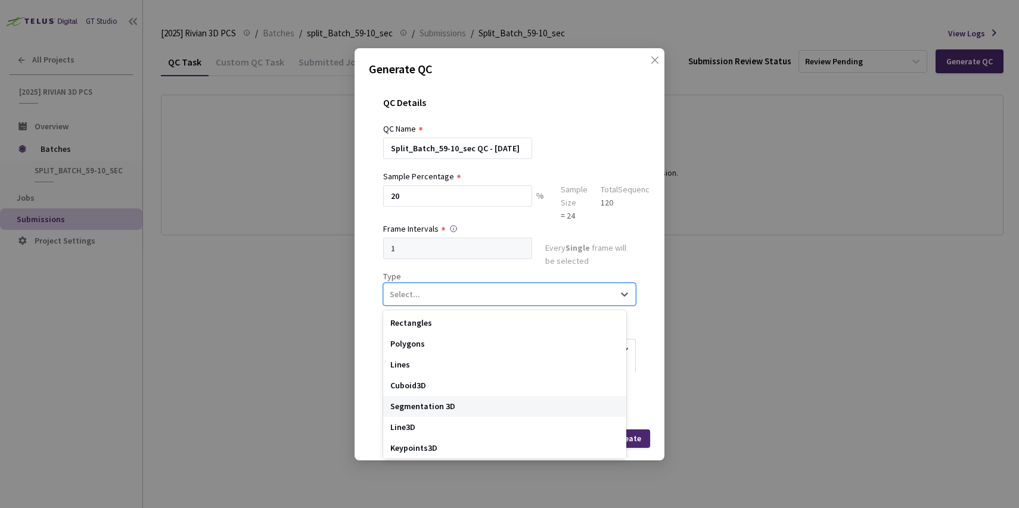
click at [415, 403] on div "Segmentation 3D" at bounding box center [504, 406] width 243 height 21
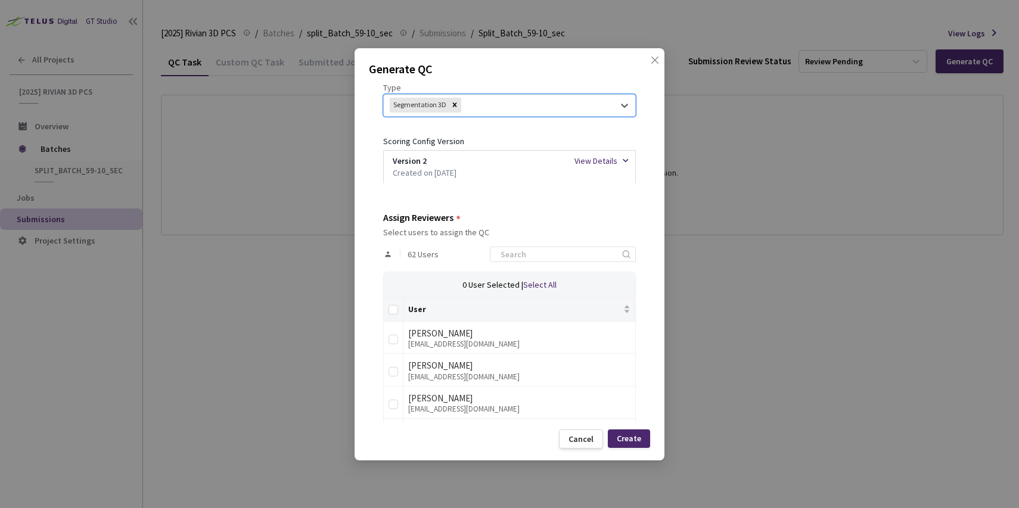
scroll to position [189, 0]
click at [550, 255] on input at bounding box center [556, 254] width 127 height 14
type input "rivian"
click at [396, 310] on input "Select all" at bounding box center [393, 309] width 10 height 10
checkbox input "true"
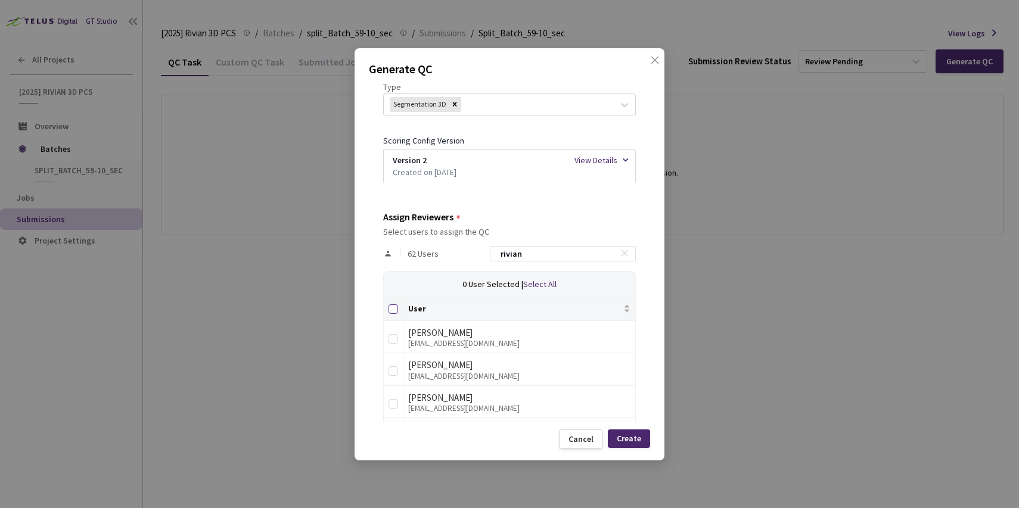
checkbox input "true"
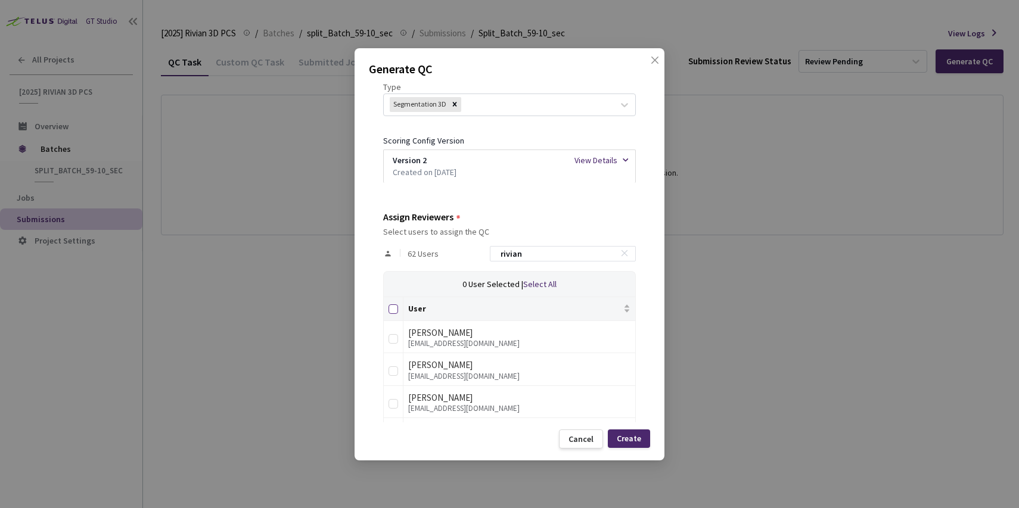
checkbox input "true"
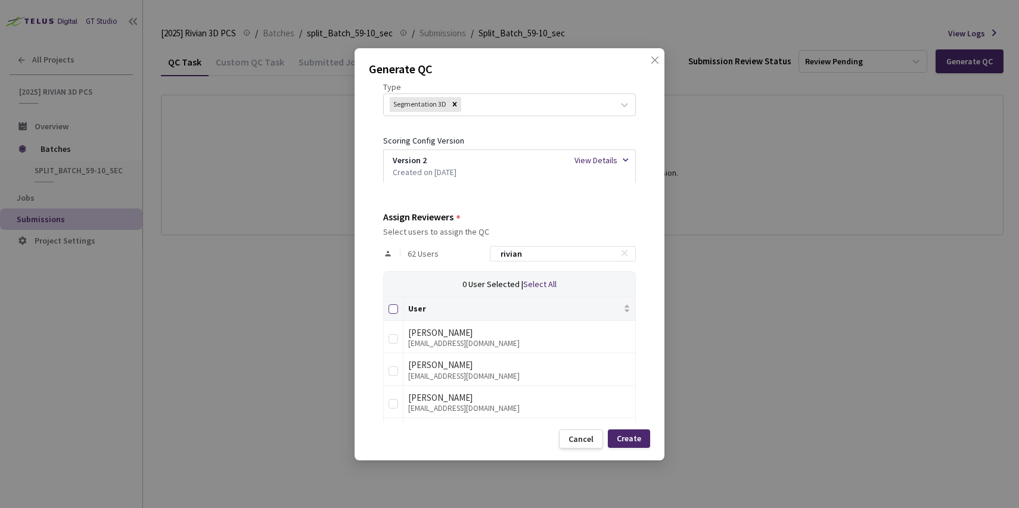
checkbox input "true"
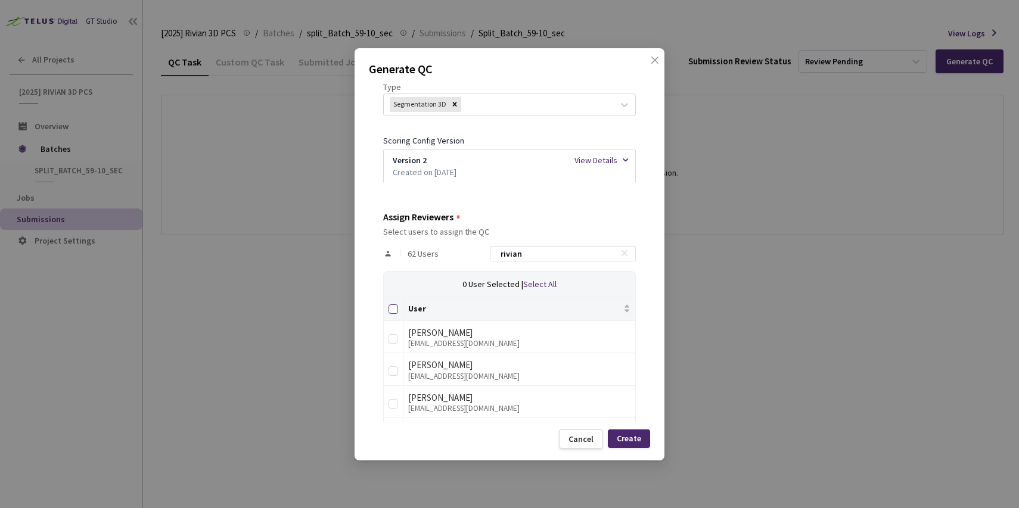
checkbox input "true"
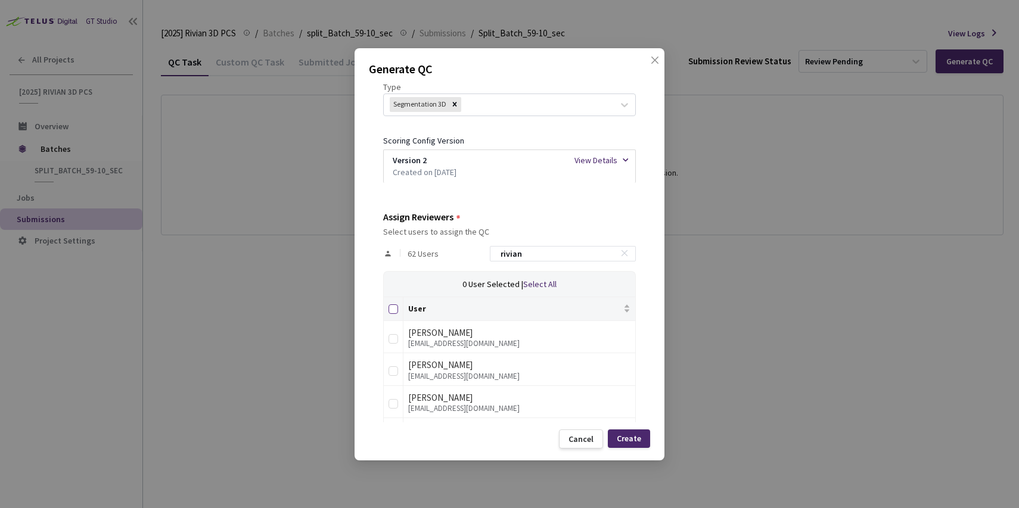
checkbox input "true"
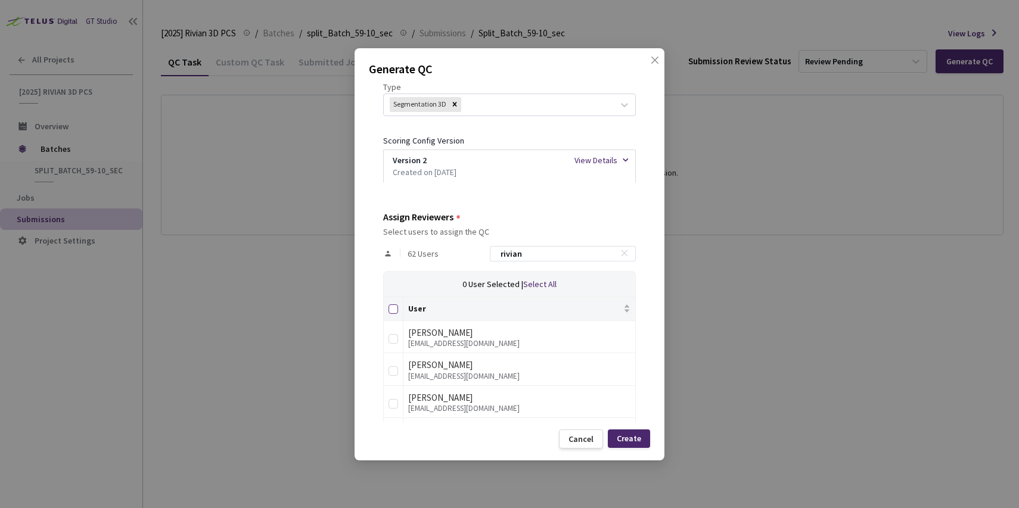
checkbox input "true"
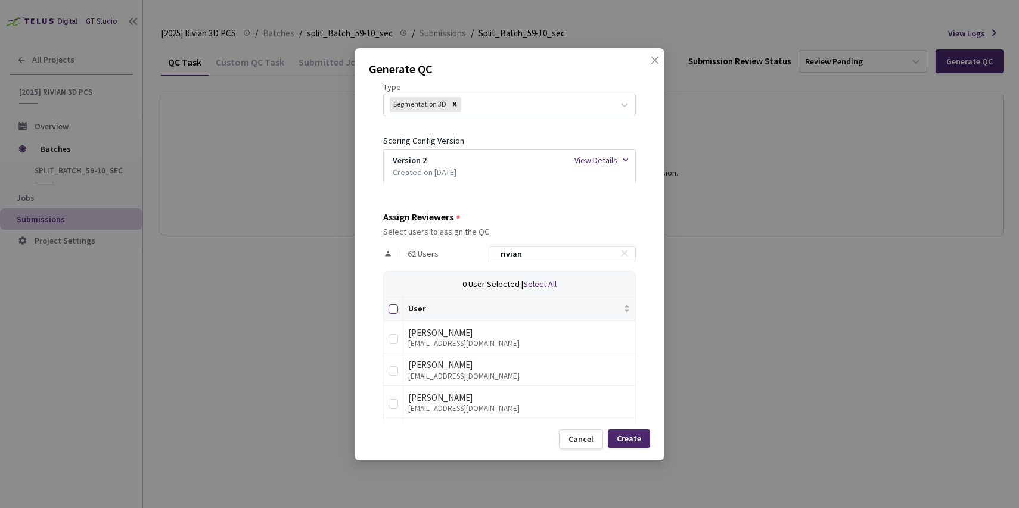
checkbox input "true"
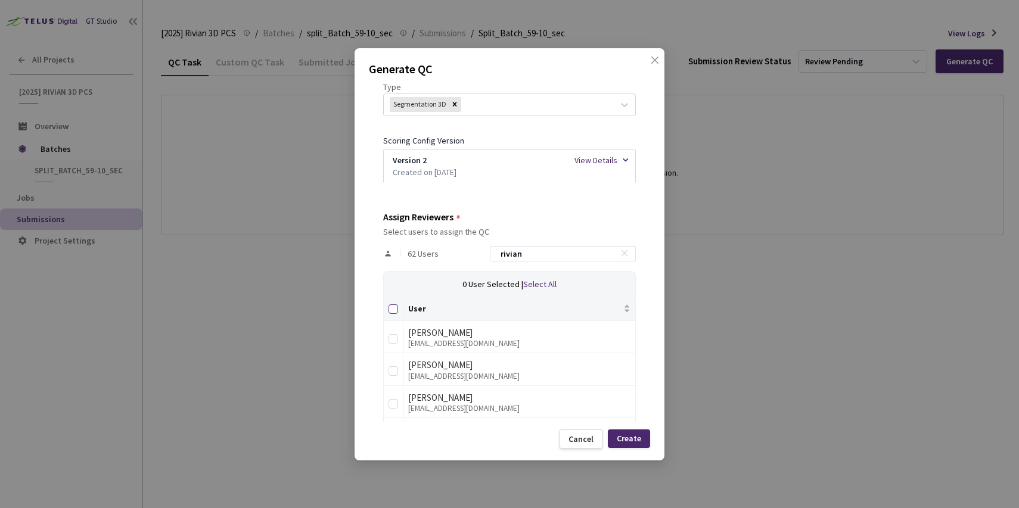
checkbox input "true"
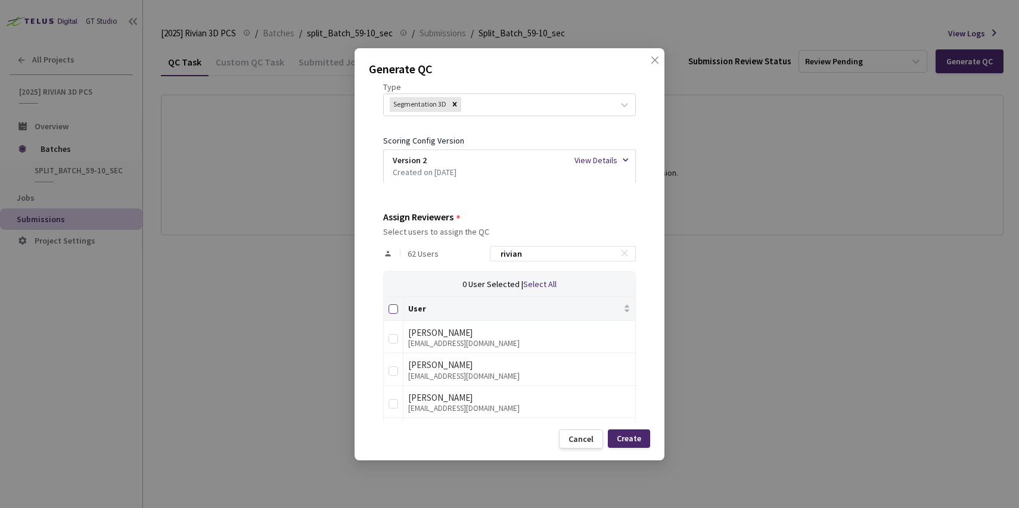
checkbox input "true"
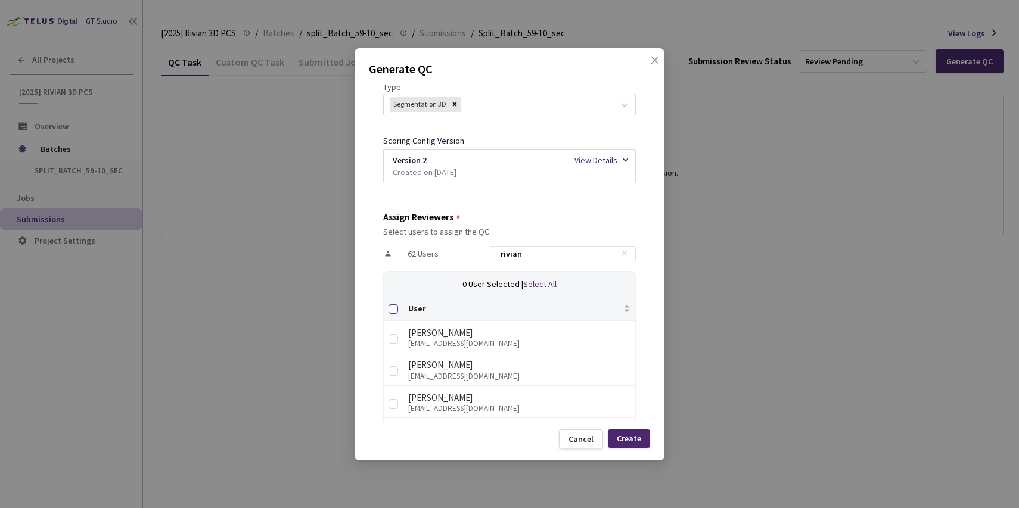
checkbox input "true"
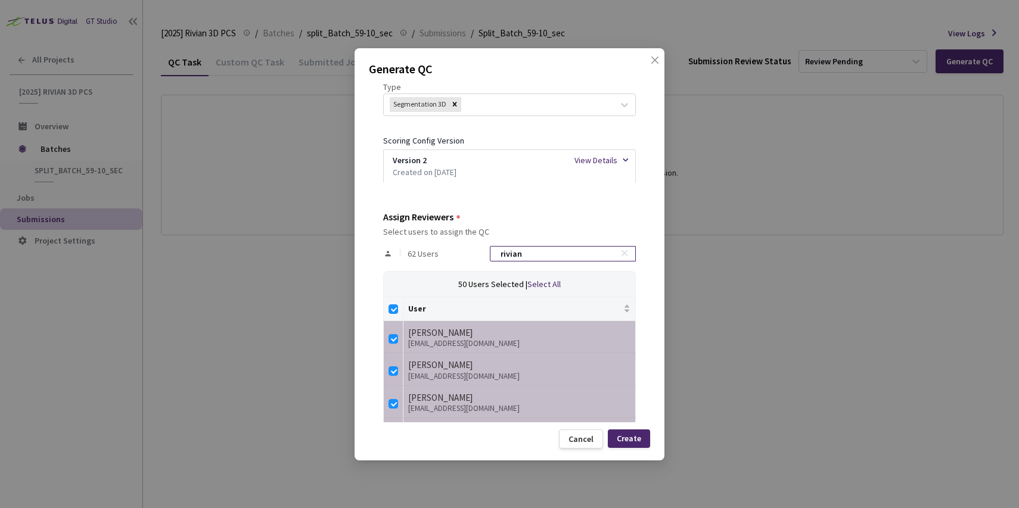
click at [572, 254] on input "rivian" at bounding box center [556, 254] width 127 height 14
checkbox input "false"
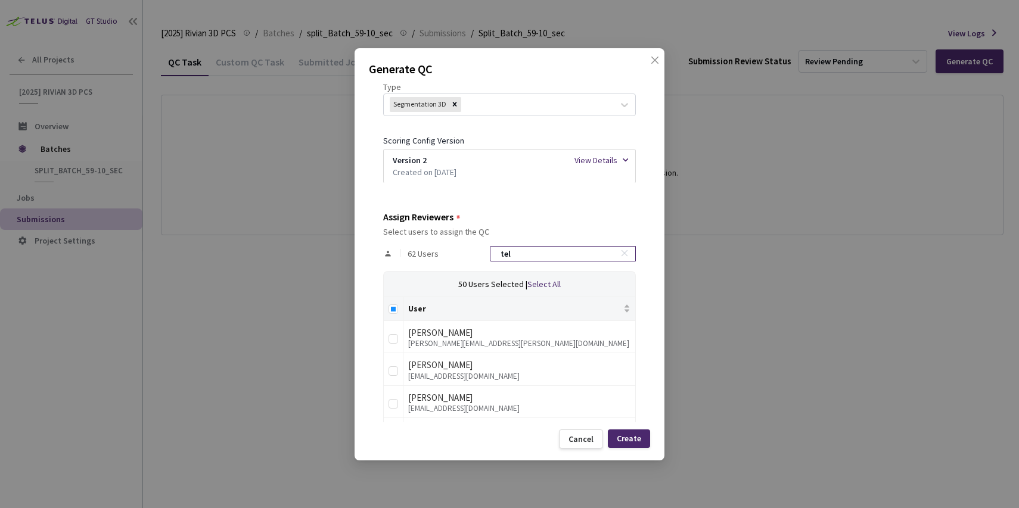
type input "telu"
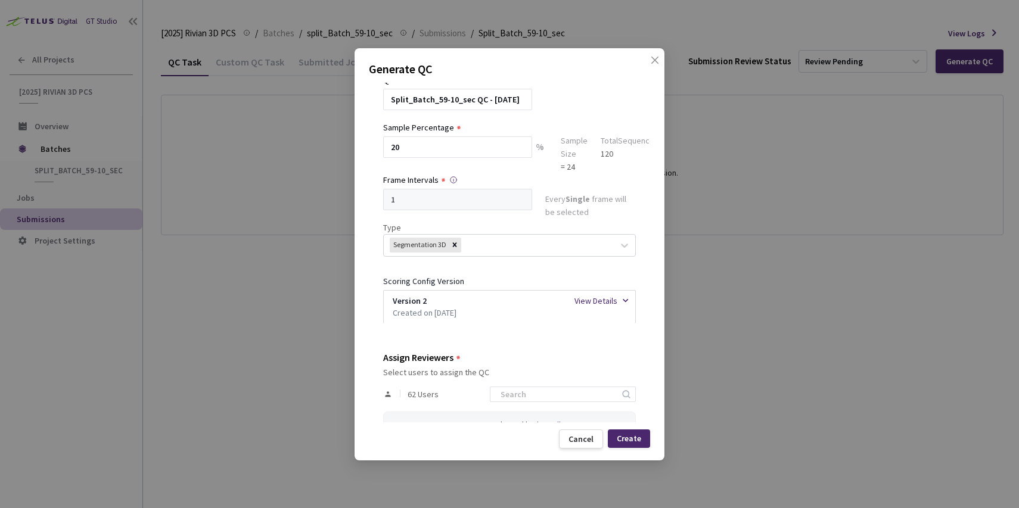
scroll to position [0, 0]
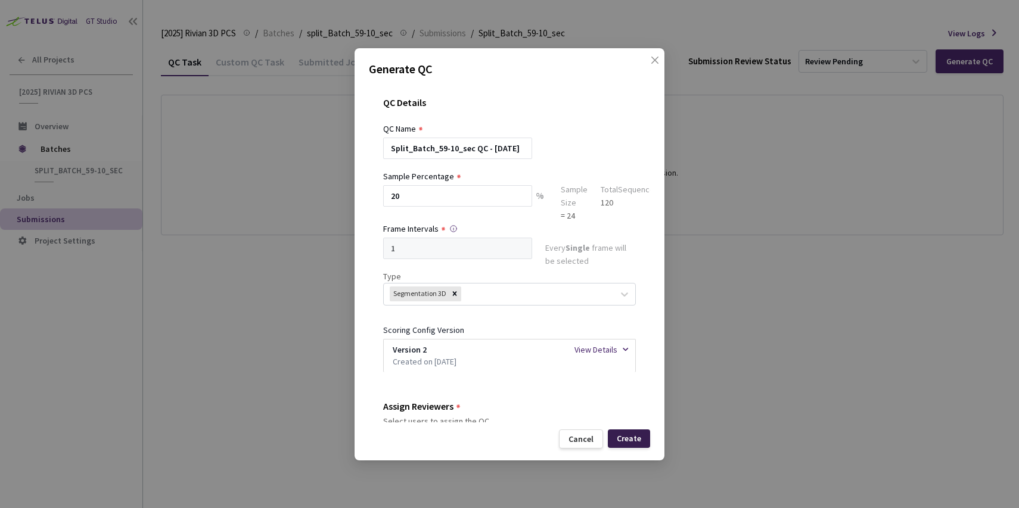
click at [638, 436] on div "Create" at bounding box center [629, 439] width 24 height 10
